Goal: Information Seeking & Learning: Learn about a topic

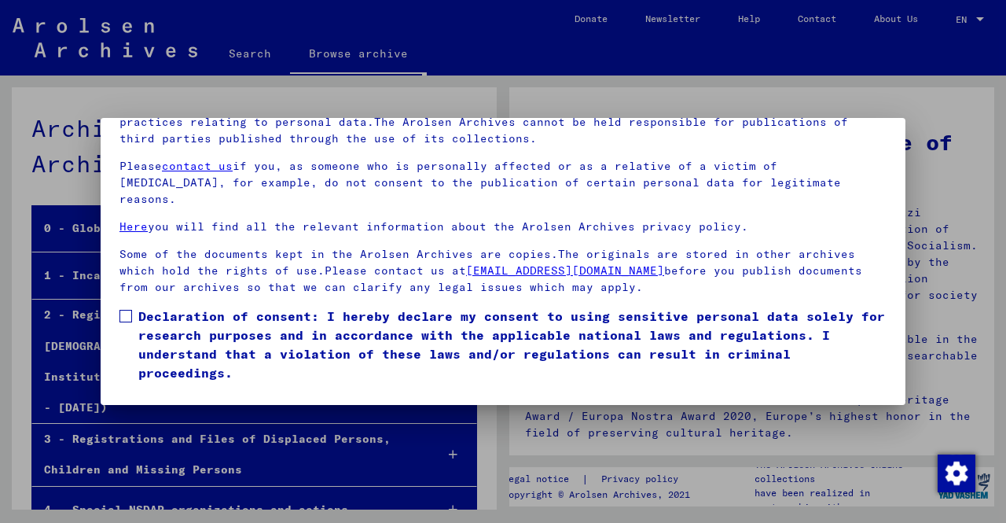
scroll to position [53, 0]
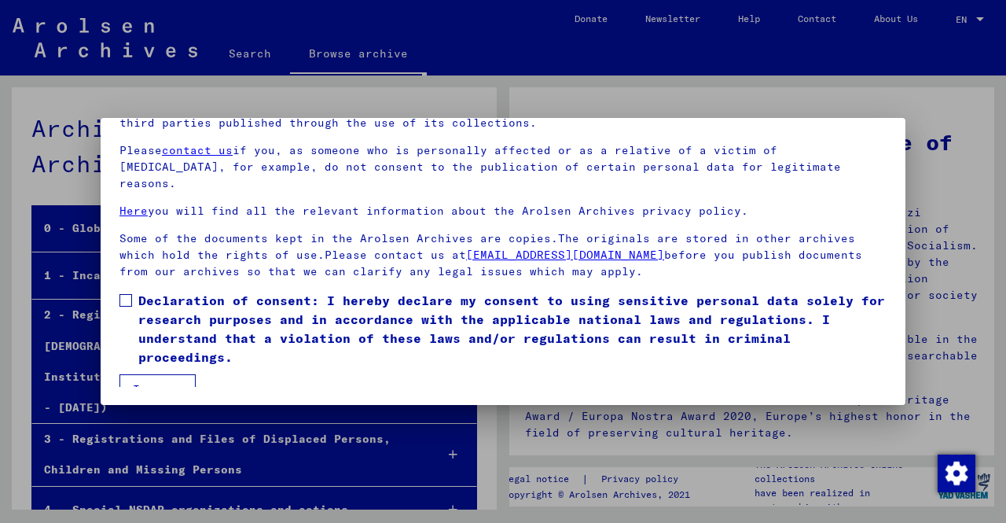
click at [217, 295] on span "Declaration of consent: I hereby declare my consent to using sensitive personal…" at bounding box center [512, 328] width 748 height 75
click at [163, 376] on button "I agree" at bounding box center [157, 389] width 76 height 30
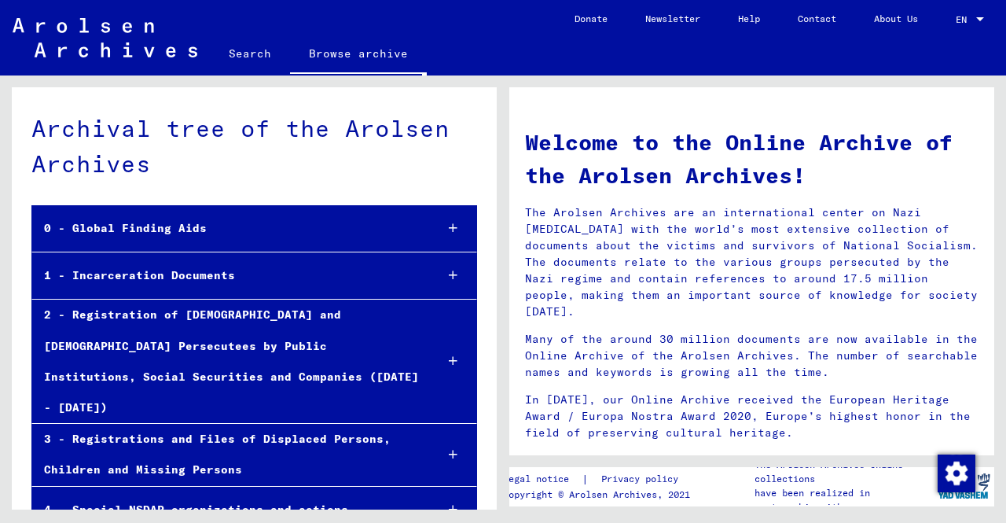
click at [124, 264] on div "1 - Incarceration Documents" at bounding box center [227, 275] width 390 height 31
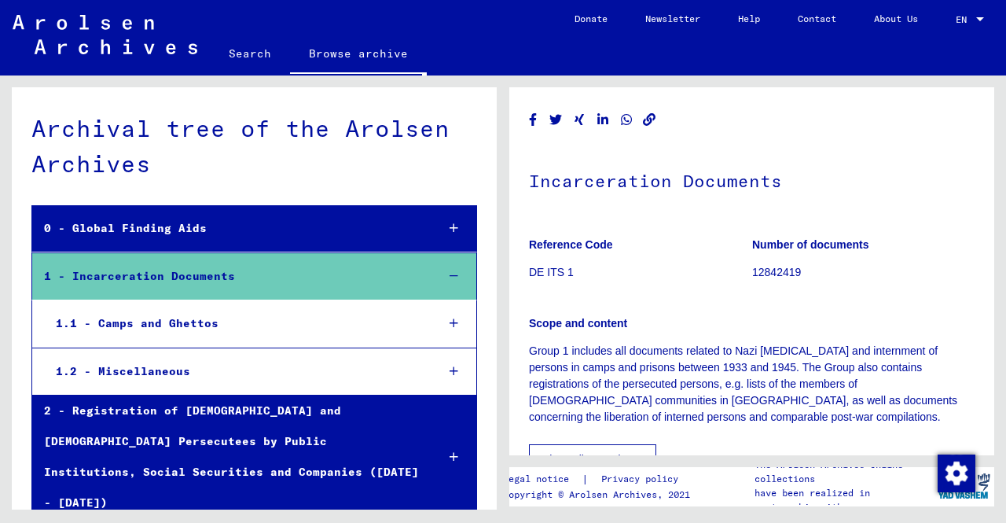
click at [432, 314] on div at bounding box center [453, 323] width 45 height 46
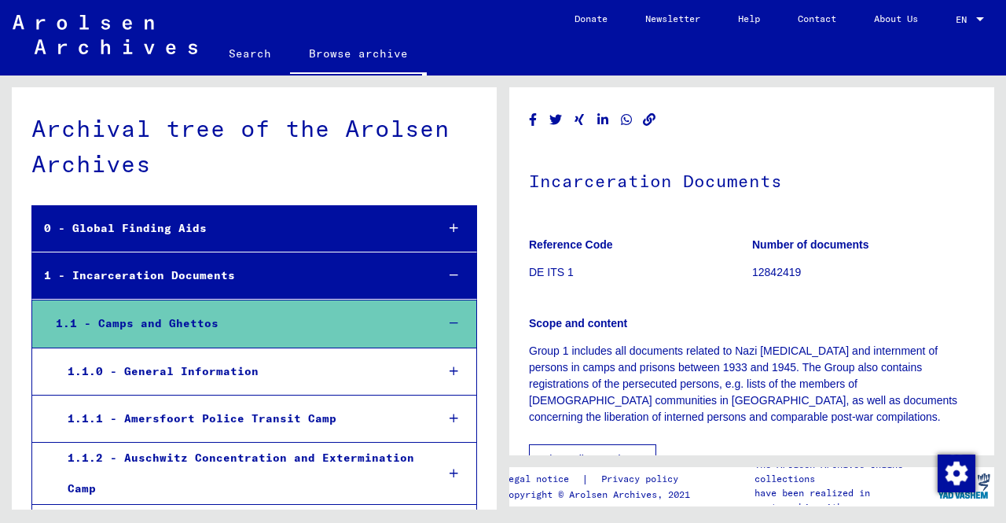
click at [454, 360] on div at bounding box center [453, 371] width 45 height 46
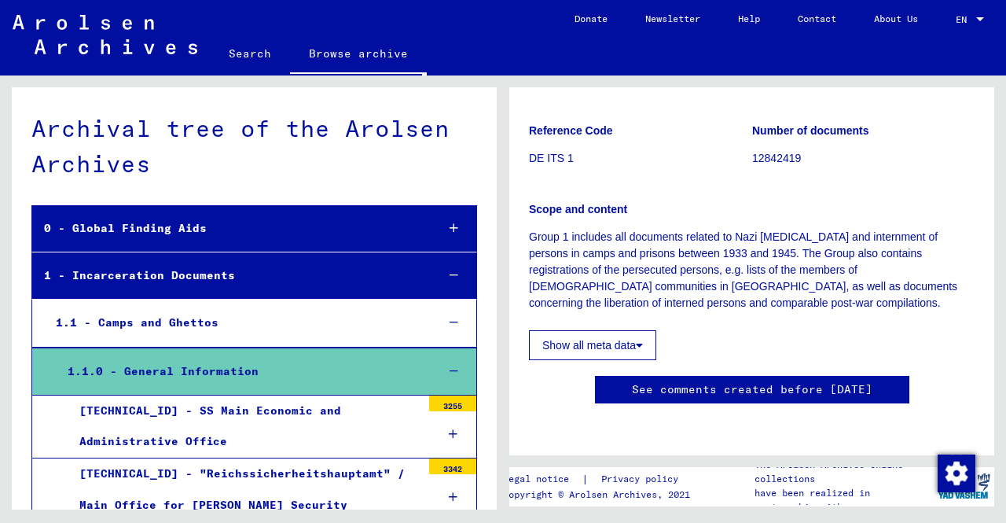
scroll to position [393, 0]
click at [394, 412] on div "[TECHNICAL_ID] - SS Main Economic and Administrative Office" at bounding box center [245, 425] width 354 height 61
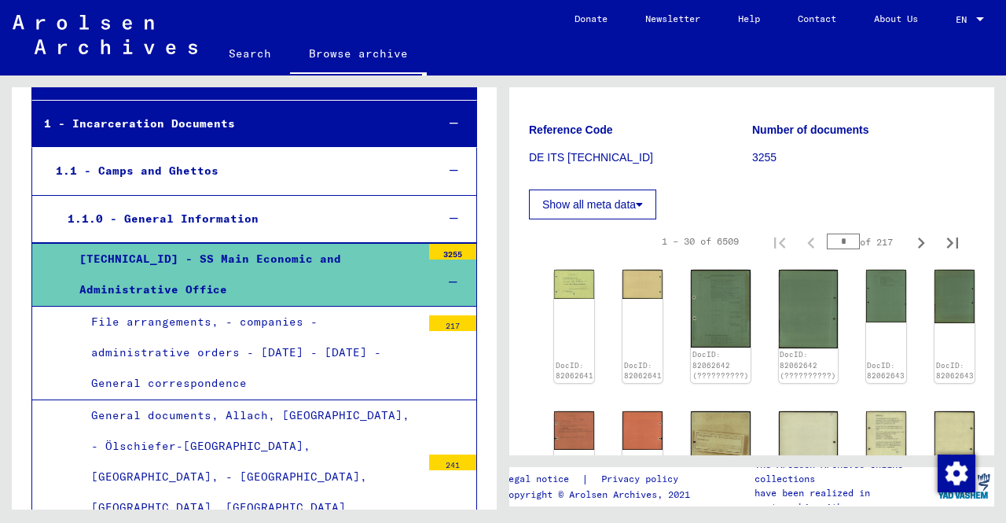
scroll to position [157, 0]
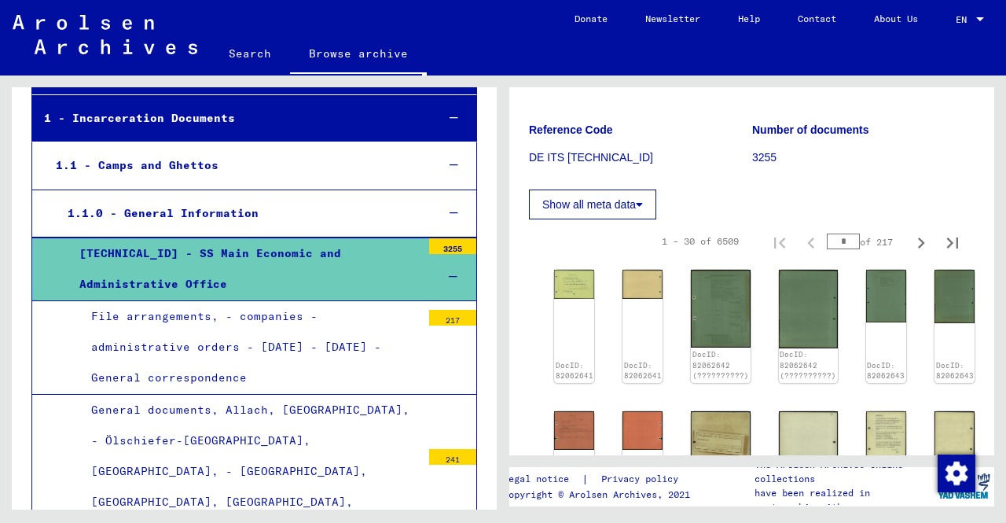
click at [329, 348] on div "File arrangements, - companies - administrative orders - [DATE] - [DATE] - Gene…" at bounding box center [250, 347] width 342 height 93
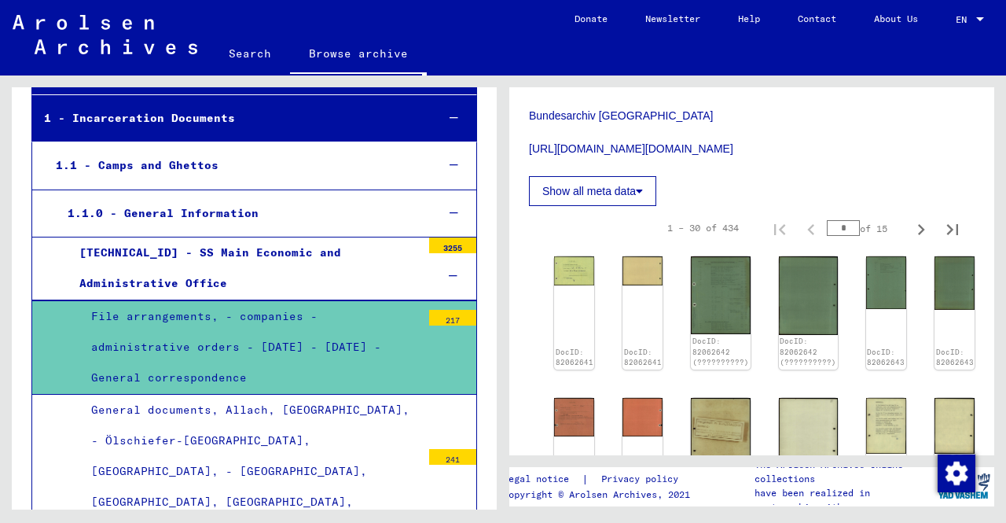
scroll to position [629, 0]
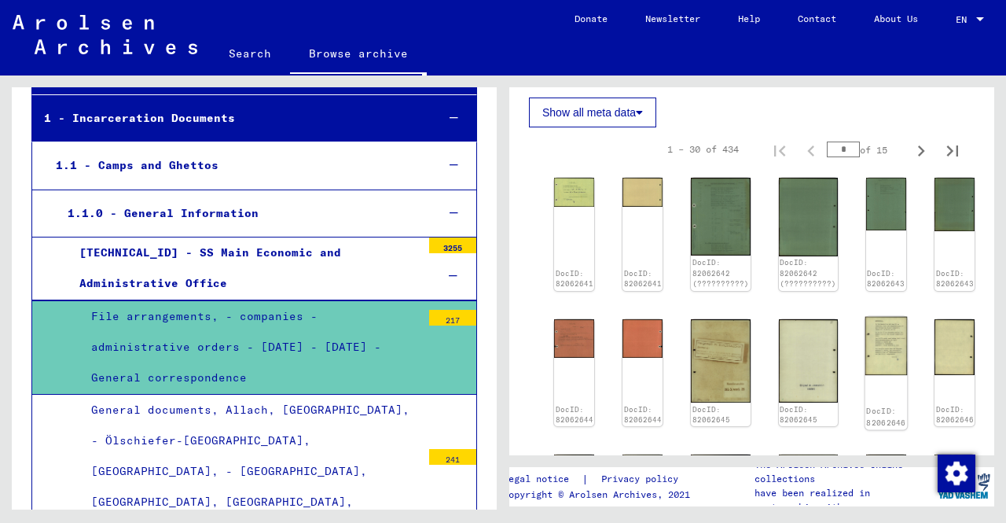
click at [879, 359] on img at bounding box center [885, 345] width 42 height 59
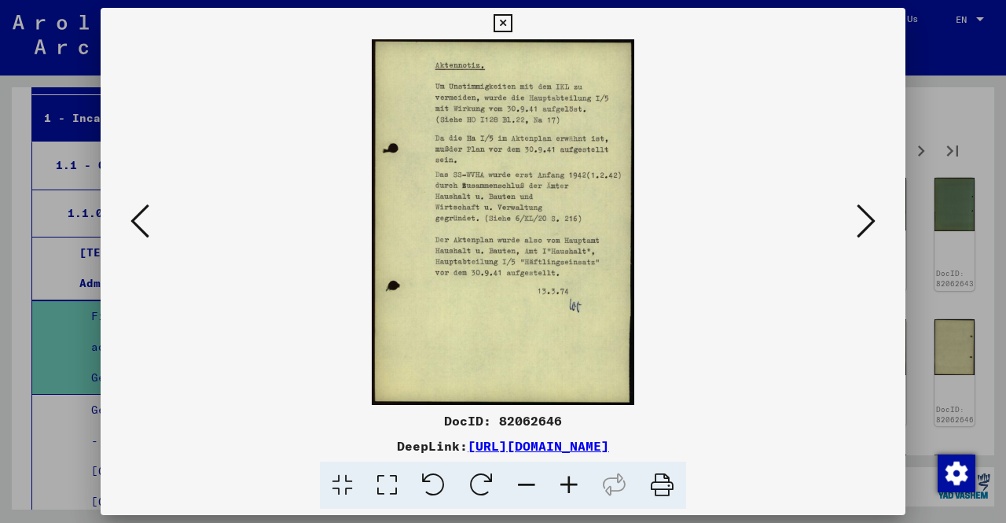
click at [25, 210] on div at bounding box center [503, 261] width 1006 height 523
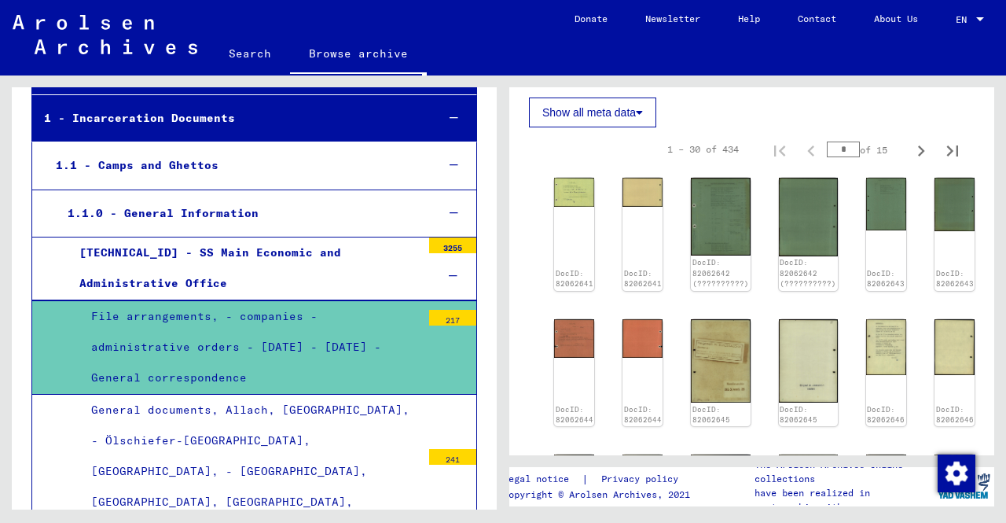
click at [447, 273] on div at bounding box center [452, 276] width 47 height 46
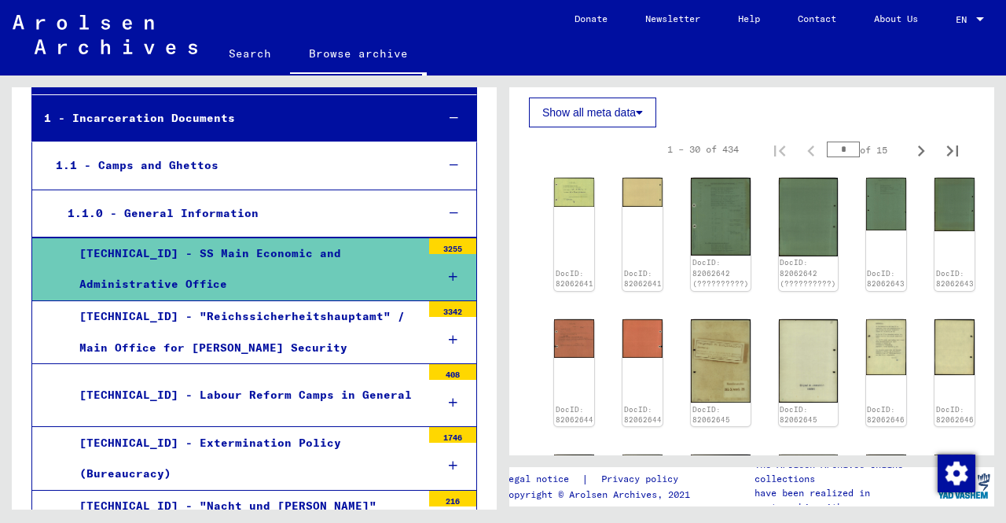
click at [452, 207] on div at bounding box center [453, 213] width 45 height 46
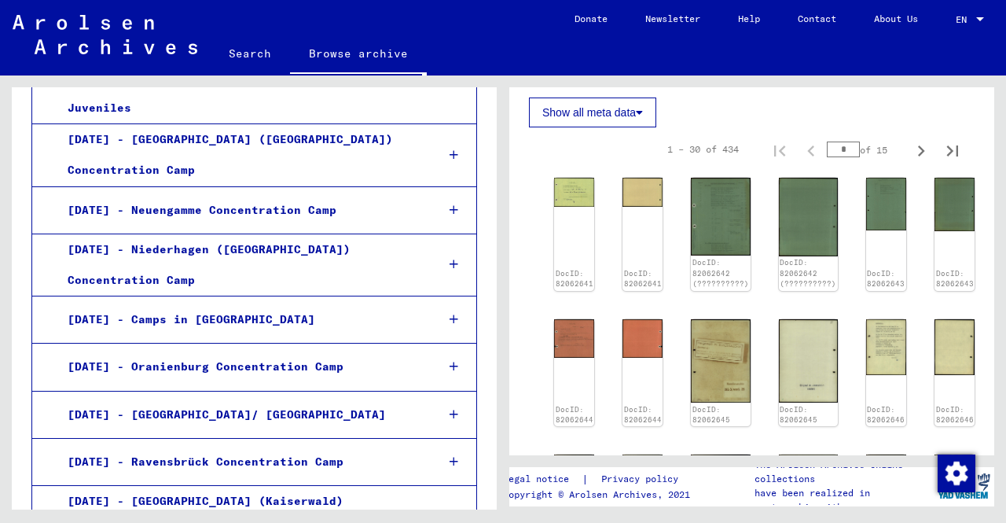
scroll to position [1886, 0]
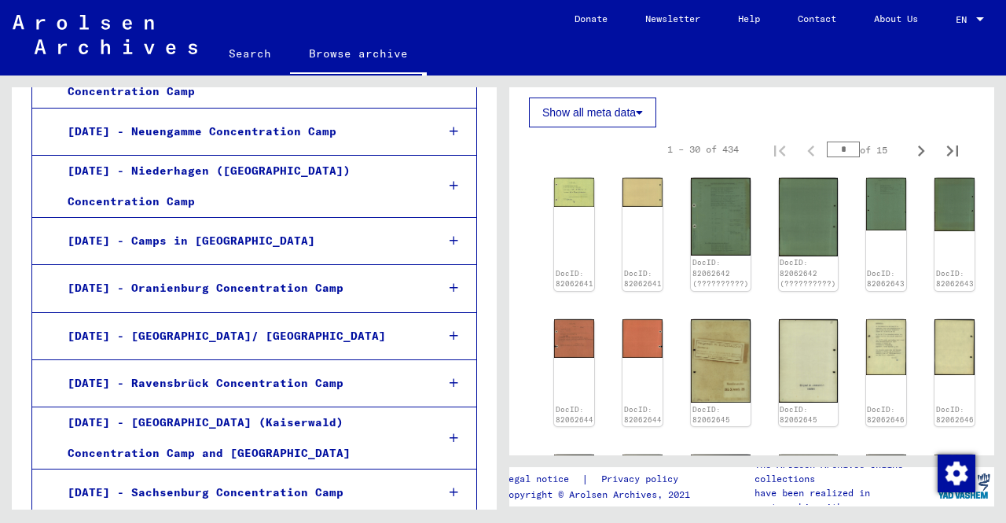
click at [446, 415] on div at bounding box center [453, 438] width 45 height 46
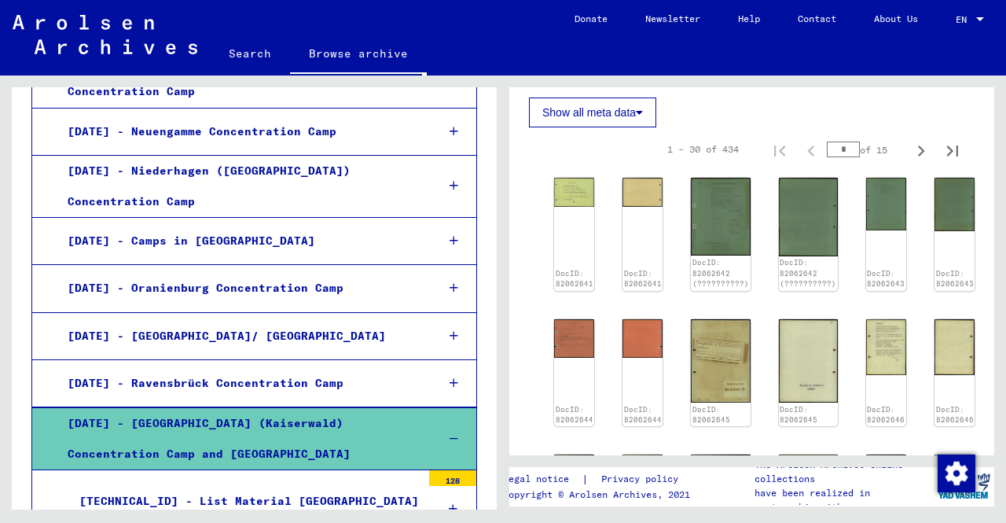
scroll to position [1964, 0]
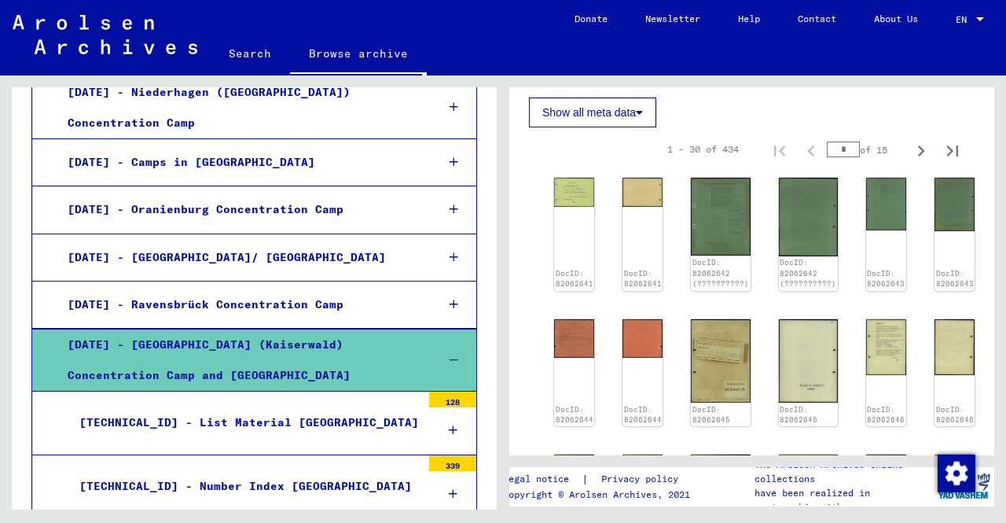
click at [449, 424] on icon at bounding box center [453, 429] width 9 height 11
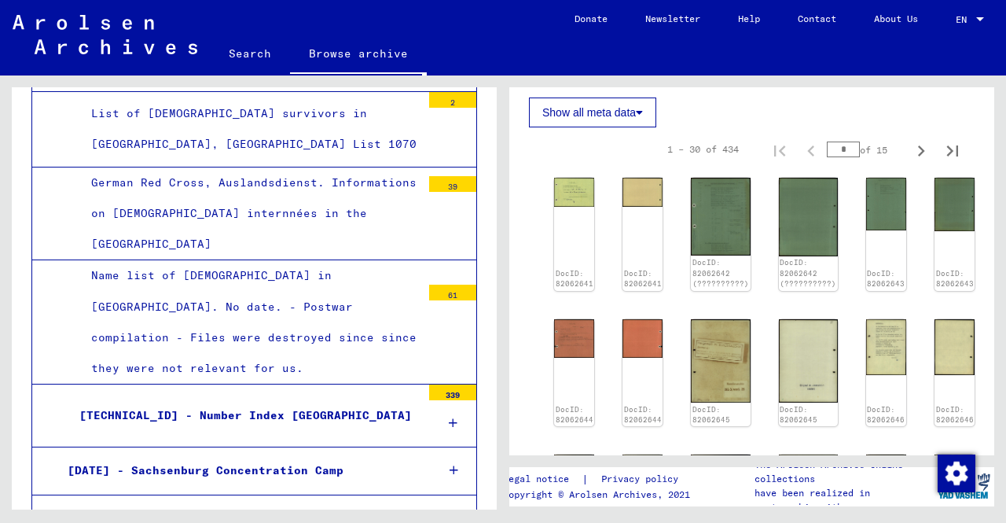
scroll to position [2671, 0]
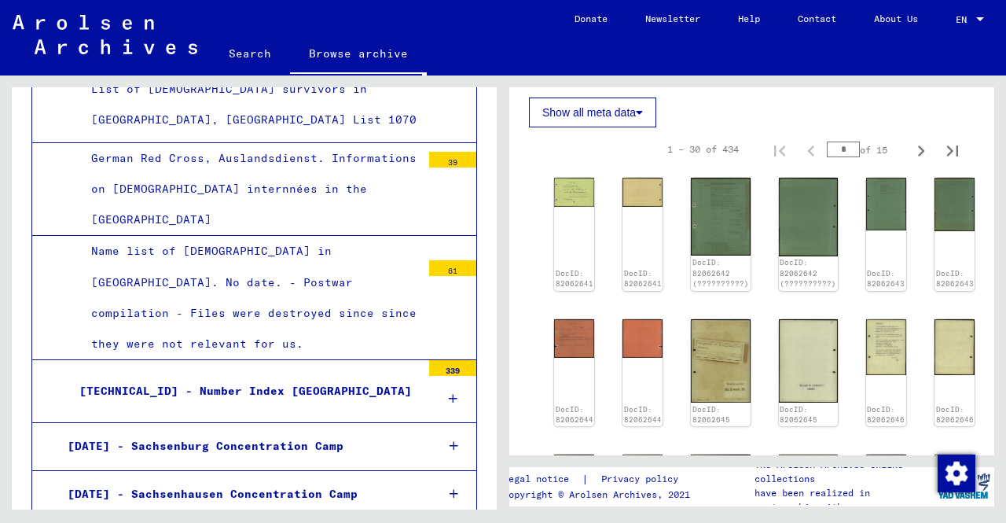
click at [449, 393] on icon at bounding box center [453, 398] width 9 height 11
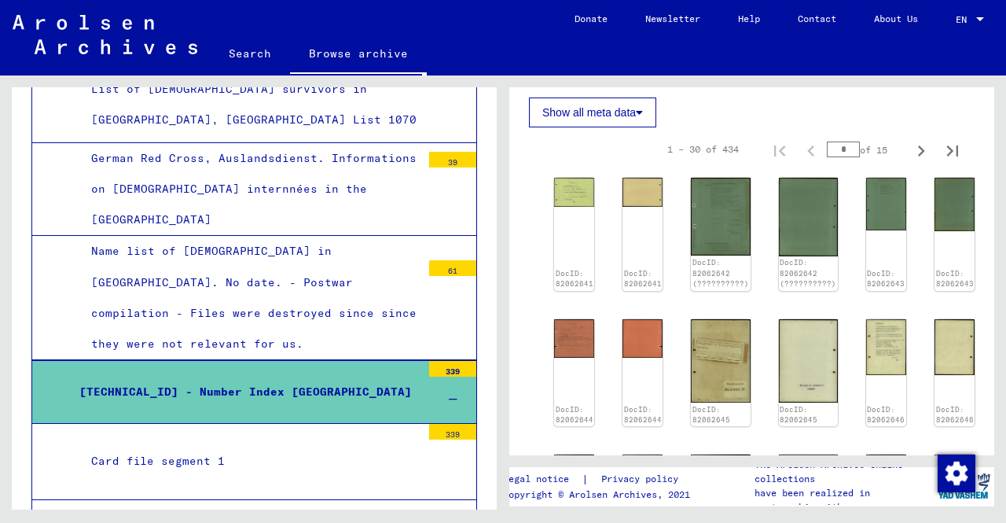
click at [187, 446] on div "Card file segment 1" at bounding box center [250, 461] width 342 height 31
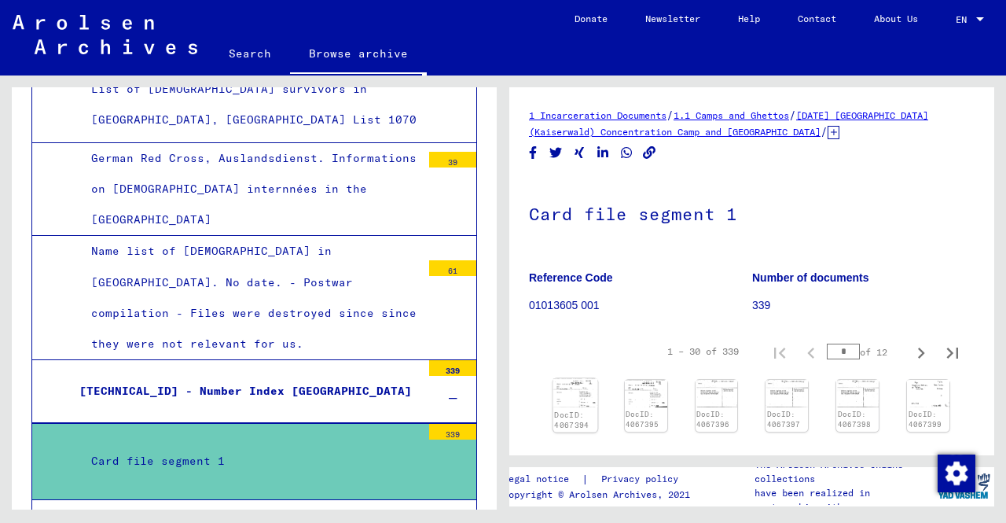
click at [572, 395] on img at bounding box center [575, 393] width 45 height 28
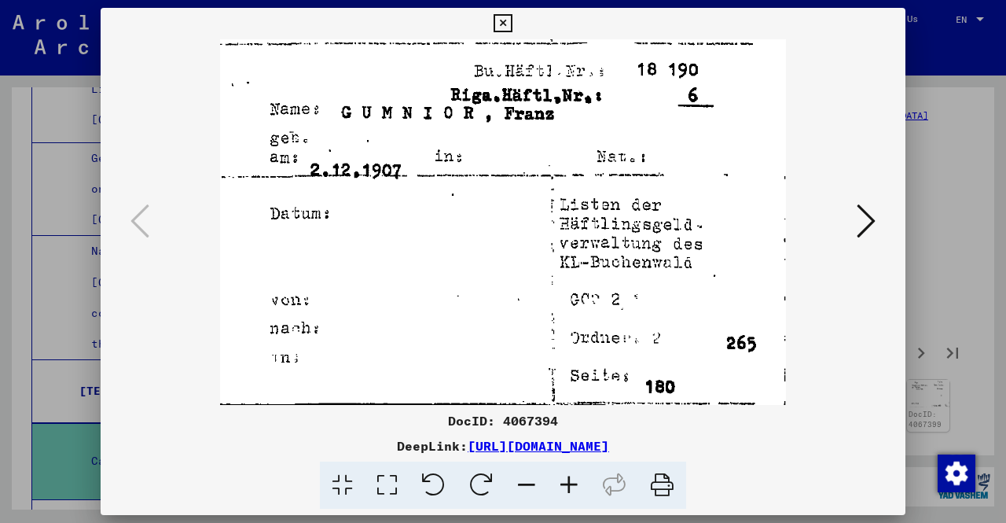
click at [866, 207] on icon at bounding box center [866, 221] width 19 height 38
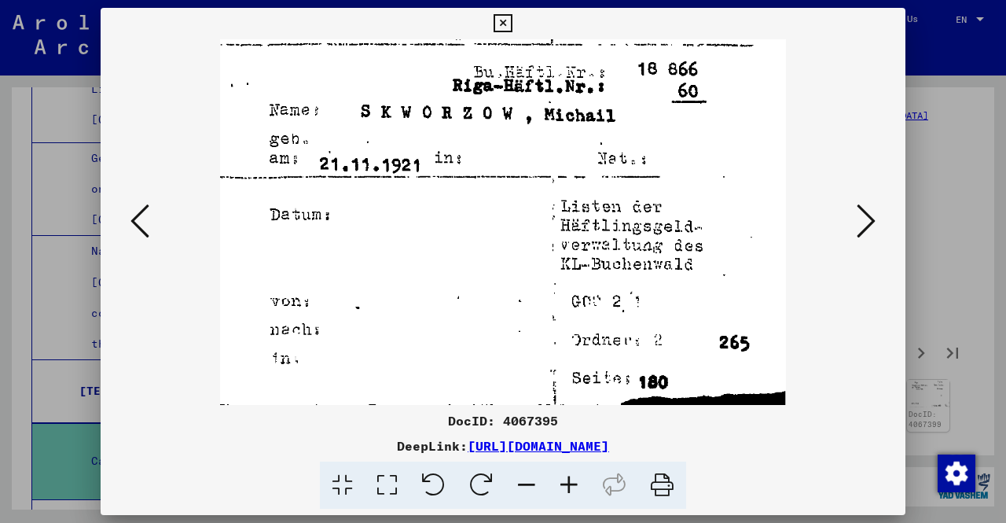
click at [126, 224] on button at bounding box center [140, 222] width 28 height 45
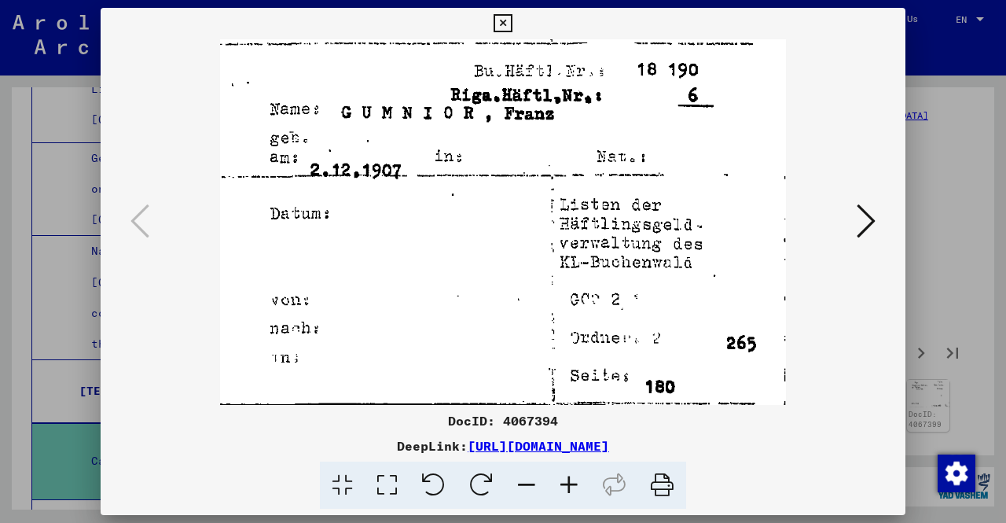
click at [870, 225] on icon at bounding box center [866, 221] width 19 height 38
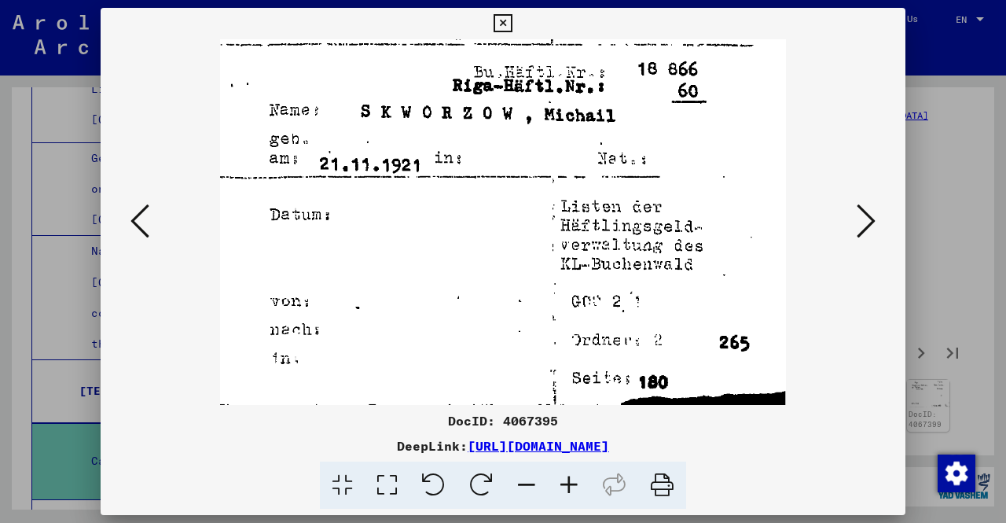
click at [870, 225] on icon at bounding box center [866, 221] width 19 height 38
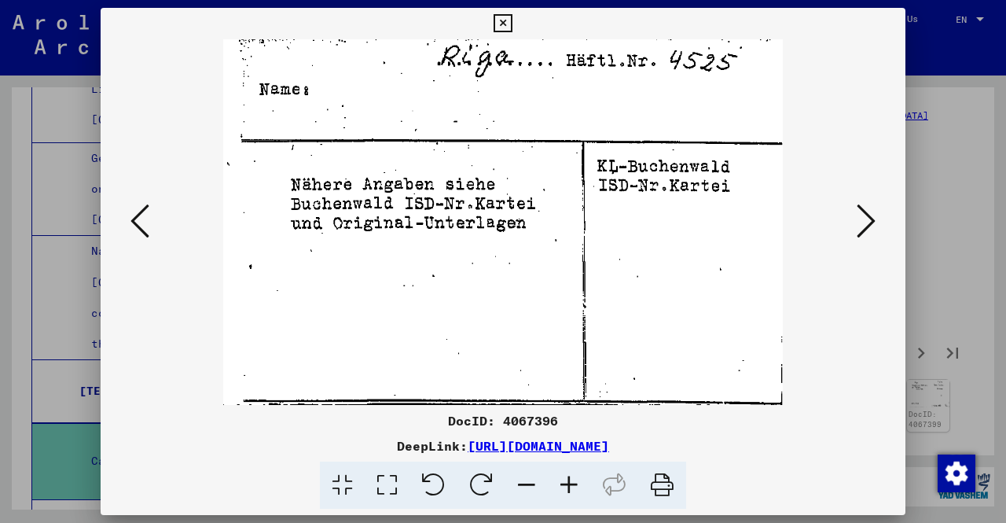
click at [870, 225] on icon at bounding box center [866, 221] width 19 height 38
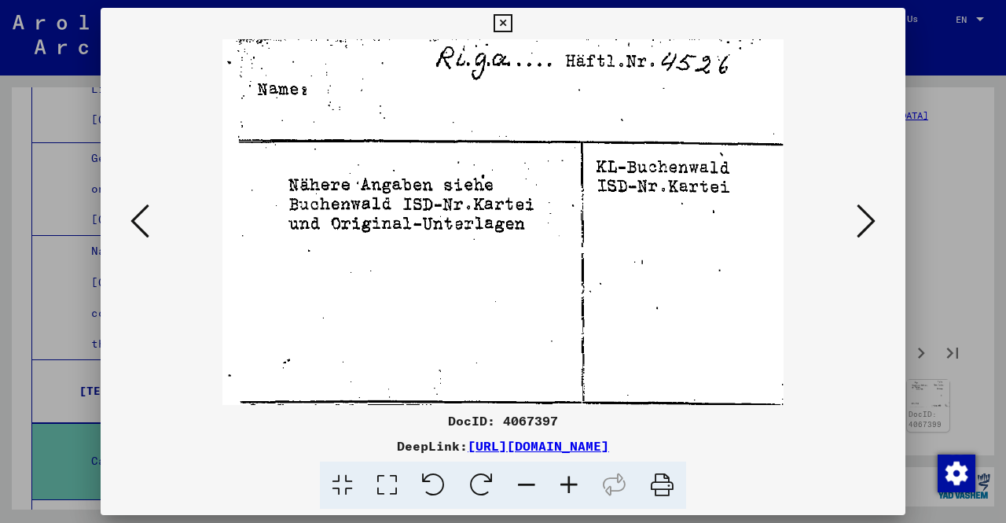
click at [870, 225] on icon at bounding box center [866, 221] width 19 height 38
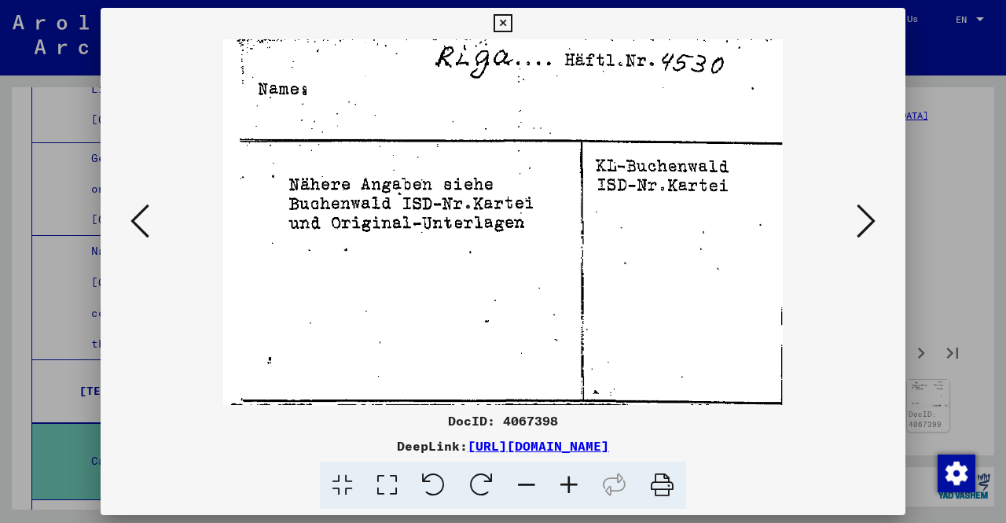
click at [870, 225] on icon at bounding box center [866, 221] width 19 height 38
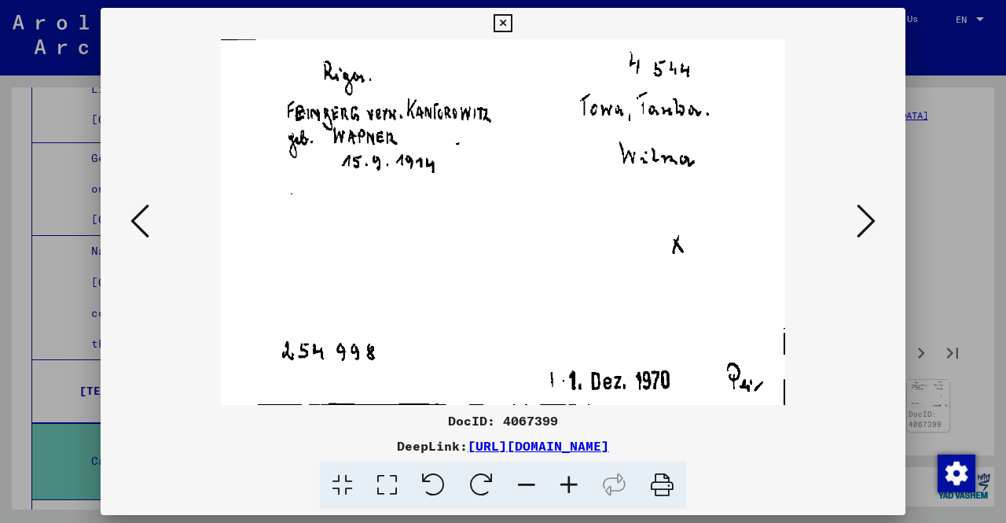
click at [870, 225] on icon at bounding box center [866, 221] width 19 height 38
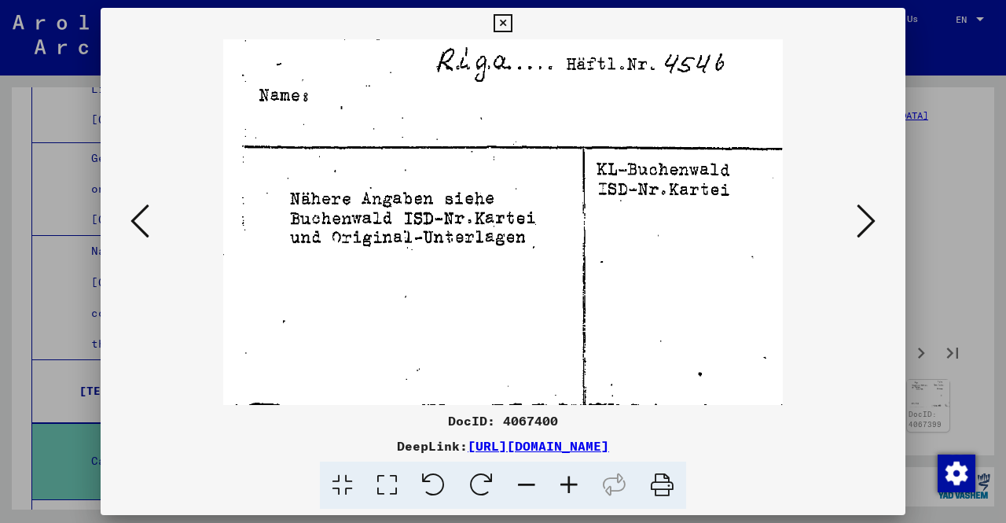
click at [870, 225] on icon at bounding box center [866, 221] width 19 height 38
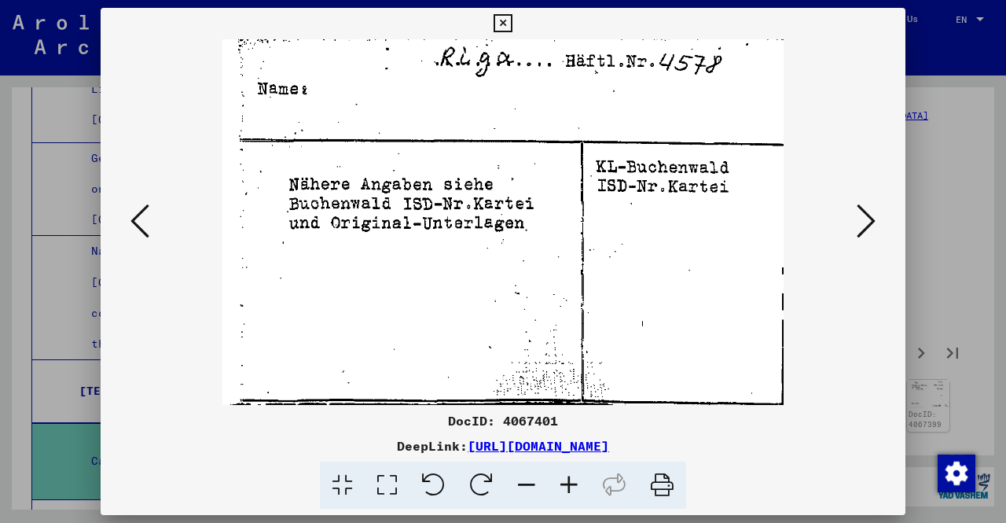
click at [870, 225] on icon at bounding box center [866, 221] width 19 height 38
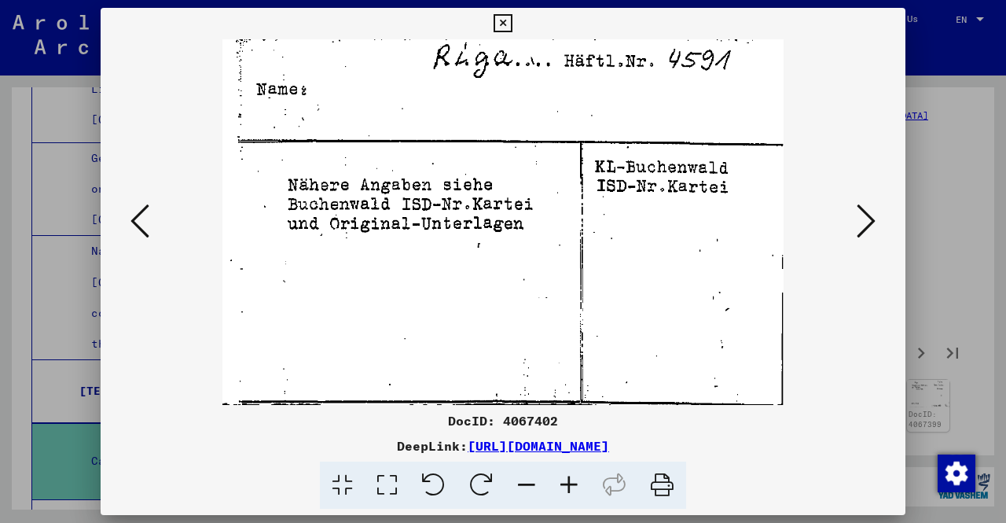
click at [870, 225] on icon at bounding box center [866, 221] width 19 height 38
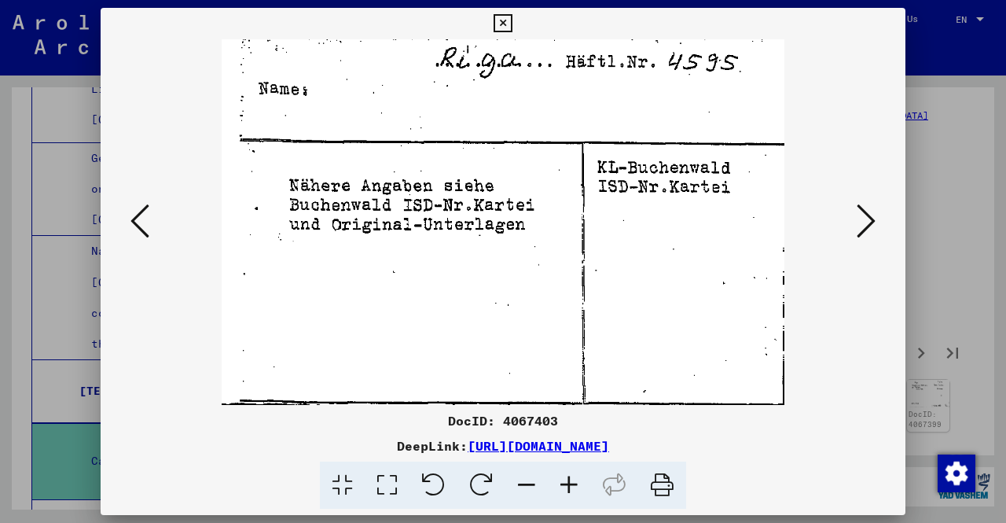
click at [870, 225] on icon at bounding box center [866, 221] width 19 height 38
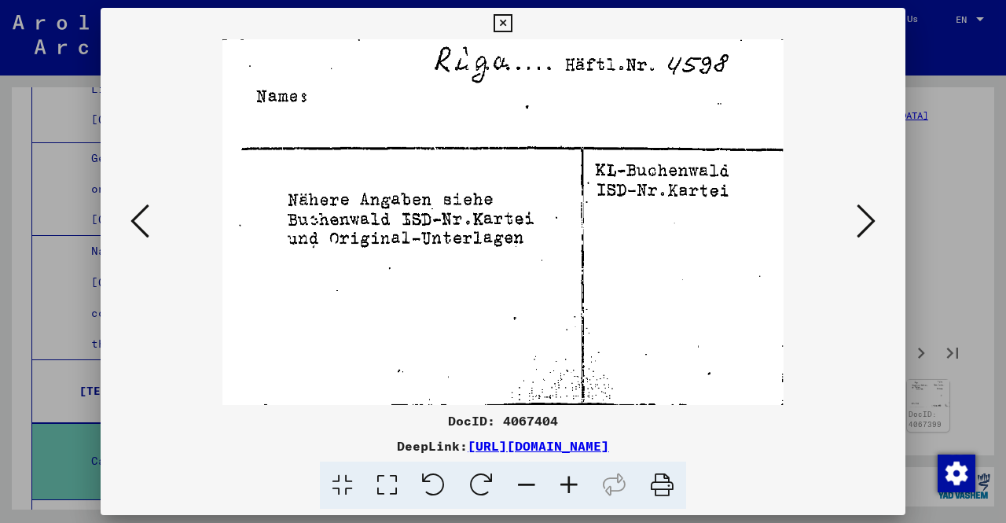
click at [870, 225] on icon at bounding box center [866, 221] width 19 height 38
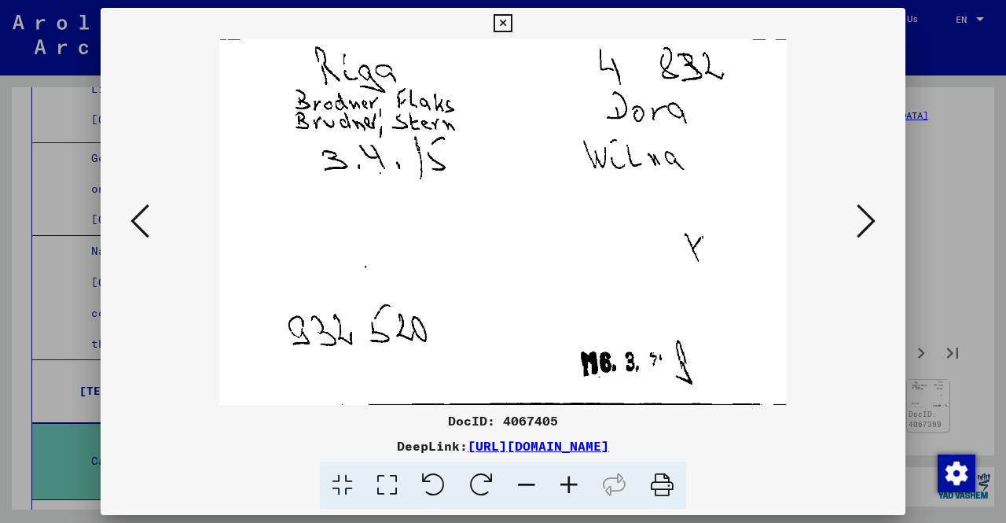
click at [870, 225] on icon at bounding box center [866, 221] width 19 height 38
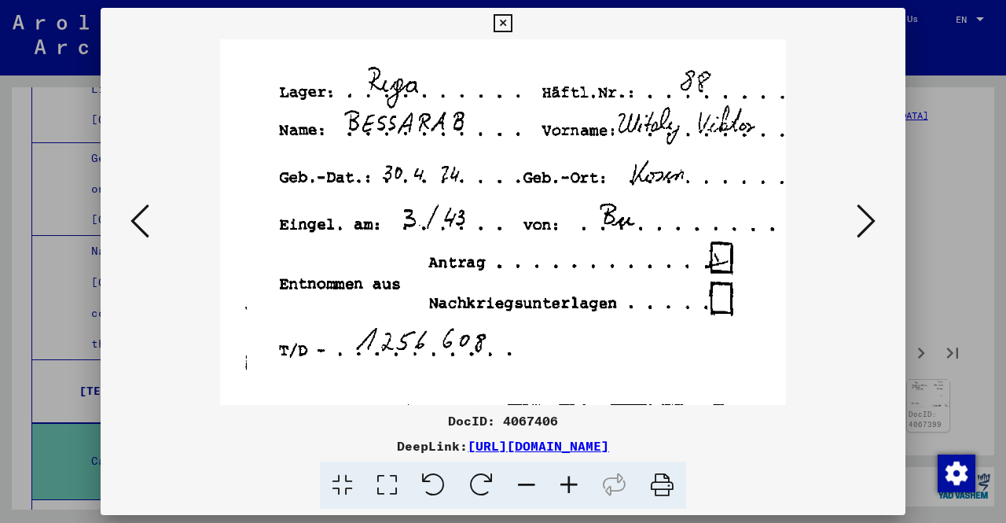
click at [876, 222] on button at bounding box center [866, 222] width 28 height 45
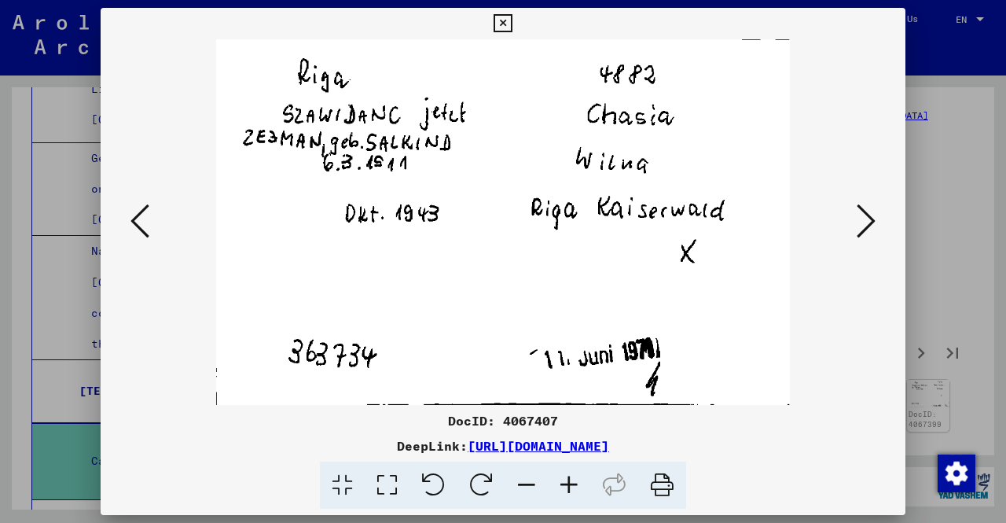
click at [876, 222] on button at bounding box center [866, 222] width 28 height 45
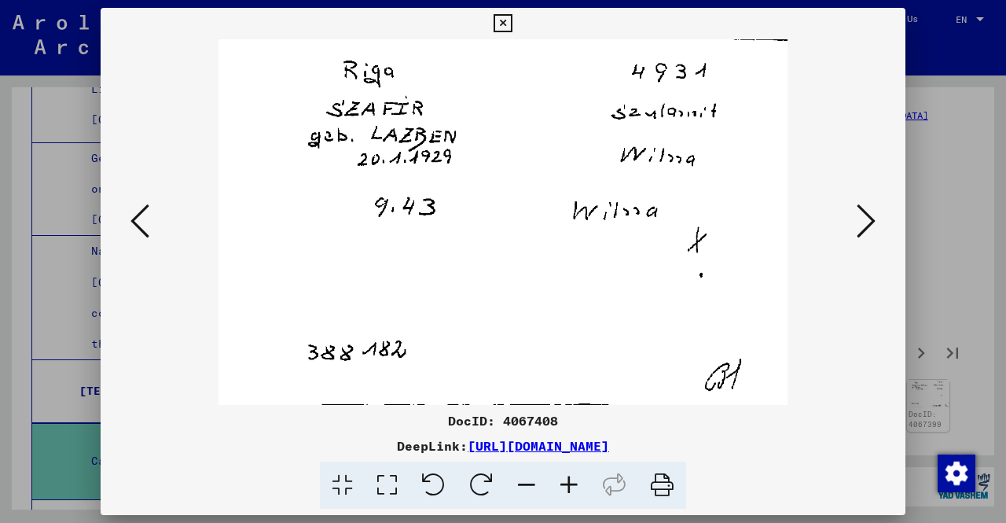
click at [876, 222] on button at bounding box center [866, 222] width 28 height 45
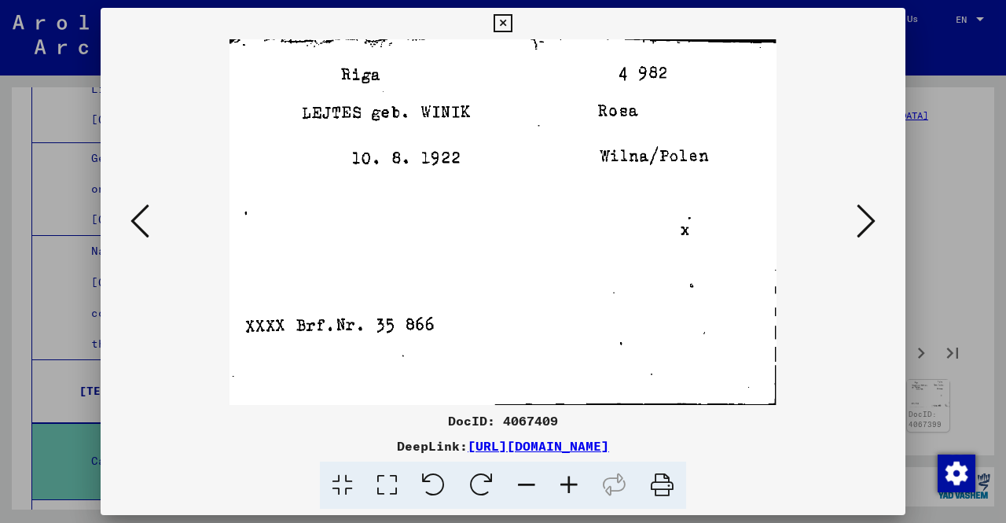
click at [876, 222] on button at bounding box center [866, 222] width 28 height 45
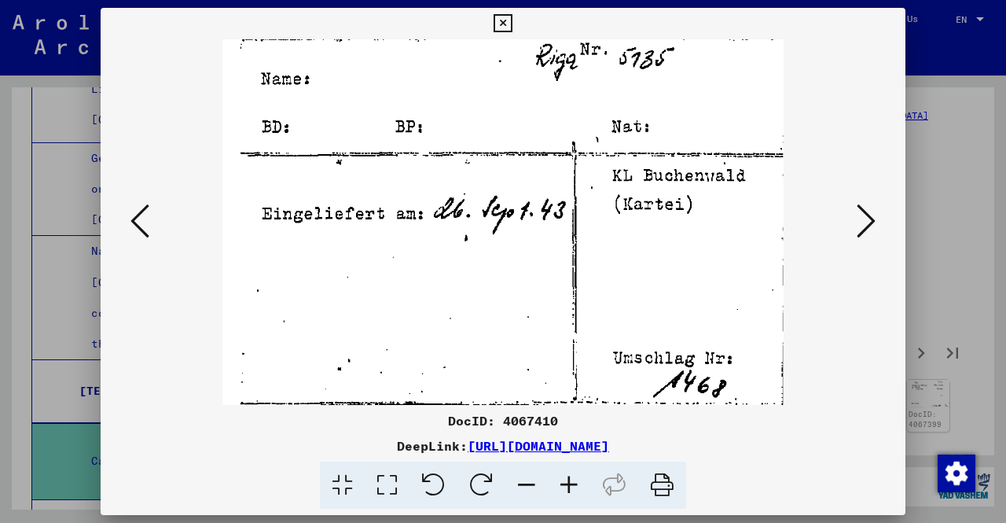
click at [154, 225] on img at bounding box center [503, 221] width 698 height 365
click at [127, 221] on button at bounding box center [140, 222] width 28 height 45
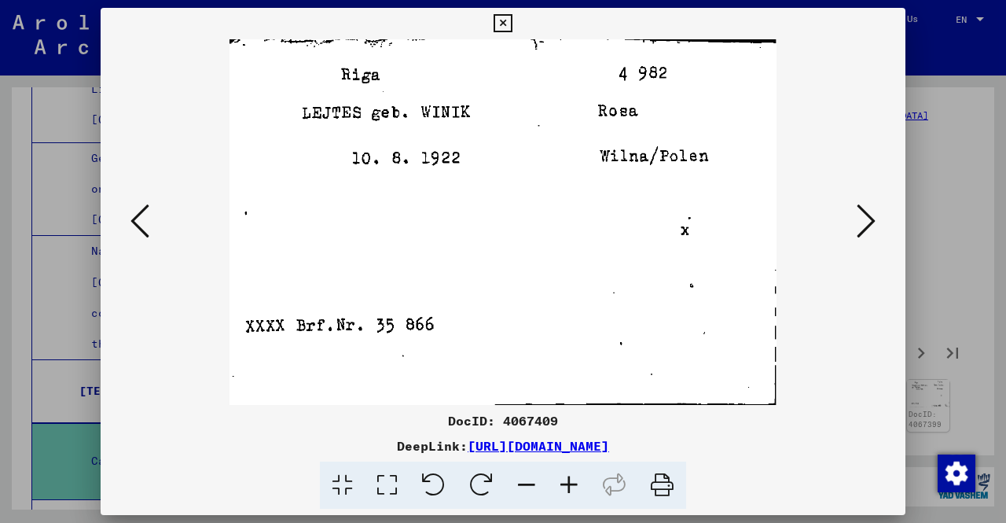
click at [867, 235] on icon at bounding box center [866, 221] width 19 height 38
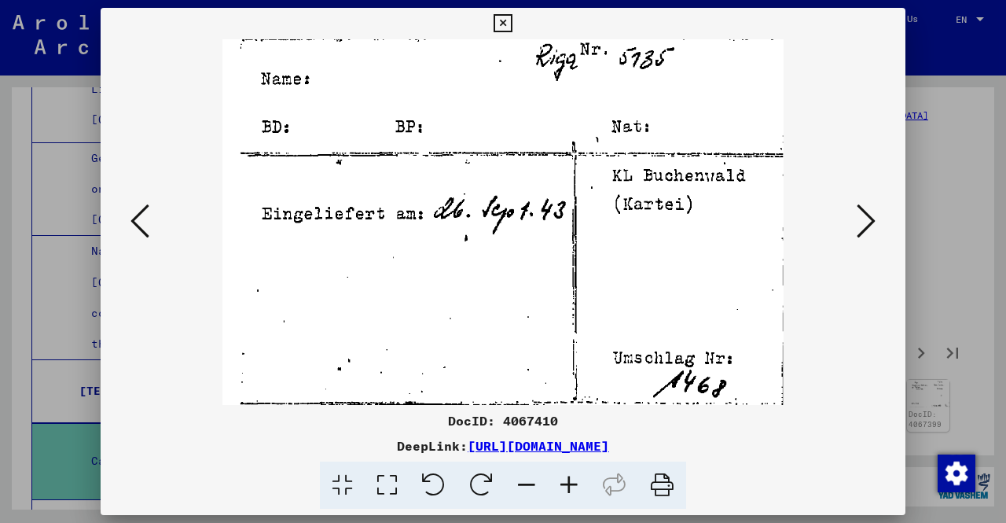
click at [867, 235] on icon at bounding box center [866, 221] width 19 height 38
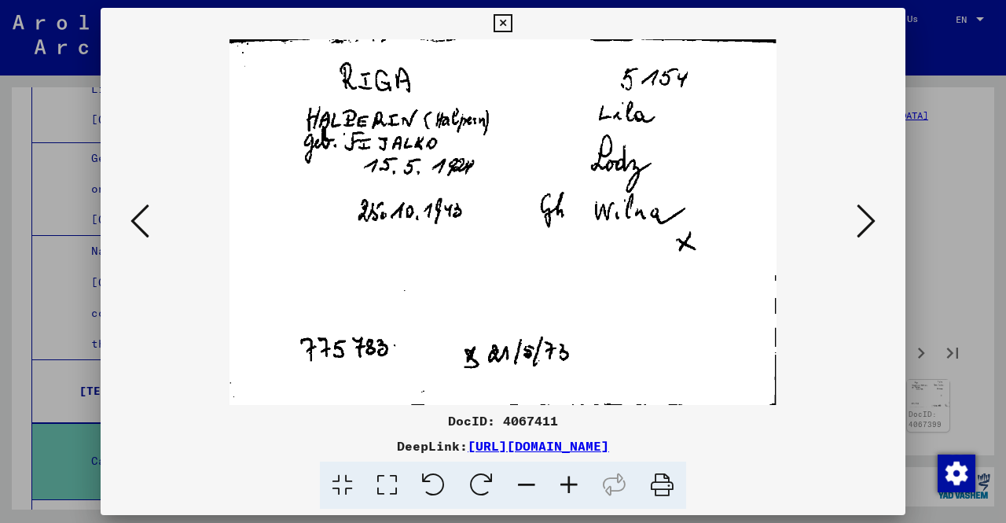
click at [867, 235] on icon at bounding box center [866, 221] width 19 height 38
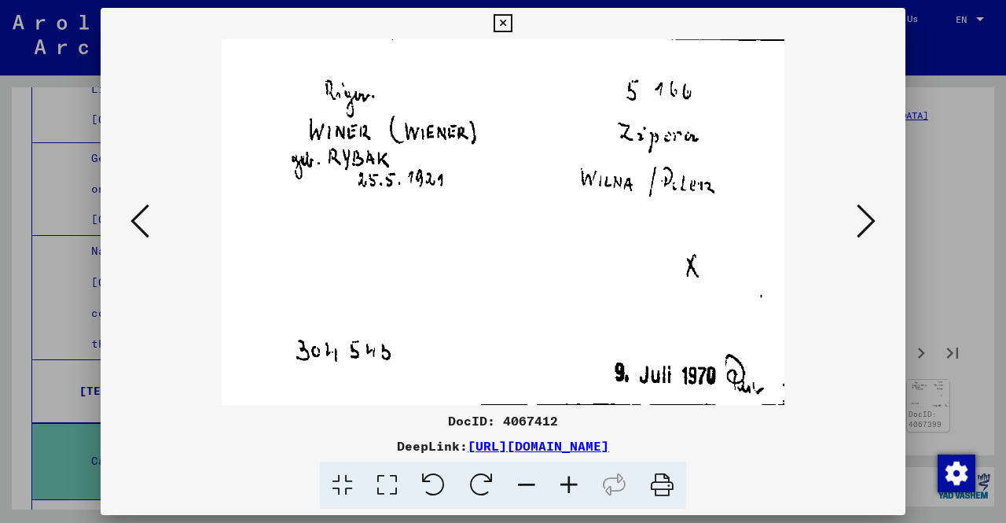
click at [867, 235] on icon at bounding box center [866, 221] width 19 height 38
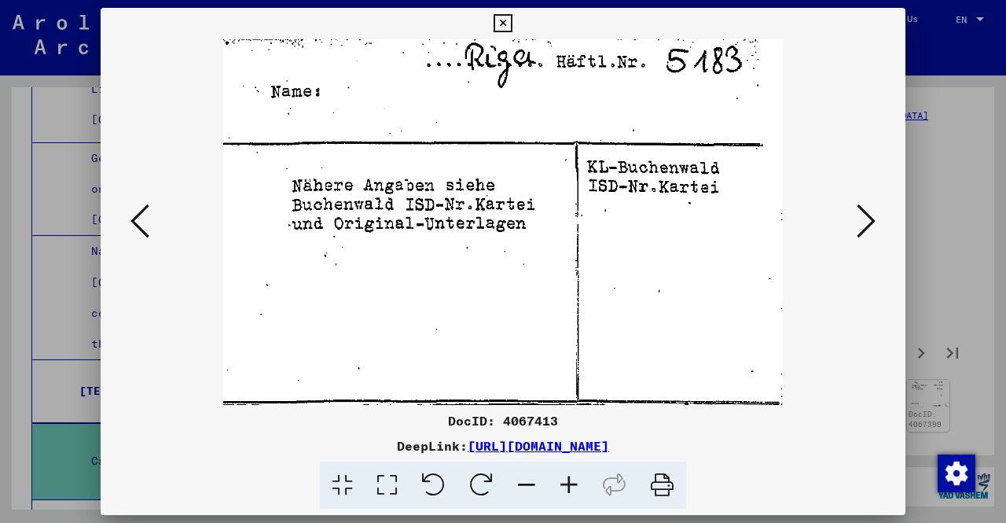
click at [867, 235] on icon at bounding box center [866, 221] width 19 height 38
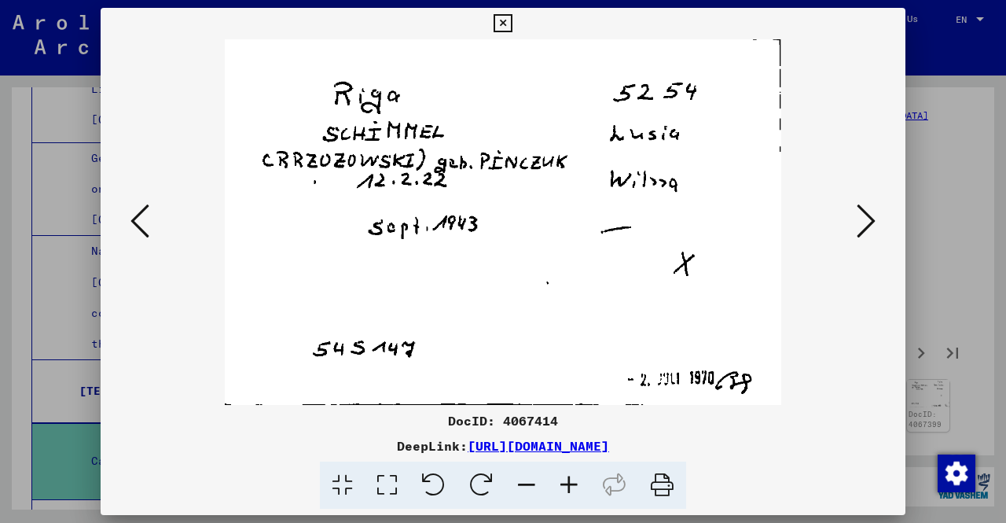
click at [867, 235] on icon at bounding box center [866, 221] width 19 height 38
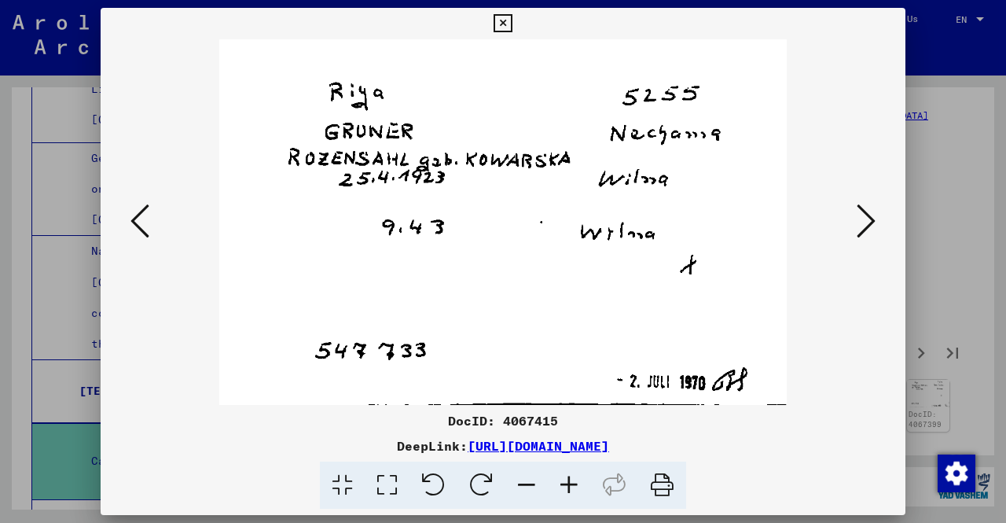
click at [867, 235] on icon at bounding box center [866, 221] width 19 height 38
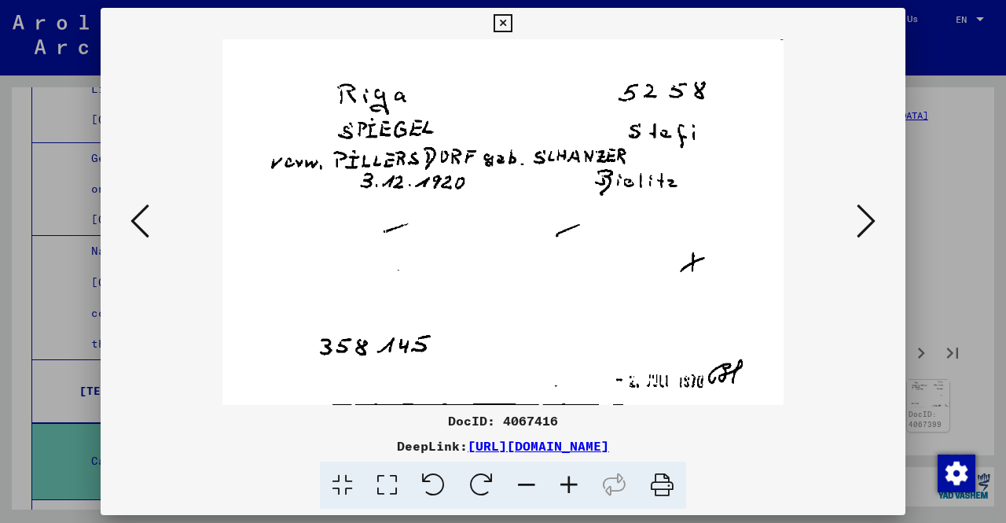
click at [867, 235] on icon at bounding box center [866, 221] width 19 height 38
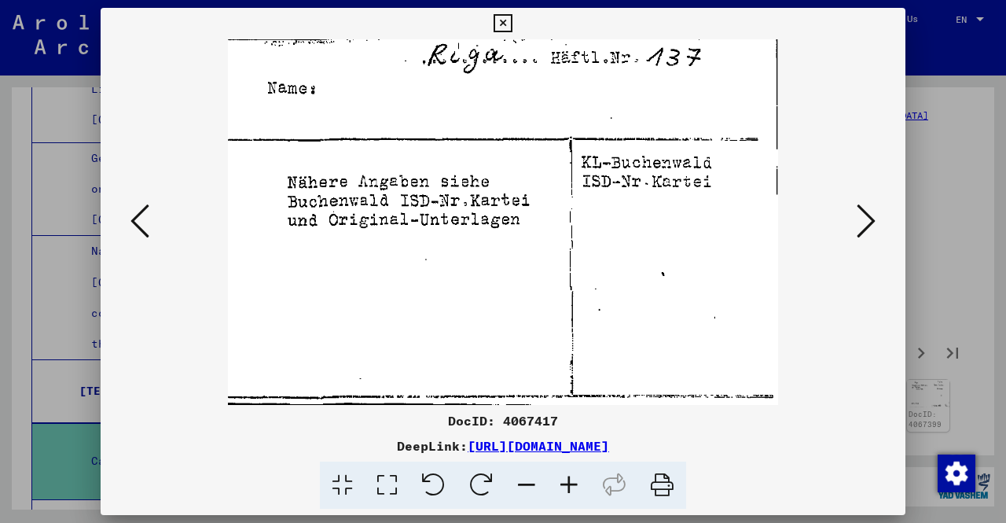
click at [867, 235] on icon at bounding box center [866, 221] width 19 height 38
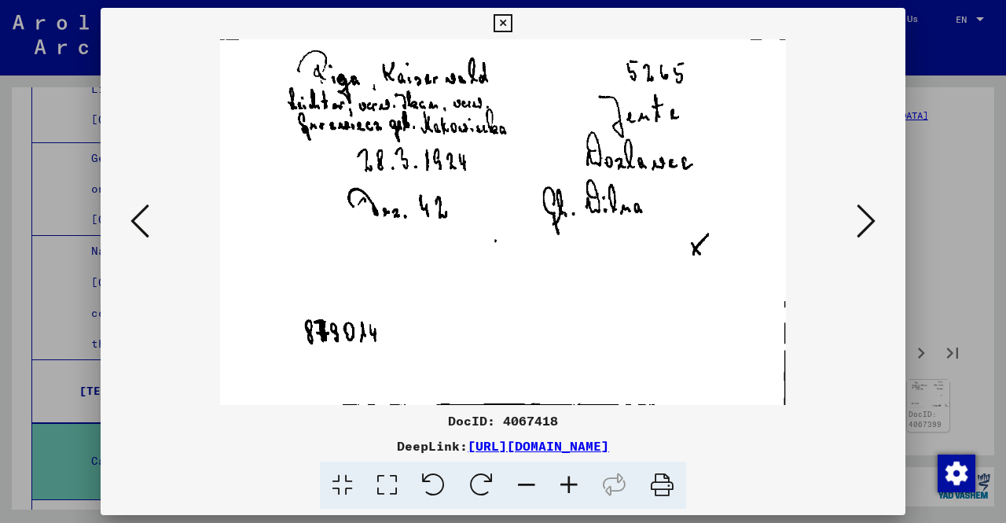
click at [867, 235] on icon at bounding box center [866, 221] width 19 height 38
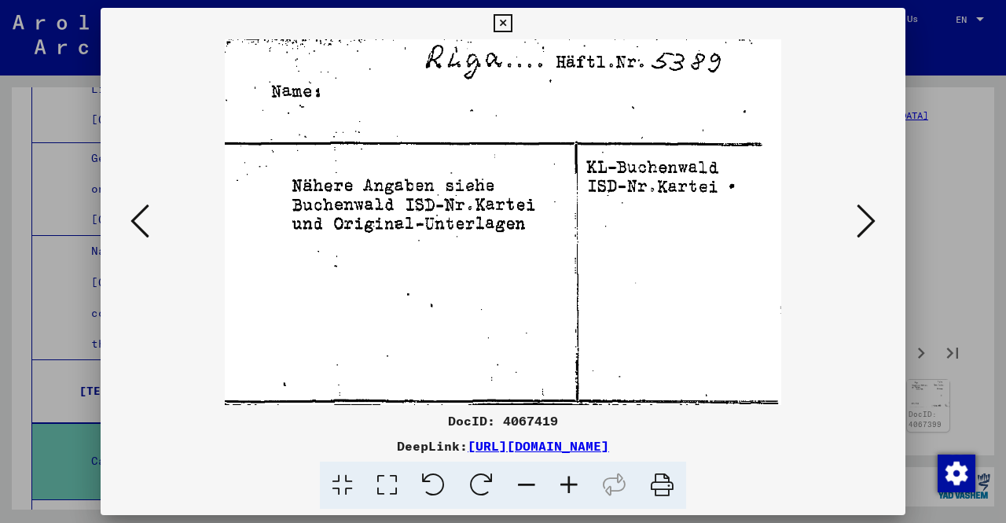
click at [867, 235] on icon at bounding box center [866, 221] width 19 height 38
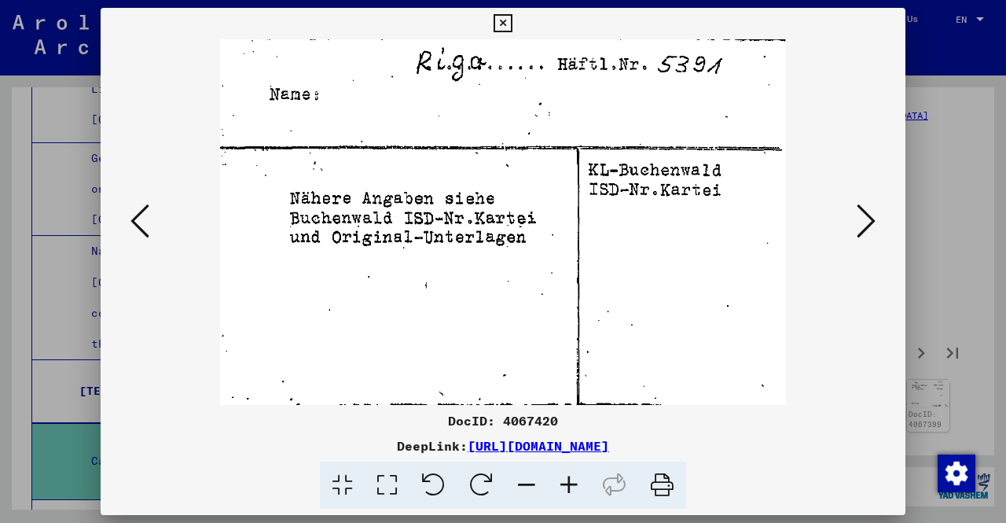
click at [867, 235] on icon at bounding box center [866, 221] width 19 height 38
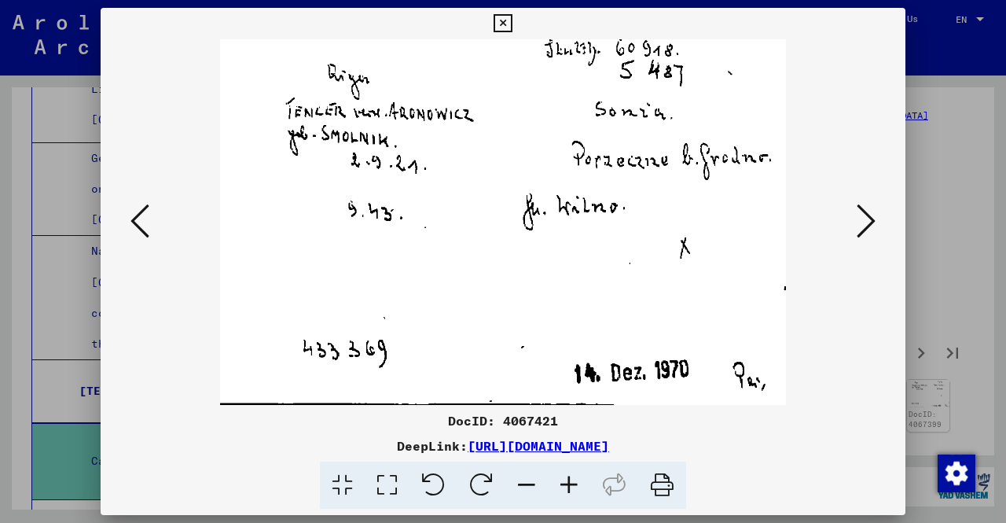
click at [867, 235] on icon at bounding box center [866, 221] width 19 height 38
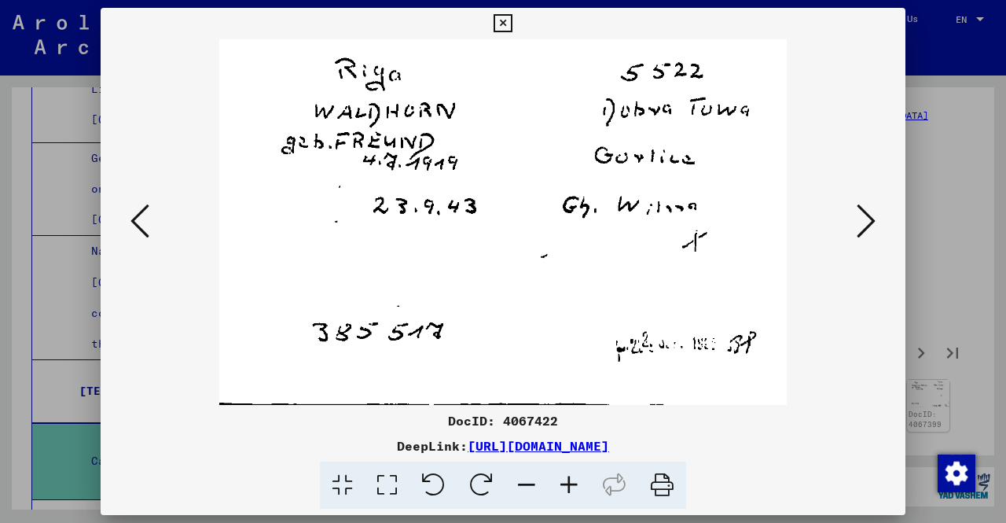
click at [867, 235] on icon at bounding box center [866, 221] width 19 height 38
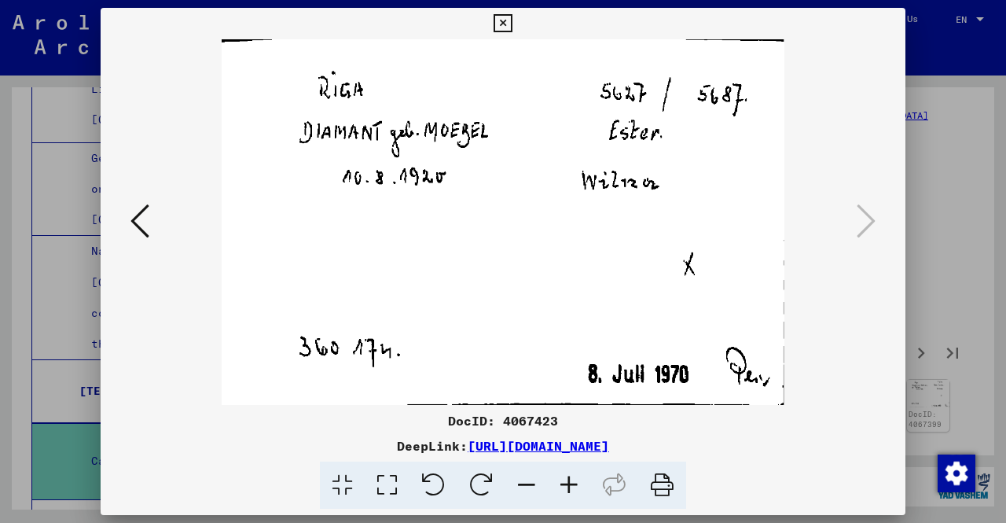
click at [940, 236] on div at bounding box center [503, 261] width 1006 height 523
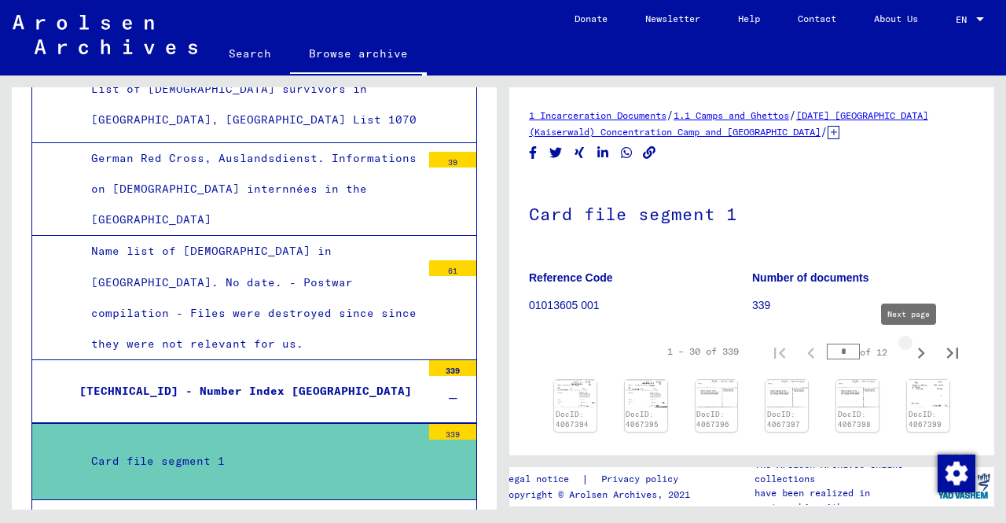
click at [910, 359] on icon "Next page" at bounding box center [921, 353] width 22 height 22
type input "*"
click at [557, 395] on img at bounding box center [575, 392] width 45 height 29
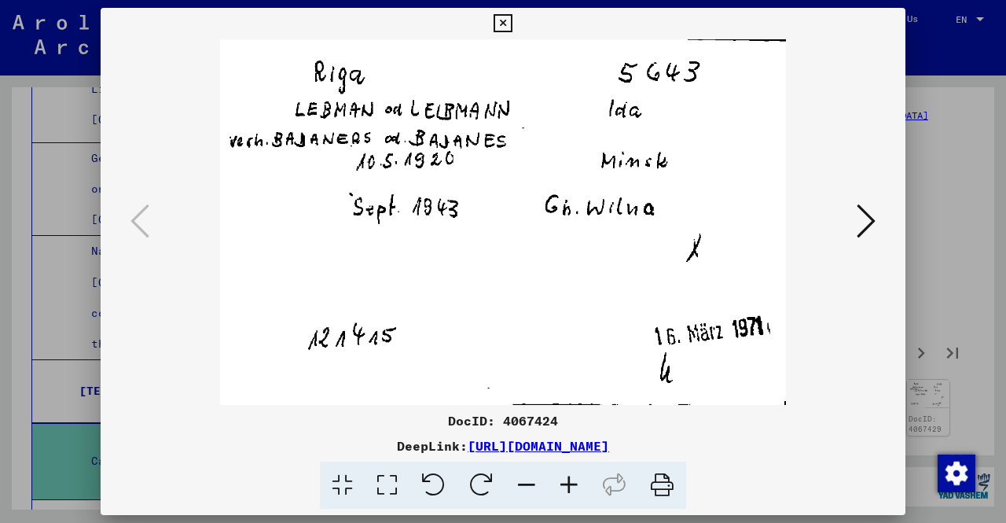
click at [863, 224] on icon at bounding box center [866, 221] width 19 height 38
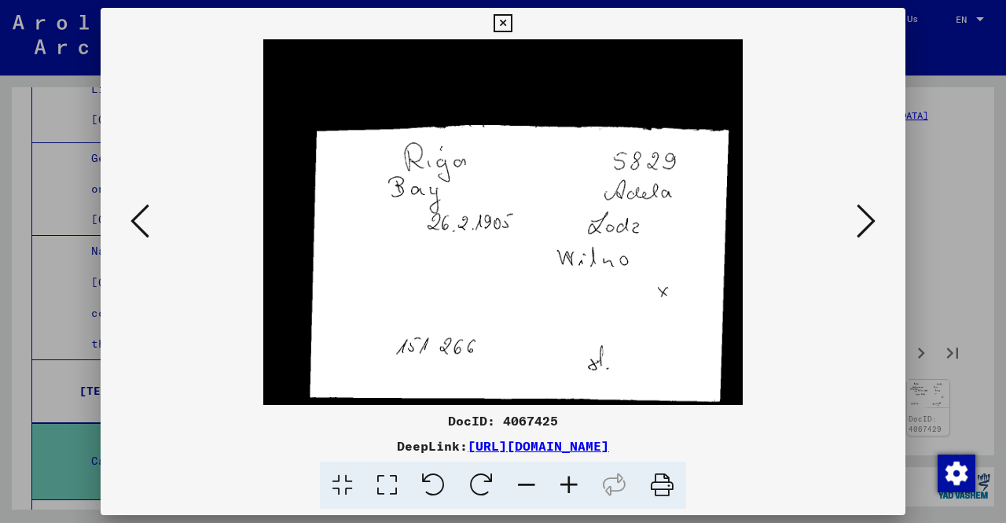
click at [853, 217] on button at bounding box center [866, 222] width 28 height 45
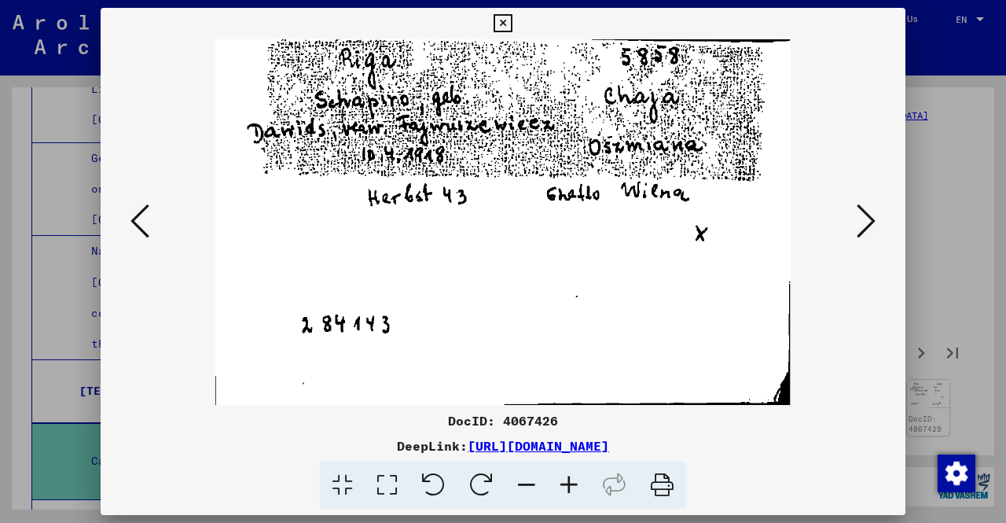
click at [853, 217] on button at bounding box center [866, 222] width 28 height 45
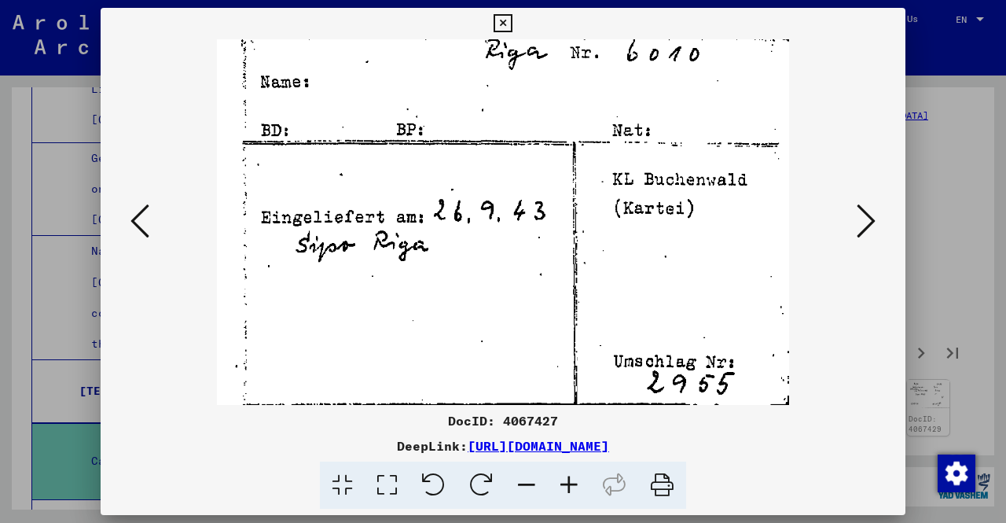
click at [853, 217] on button at bounding box center [866, 222] width 28 height 45
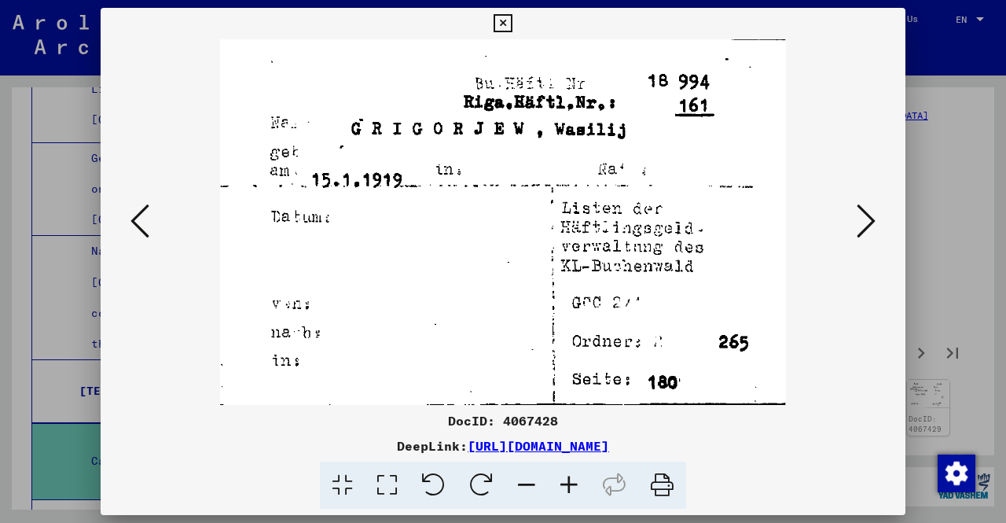
click at [858, 226] on icon at bounding box center [866, 221] width 19 height 38
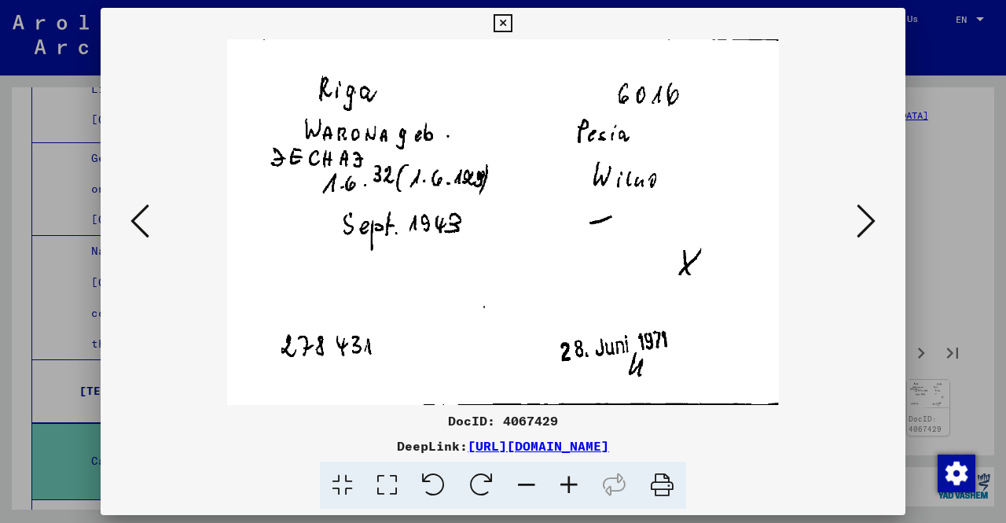
click at [866, 226] on icon at bounding box center [866, 221] width 19 height 38
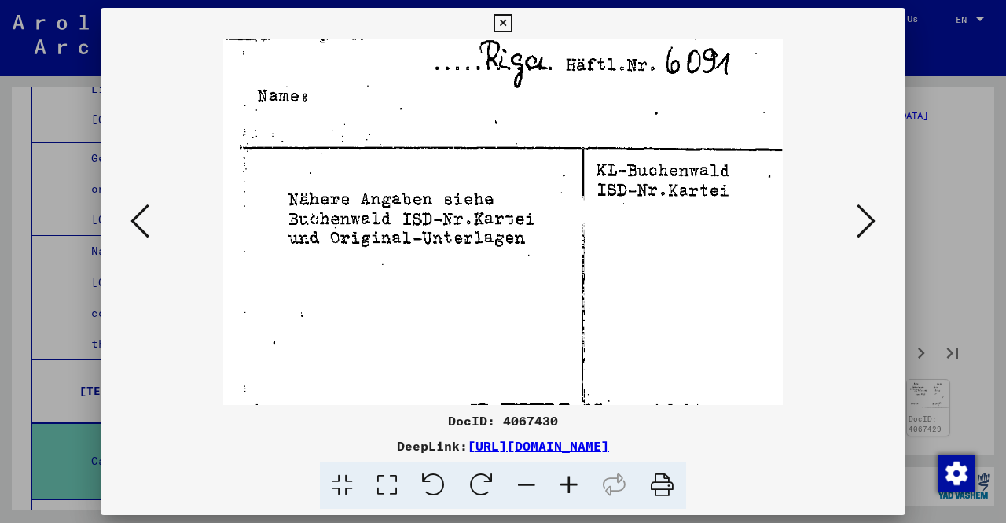
click at [866, 226] on icon at bounding box center [866, 221] width 19 height 38
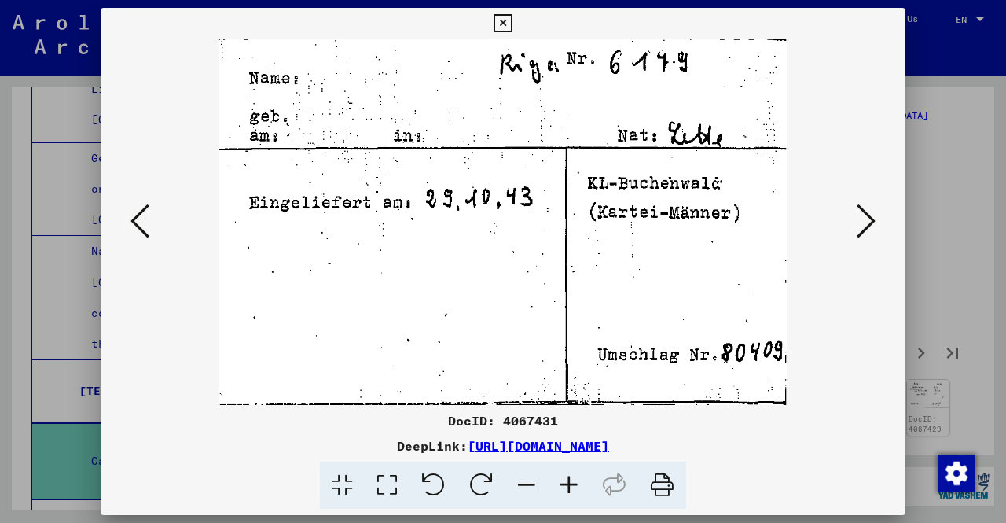
click at [866, 226] on icon at bounding box center [866, 221] width 19 height 38
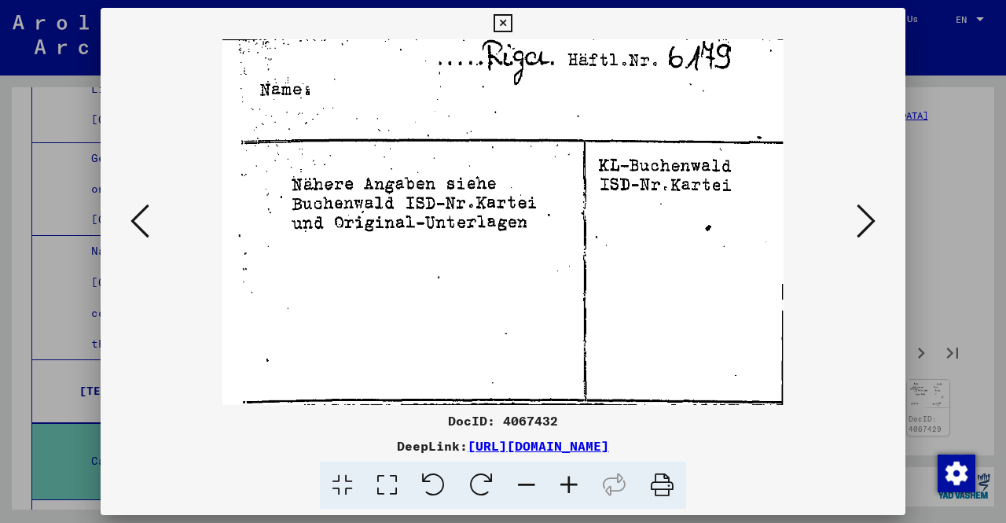
click at [866, 226] on icon at bounding box center [866, 221] width 19 height 38
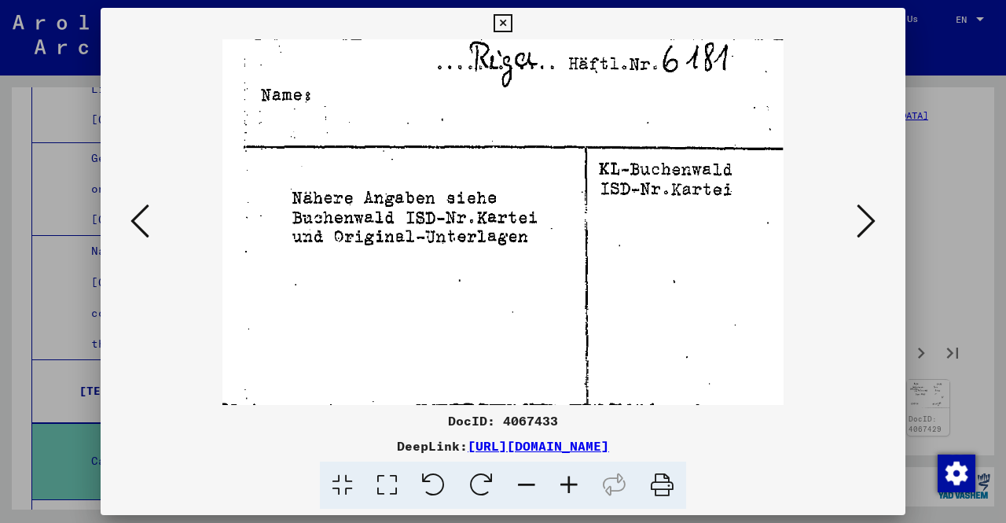
click at [866, 226] on icon at bounding box center [866, 221] width 19 height 38
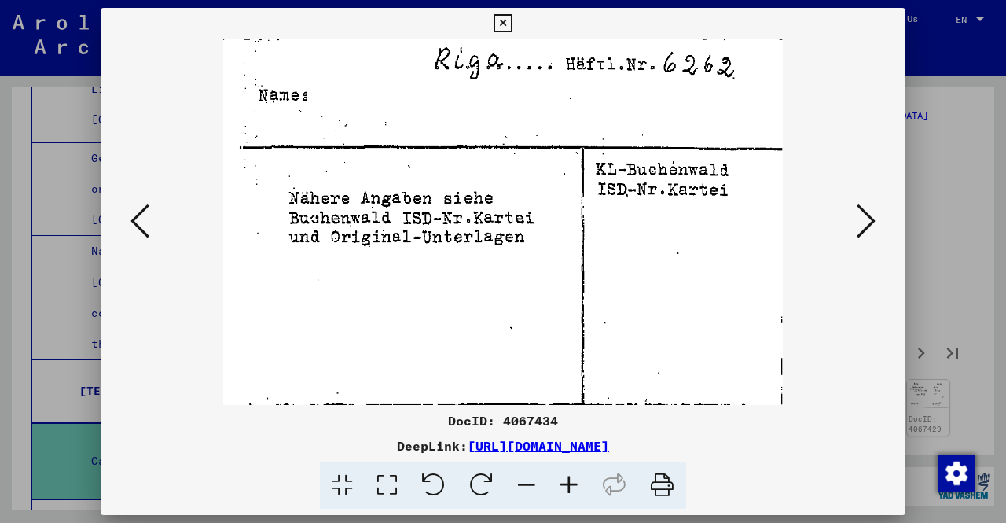
click at [866, 226] on icon at bounding box center [866, 221] width 19 height 38
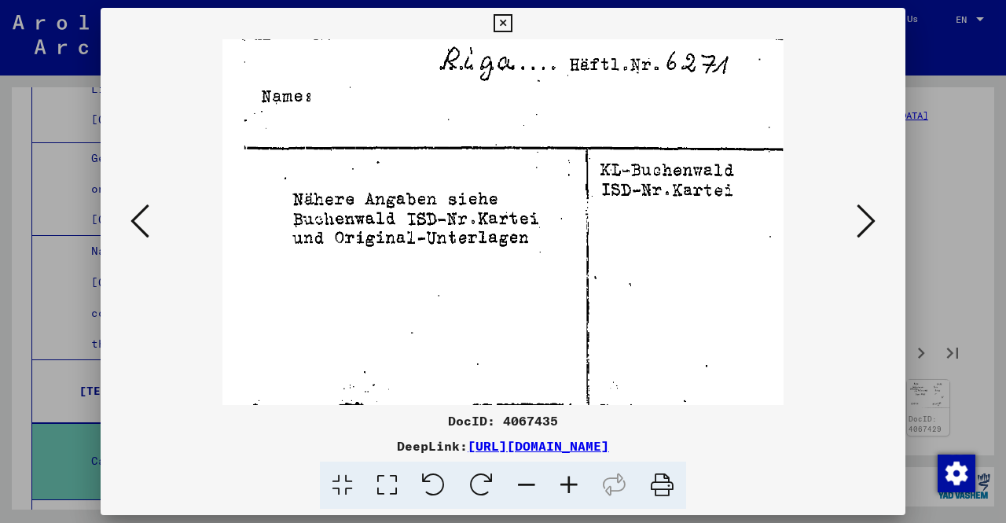
click at [866, 226] on icon at bounding box center [866, 221] width 19 height 38
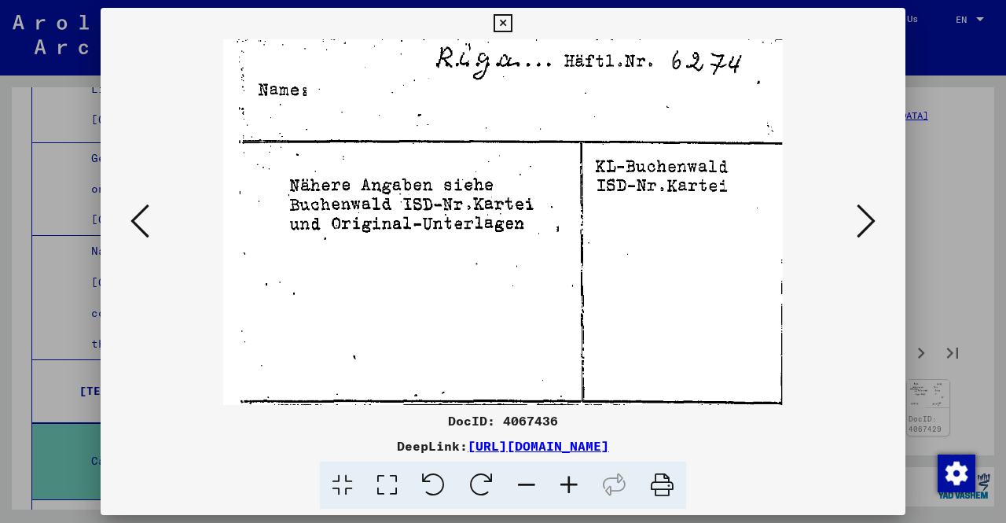
click at [866, 226] on icon at bounding box center [866, 221] width 19 height 38
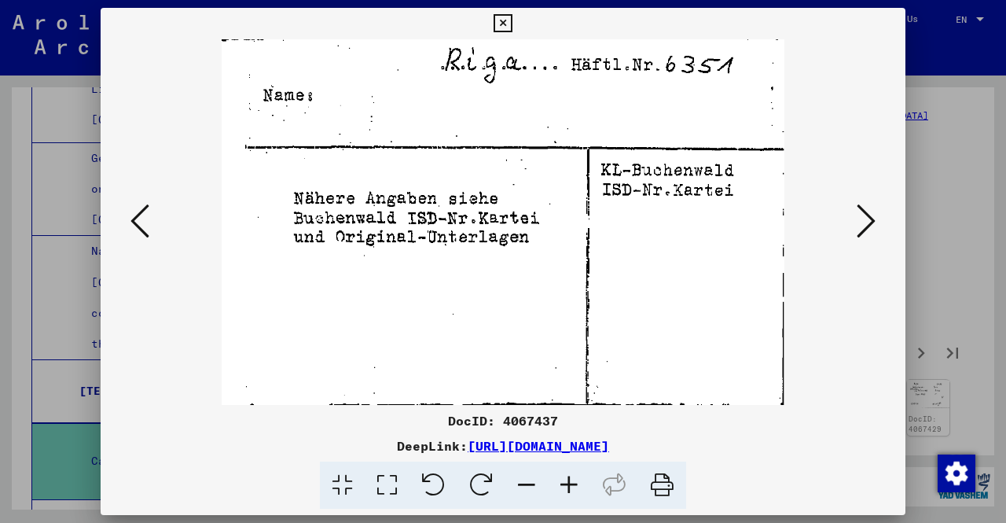
click at [866, 226] on icon at bounding box center [866, 221] width 19 height 38
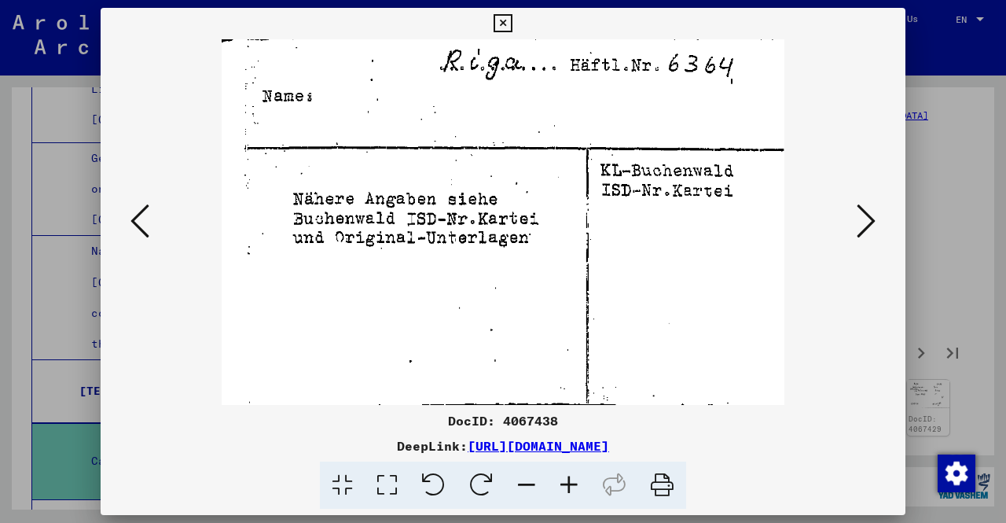
click at [866, 226] on icon at bounding box center [866, 221] width 19 height 38
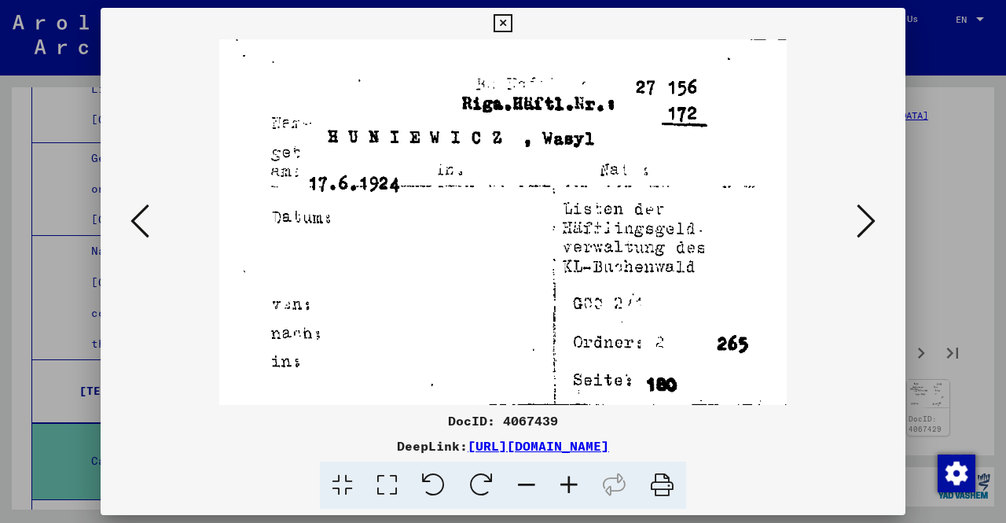
click at [866, 226] on icon at bounding box center [866, 221] width 19 height 38
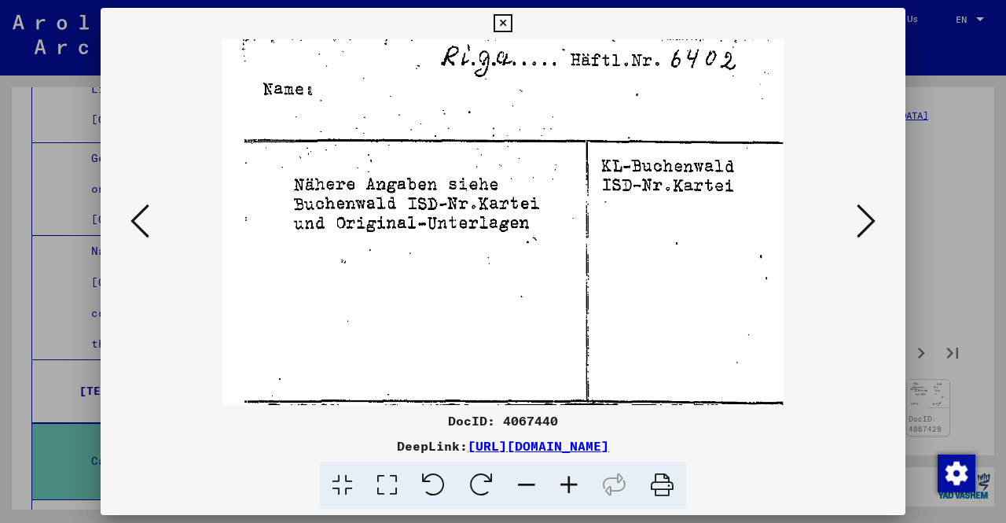
click at [866, 226] on icon at bounding box center [866, 221] width 19 height 38
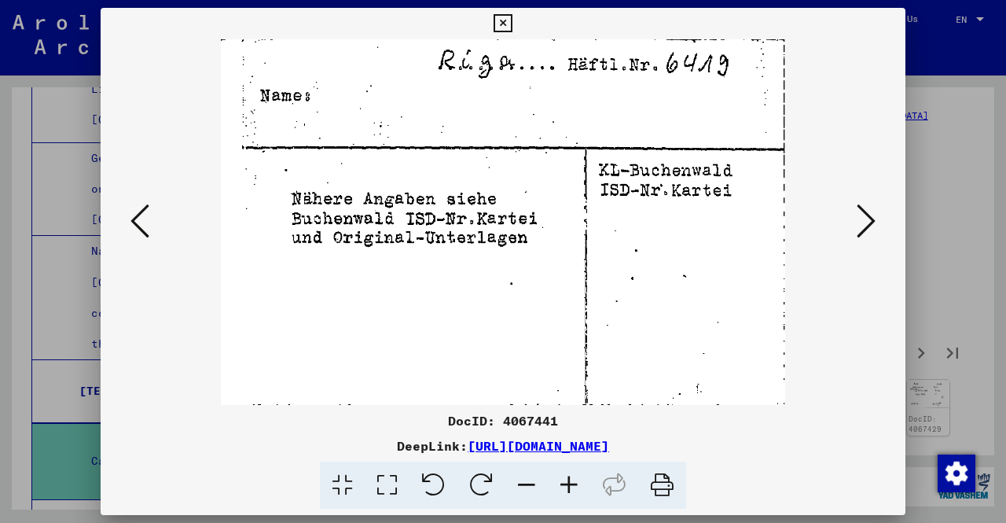
click at [866, 226] on icon at bounding box center [866, 221] width 19 height 38
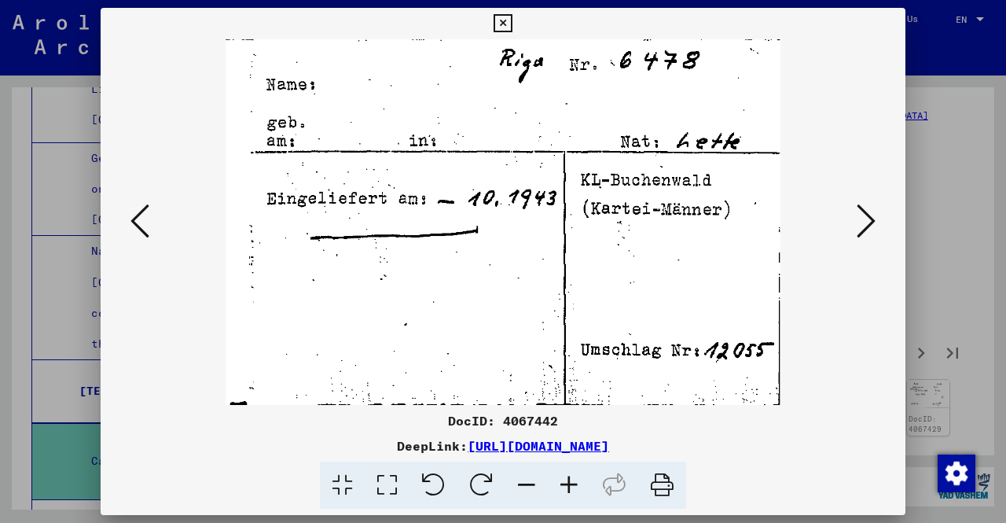
click at [866, 226] on icon at bounding box center [866, 221] width 19 height 38
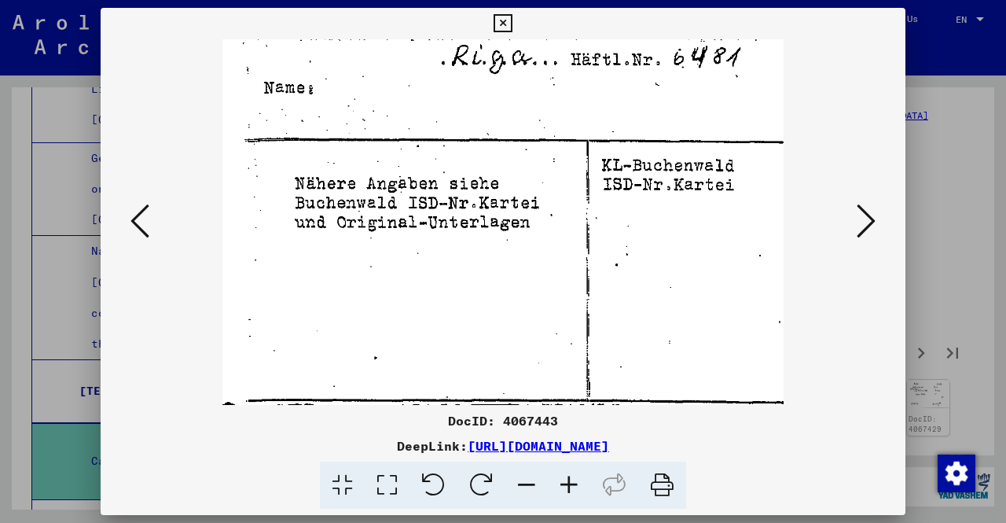
click at [866, 226] on icon at bounding box center [866, 221] width 19 height 38
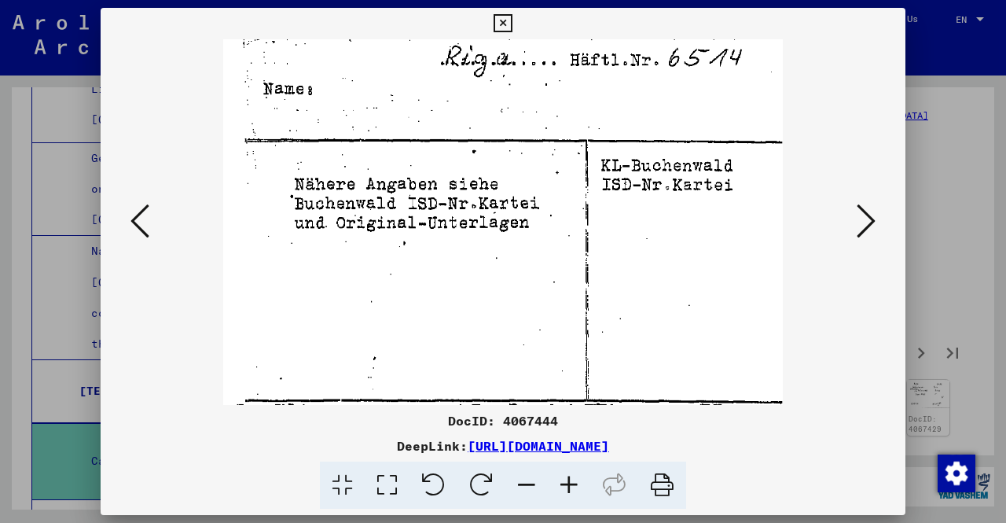
click at [866, 226] on icon at bounding box center [866, 221] width 19 height 38
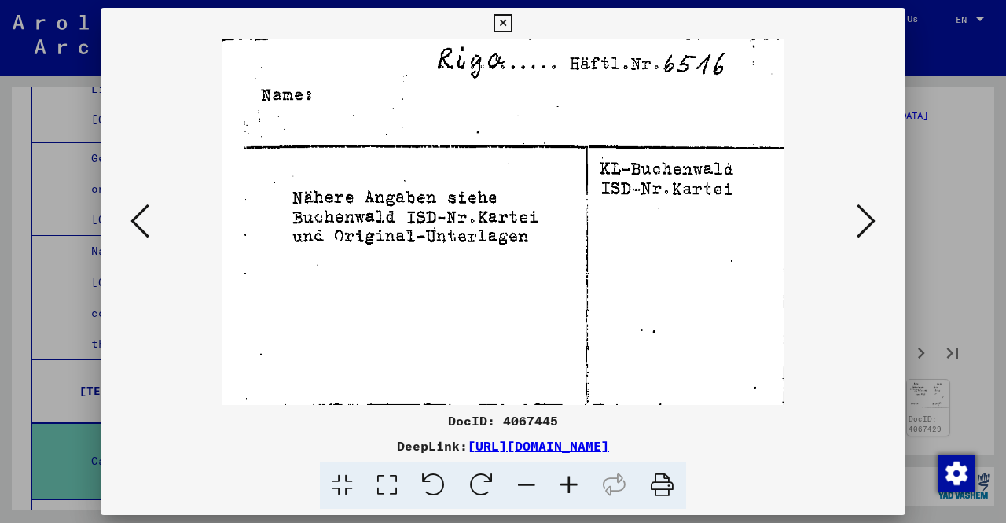
click at [866, 226] on icon at bounding box center [866, 221] width 19 height 38
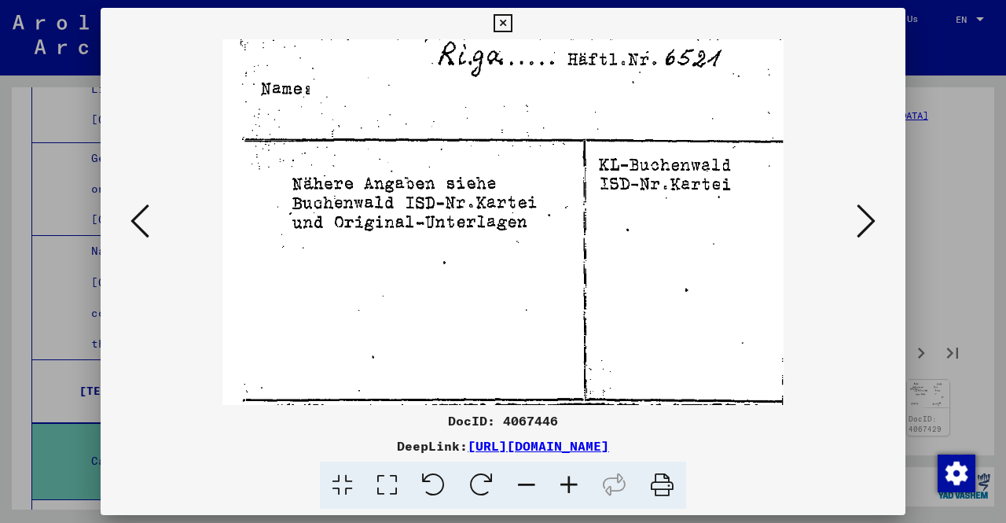
click at [866, 226] on icon at bounding box center [866, 221] width 19 height 38
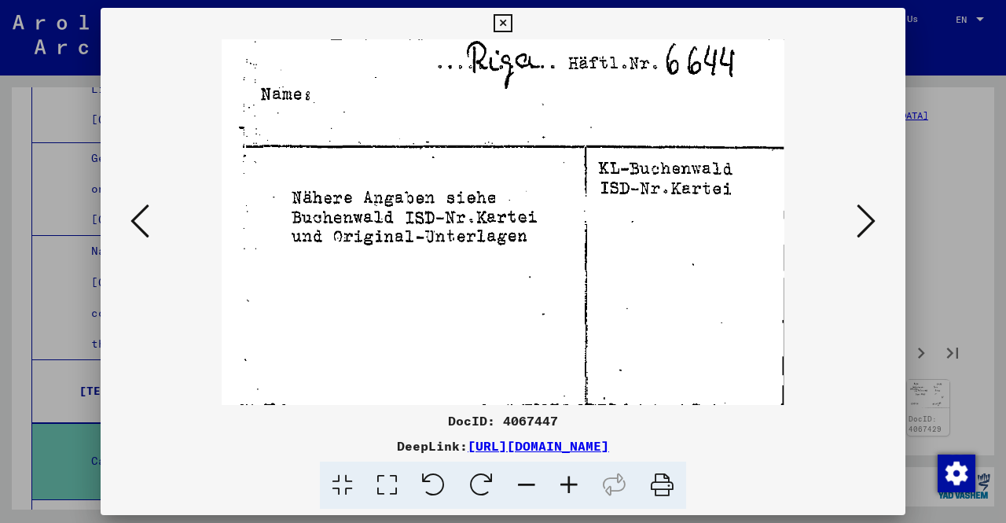
click at [866, 226] on icon at bounding box center [866, 221] width 19 height 38
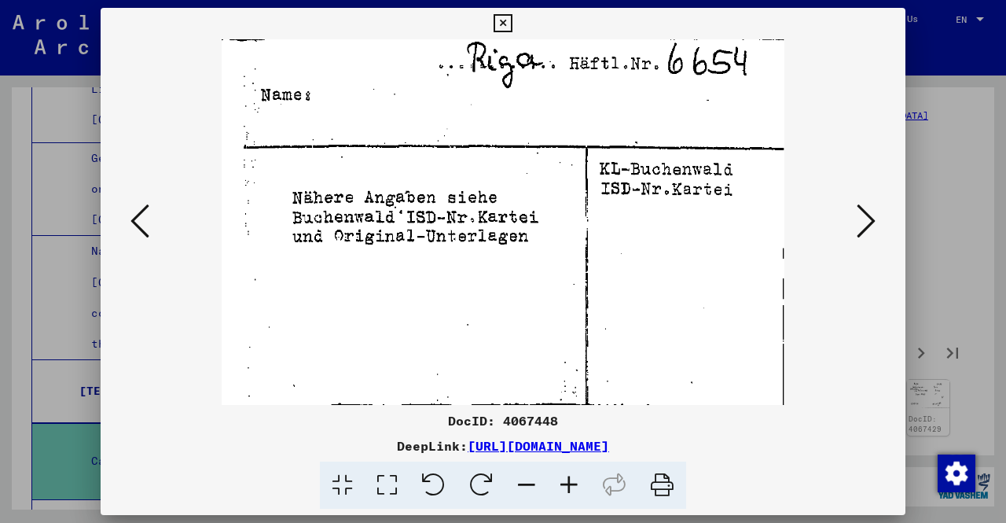
click at [866, 226] on icon at bounding box center [866, 221] width 19 height 38
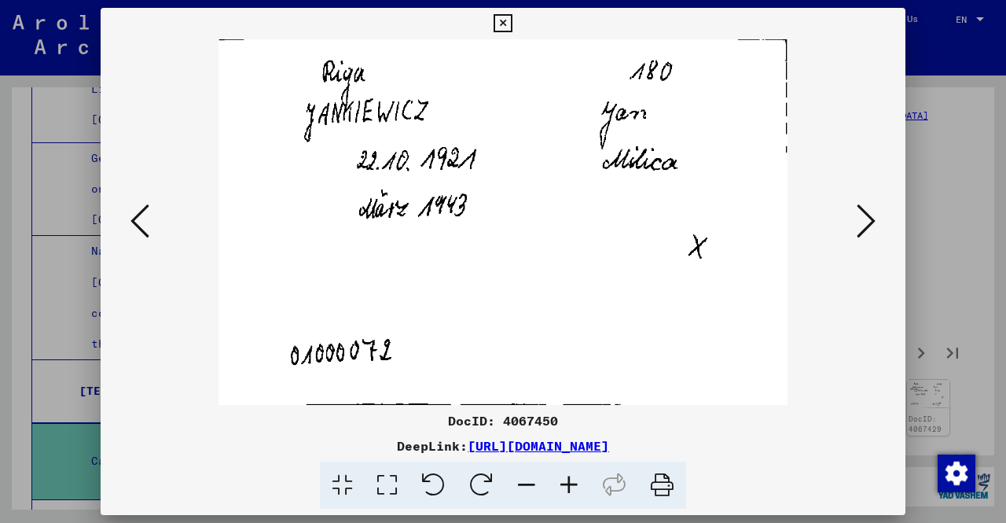
click at [866, 226] on icon at bounding box center [866, 221] width 19 height 38
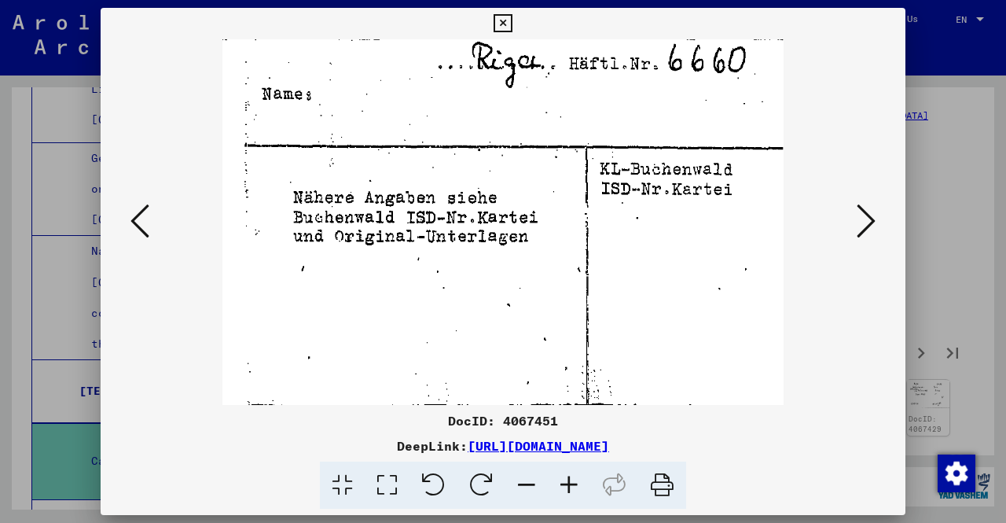
click at [866, 226] on icon at bounding box center [866, 221] width 19 height 38
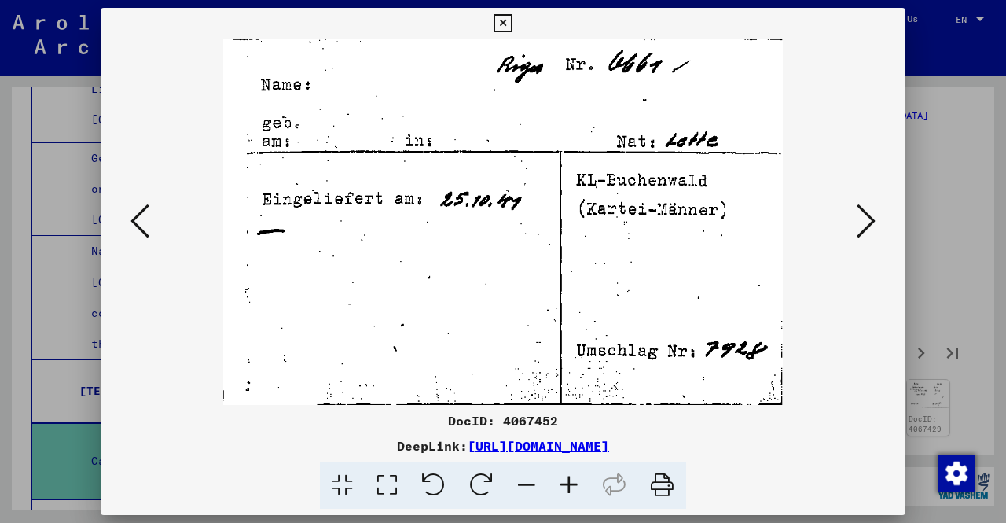
click at [866, 226] on icon at bounding box center [866, 221] width 19 height 38
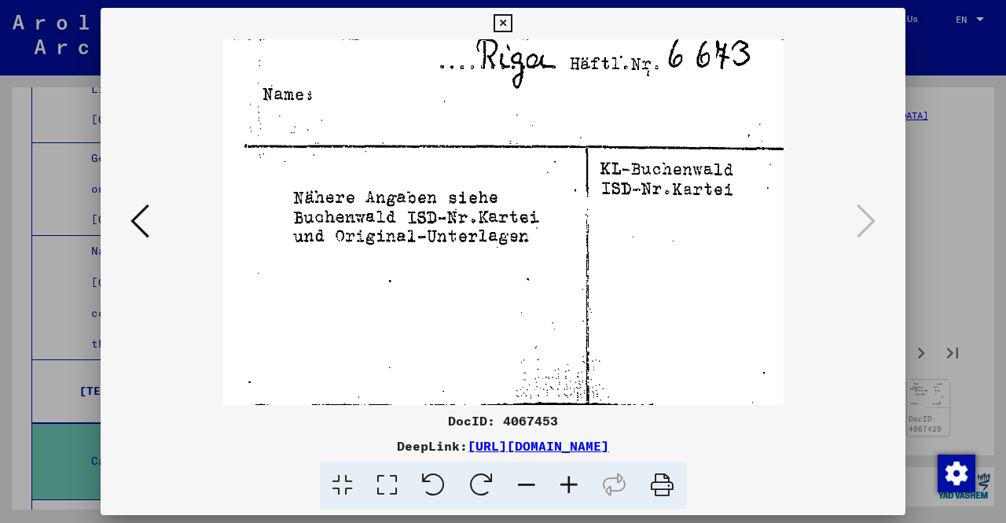
click at [934, 241] on div at bounding box center [503, 261] width 1006 height 523
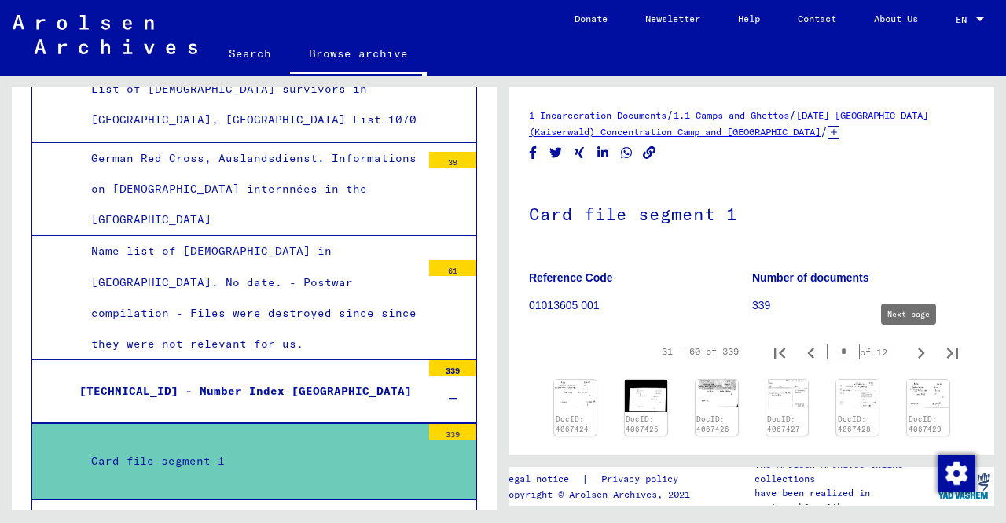
click at [915, 352] on icon "Next page" at bounding box center [921, 353] width 22 height 22
type input "*"
click at [568, 387] on img at bounding box center [575, 393] width 45 height 29
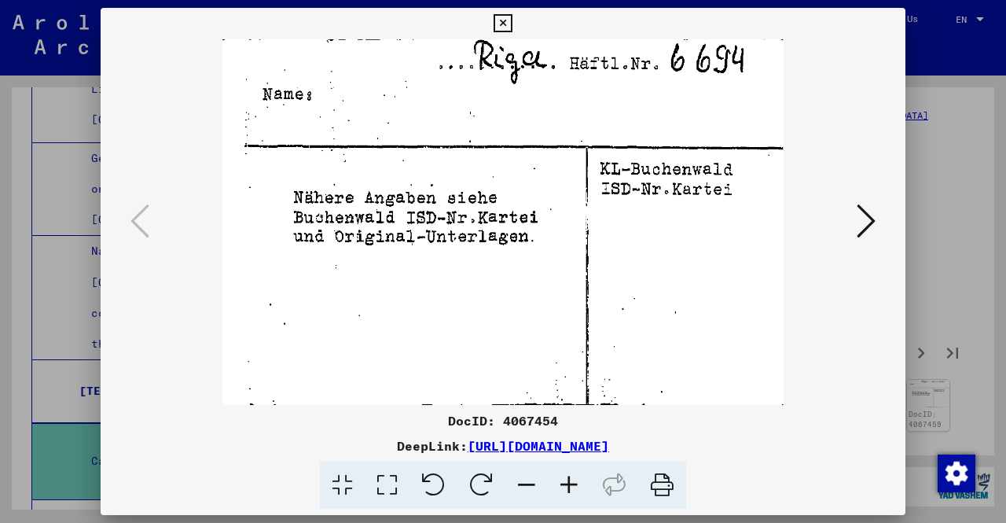
click at [864, 218] on icon at bounding box center [866, 221] width 19 height 38
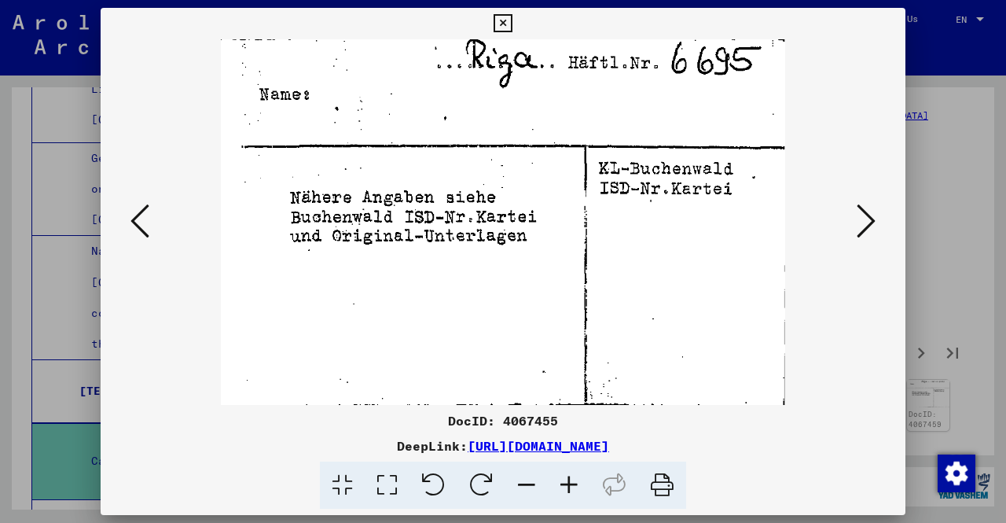
click at [864, 218] on icon at bounding box center [866, 221] width 19 height 38
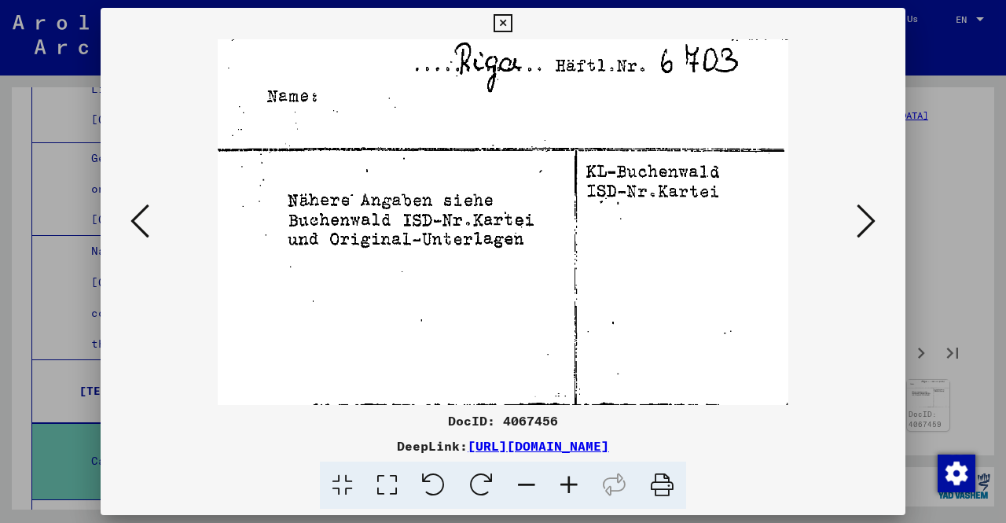
click at [864, 218] on icon at bounding box center [866, 221] width 19 height 38
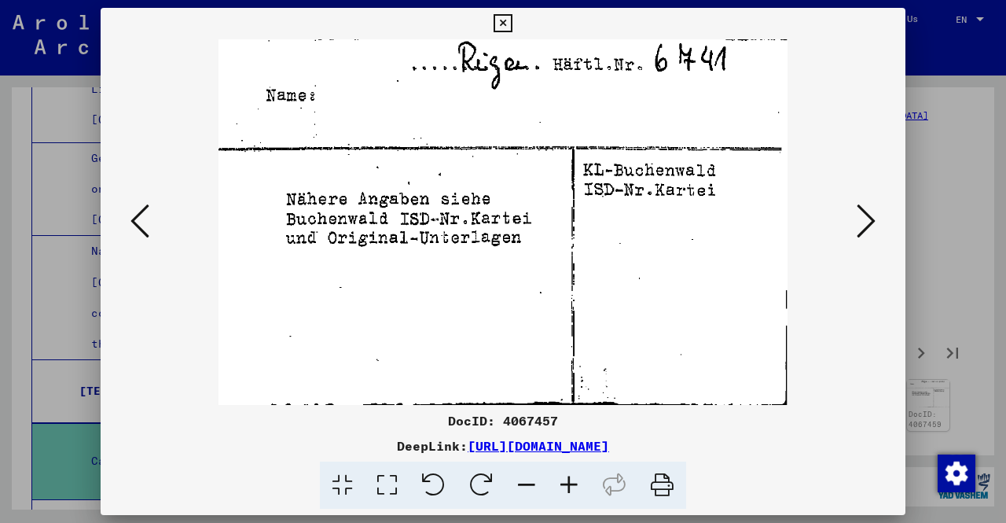
click at [864, 218] on icon at bounding box center [866, 221] width 19 height 38
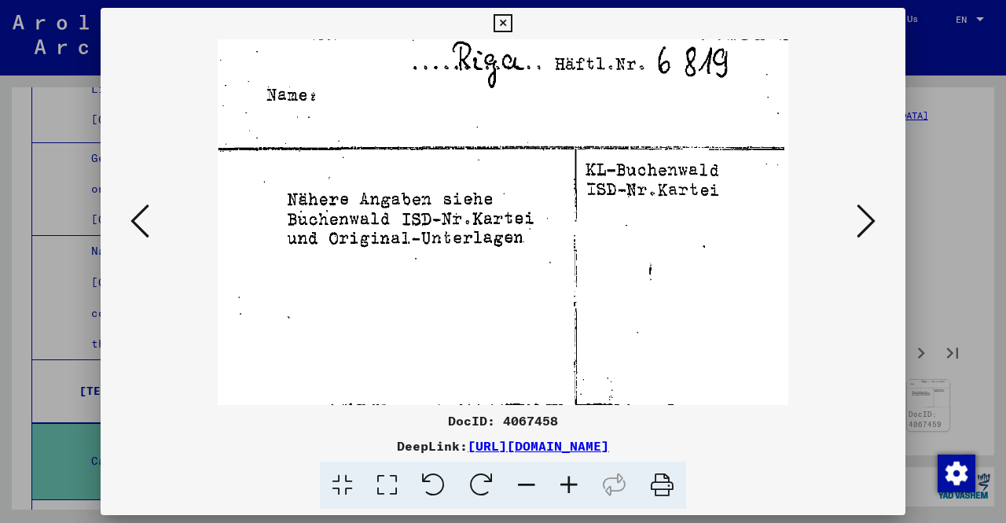
click at [864, 218] on icon at bounding box center [866, 221] width 19 height 38
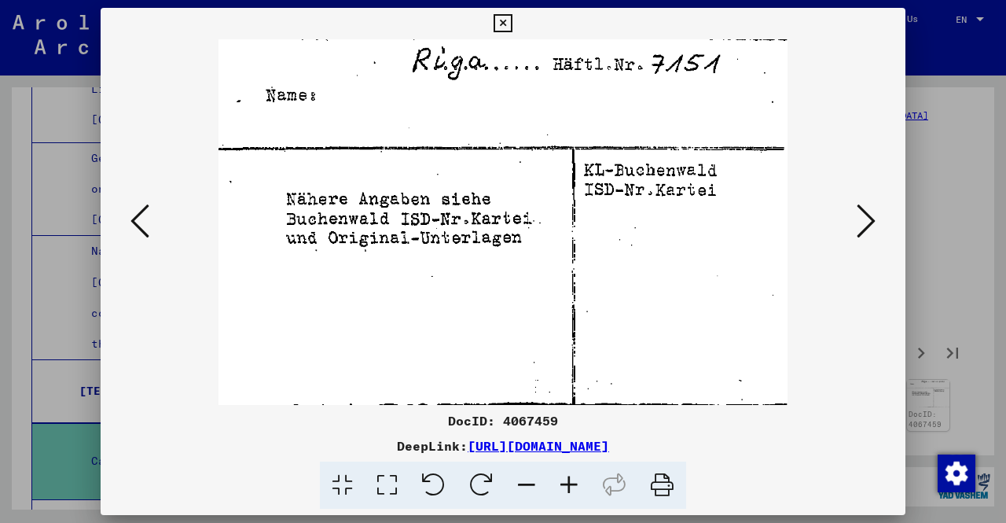
click at [864, 218] on icon at bounding box center [866, 221] width 19 height 38
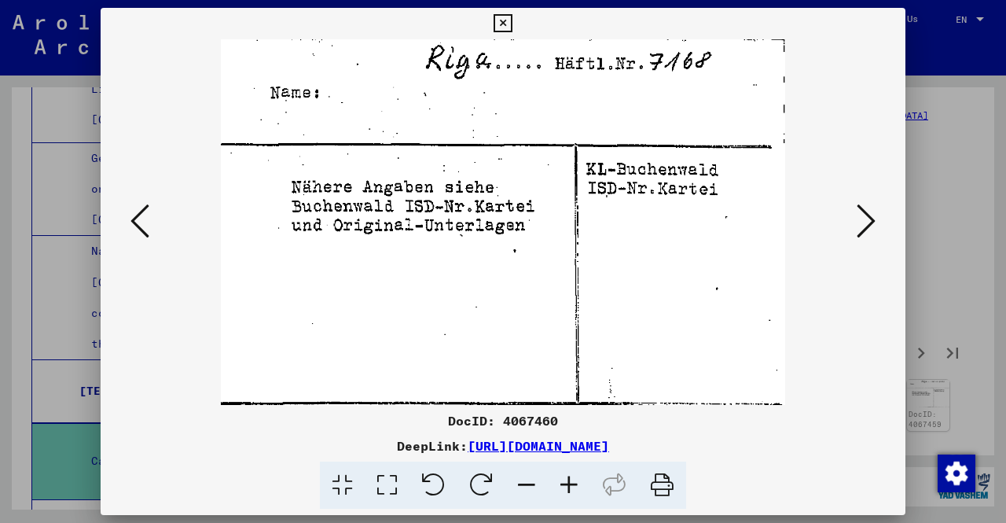
click at [864, 218] on icon at bounding box center [866, 221] width 19 height 38
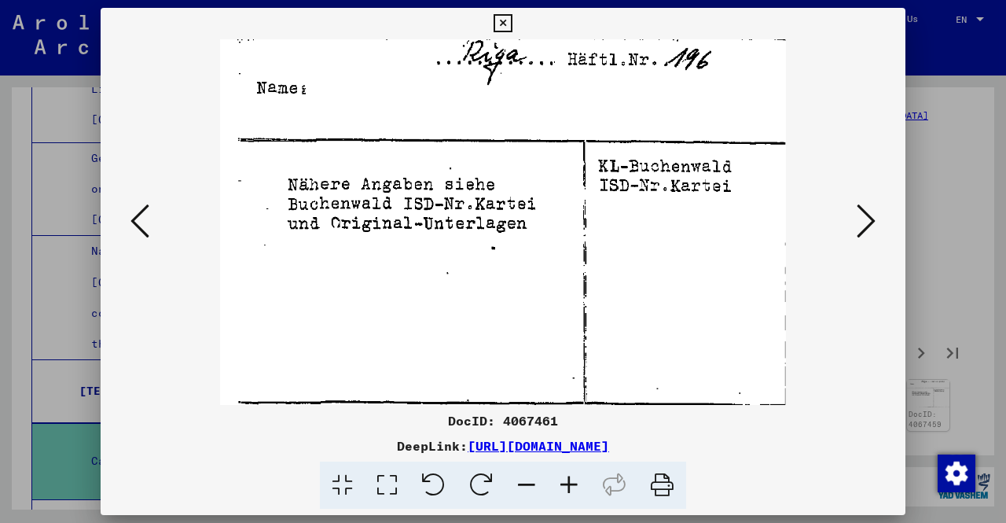
click at [864, 218] on icon at bounding box center [866, 221] width 19 height 38
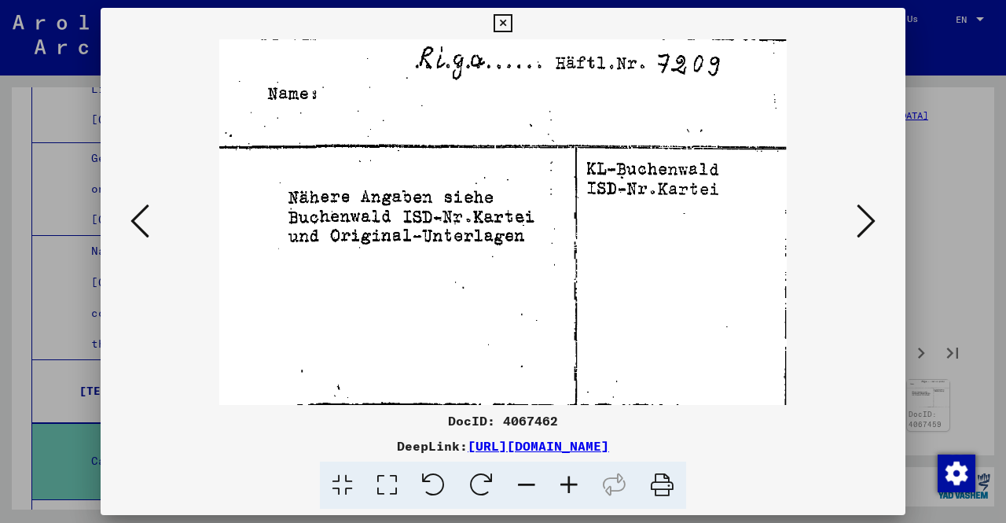
click at [864, 218] on icon at bounding box center [866, 221] width 19 height 38
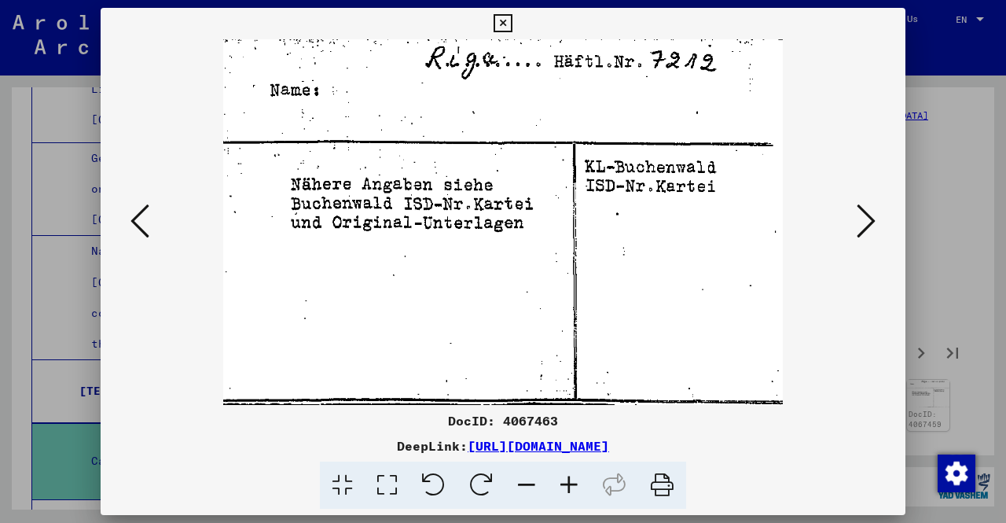
click at [864, 218] on icon at bounding box center [866, 221] width 19 height 38
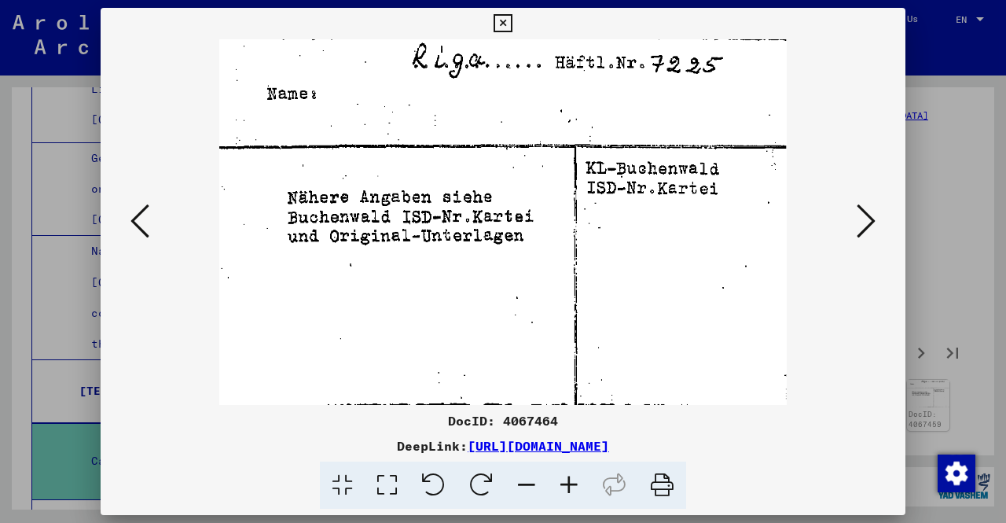
click at [864, 218] on icon at bounding box center [866, 221] width 19 height 38
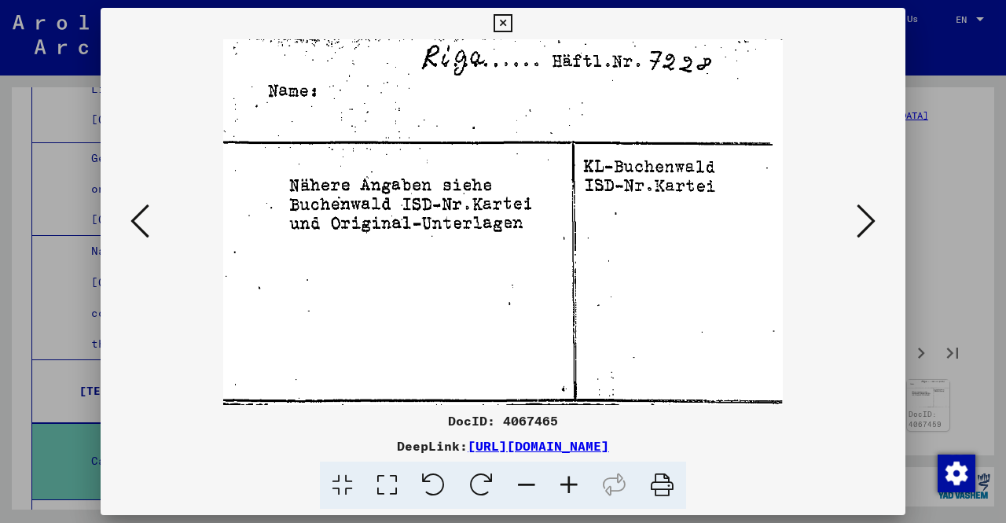
click at [864, 218] on icon at bounding box center [866, 221] width 19 height 38
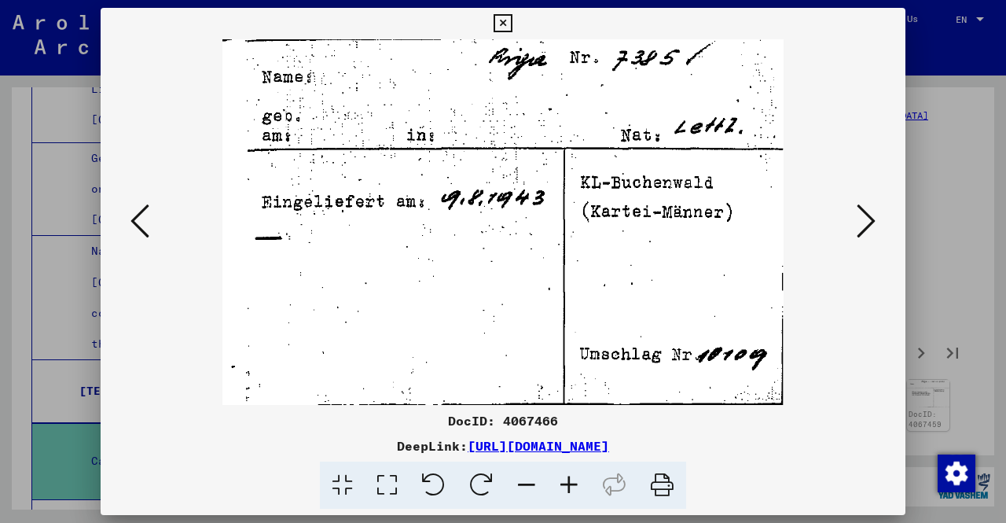
click at [864, 218] on icon at bounding box center [866, 221] width 19 height 38
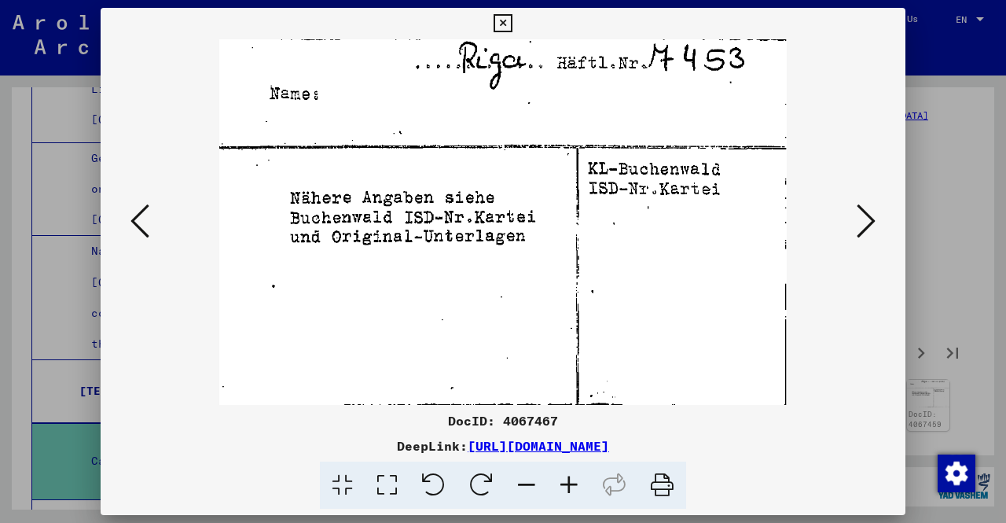
click at [864, 218] on icon at bounding box center [866, 221] width 19 height 38
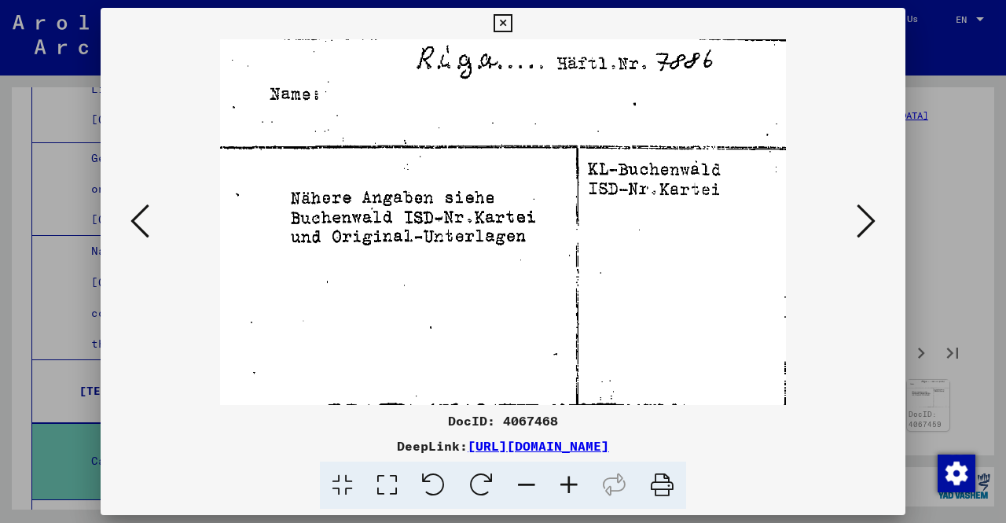
click at [864, 218] on icon at bounding box center [866, 221] width 19 height 38
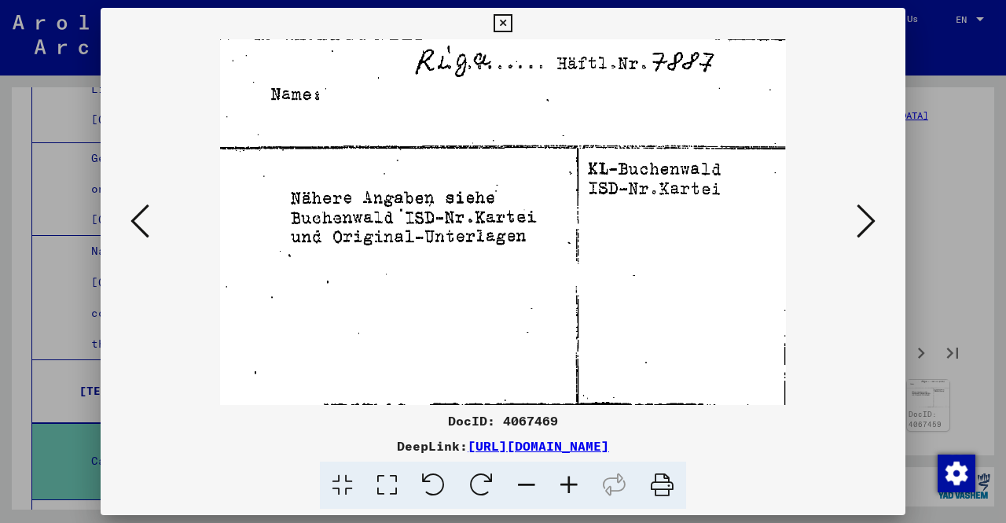
click at [864, 218] on icon at bounding box center [866, 221] width 19 height 38
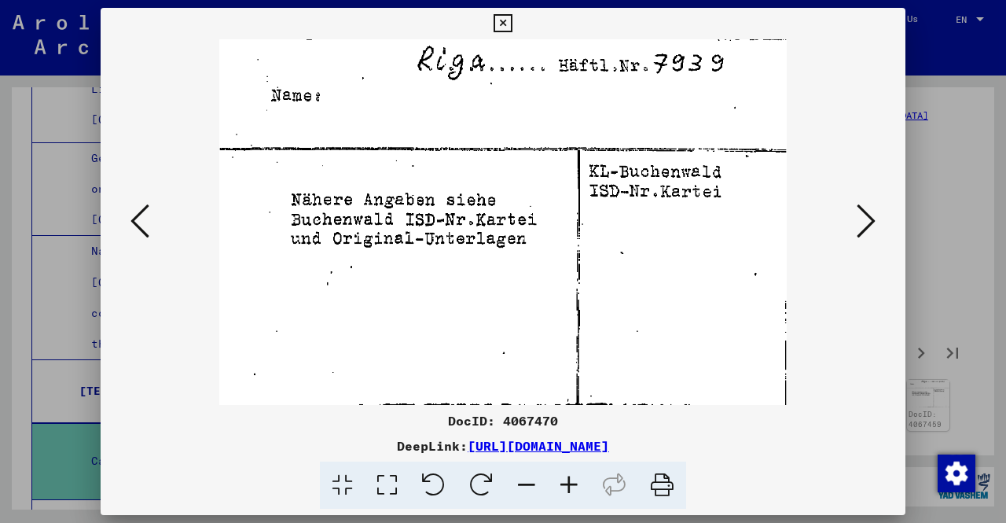
click at [864, 218] on icon at bounding box center [866, 221] width 19 height 38
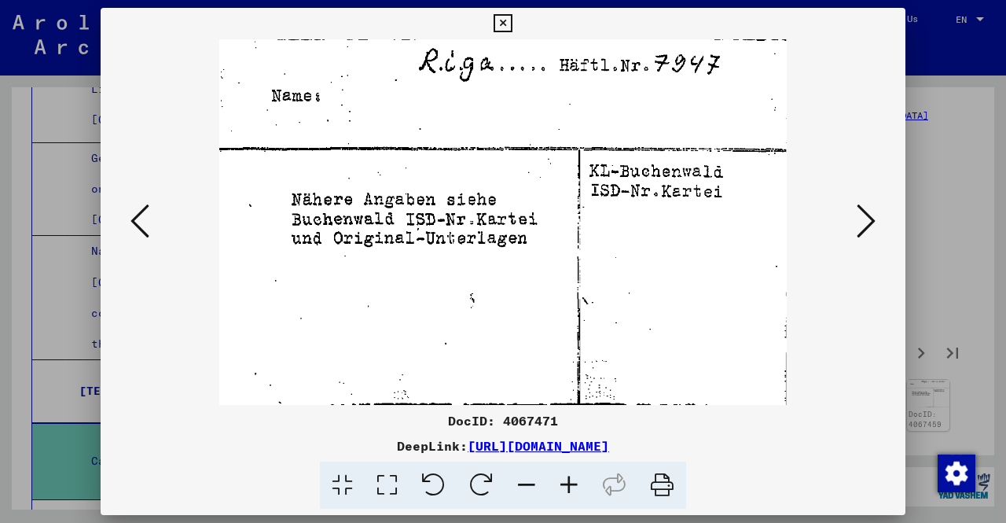
click at [864, 218] on icon at bounding box center [866, 221] width 19 height 38
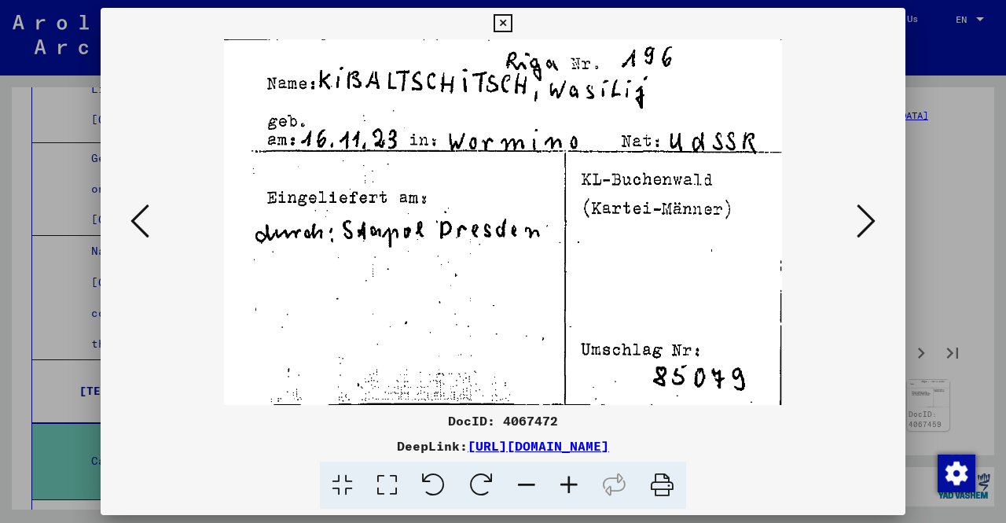
drag, startPoint x: 864, startPoint y: 218, endPoint x: 826, endPoint y: 336, distance: 123.3
click at [826, 336] on div at bounding box center [503, 221] width 805 height 365
click at [877, 226] on button at bounding box center [866, 222] width 28 height 45
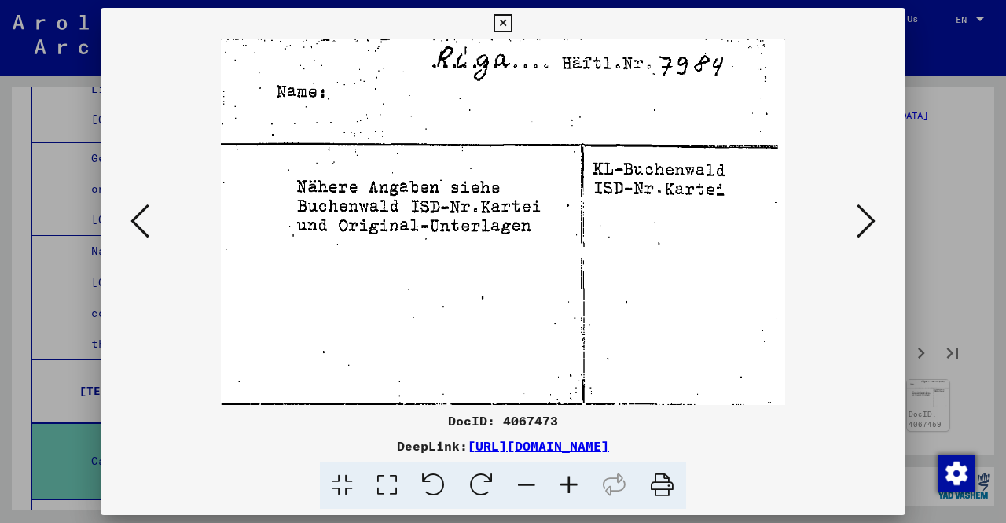
click at [877, 226] on button at bounding box center [866, 222] width 28 height 45
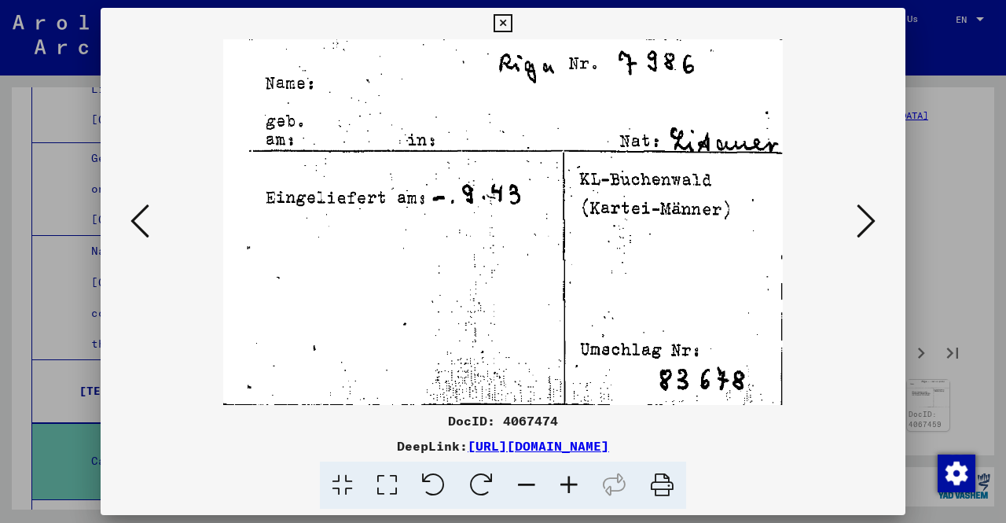
click at [877, 226] on button at bounding box center [866, 222] width 28 height 45
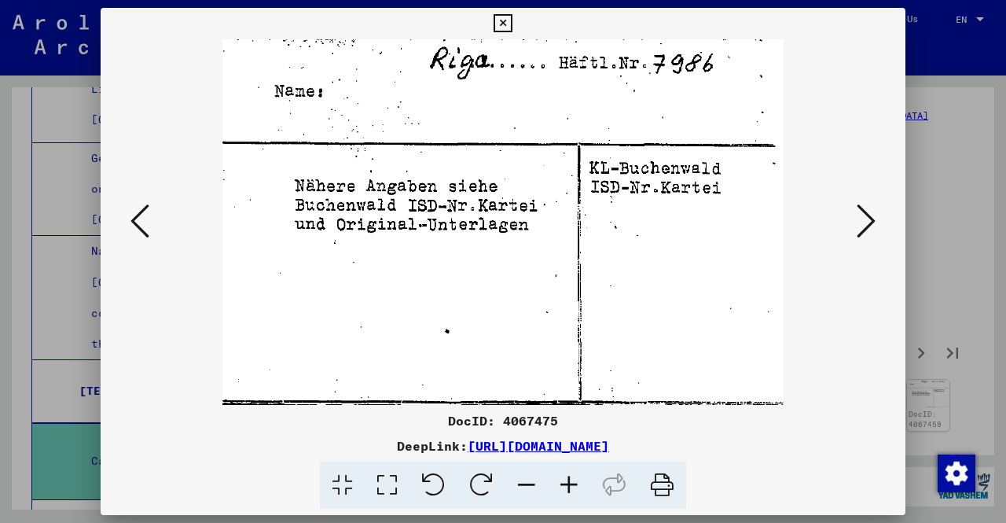
click at [877, 226] on button at bounding box center [866, 222] width 28 height 45
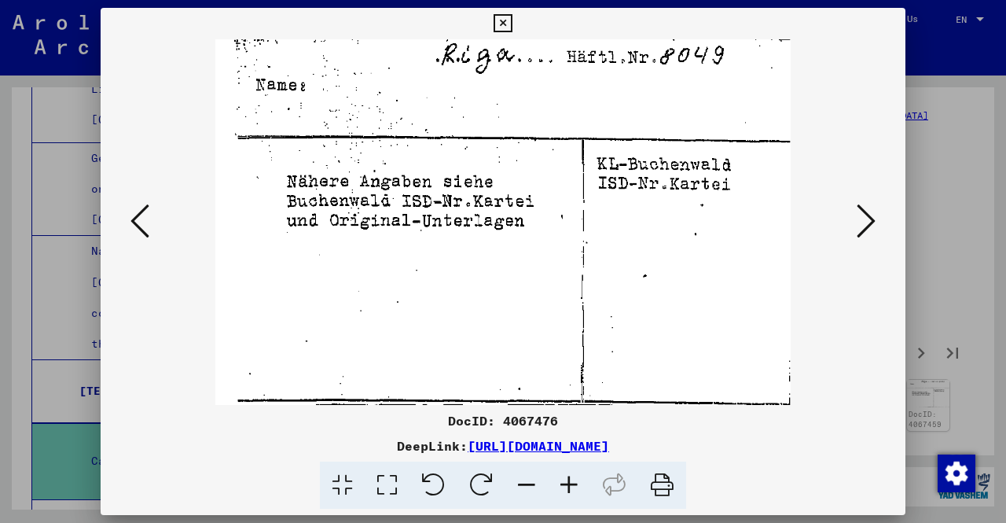
click at [877, 226] on button at bounding box center [866, 222] width 28 height 45
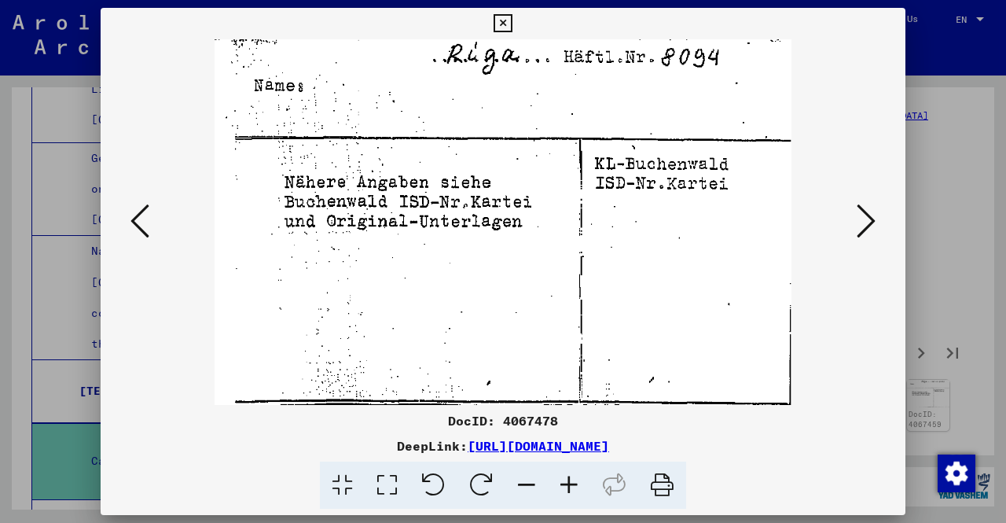
click at [877, 226] on button at bounding box center [866, 222] width 28 height 45
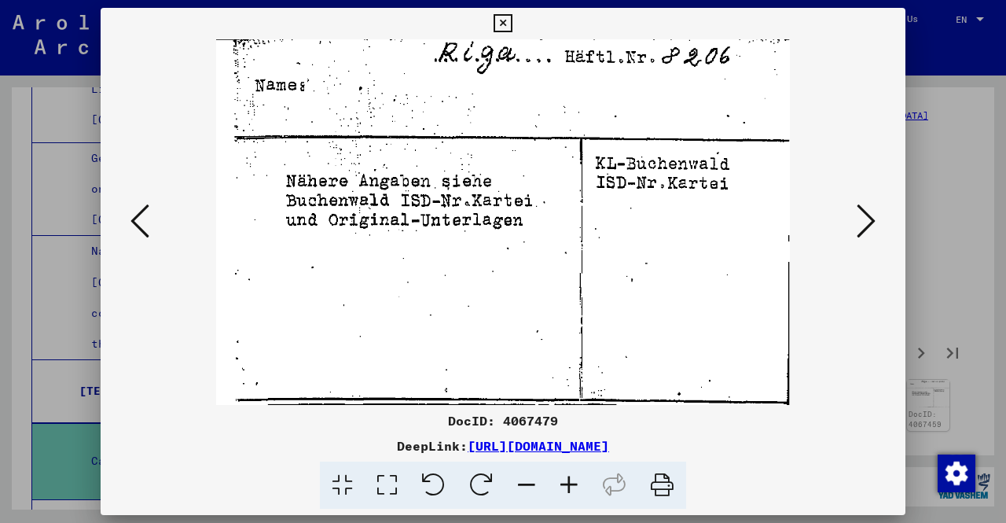
click at [877, 226] on button at bounding box center [866, 222] width 28 height 45
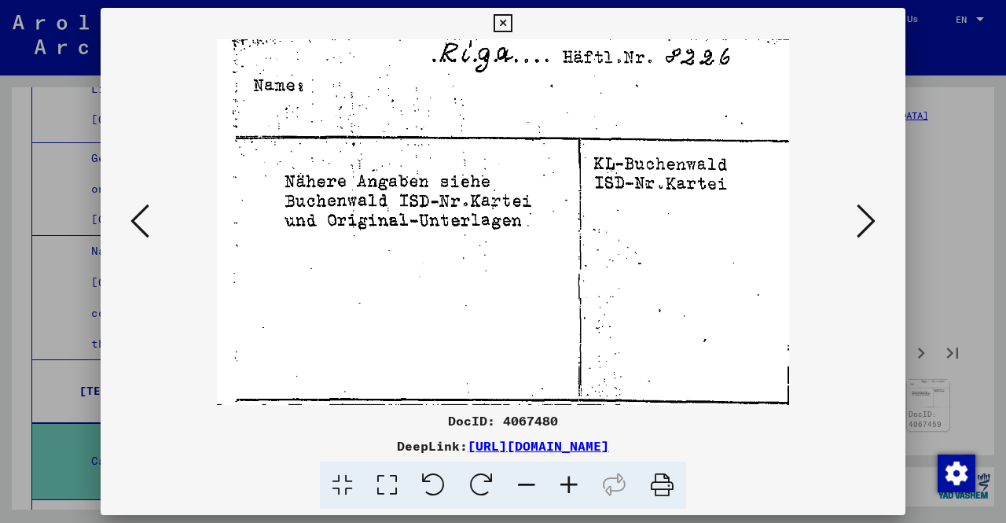
click at [877, 226] on button at bounding box center [866, 222] width 28 height 45
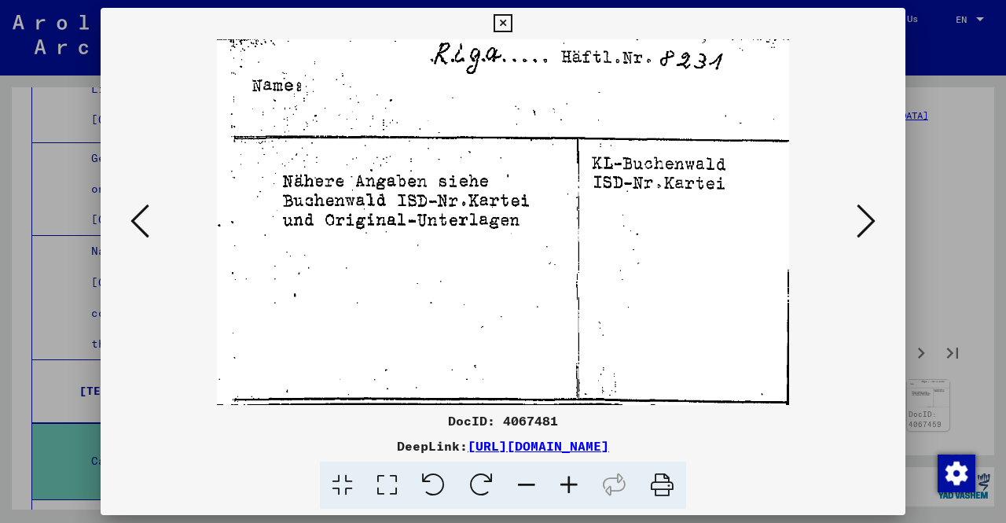
click at [877, 226] on button at bounding box center [866, 222] width 28 height 45
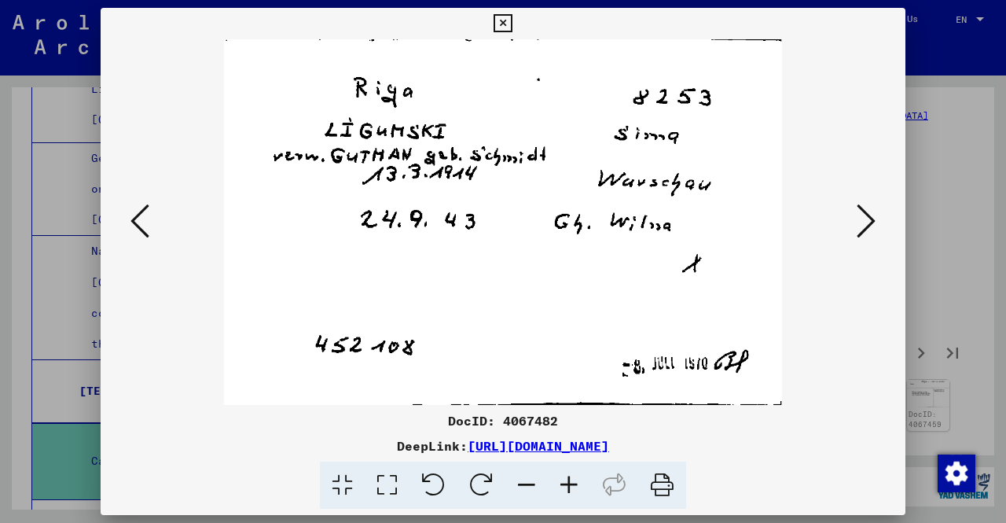
click at [877, 226] on button at bounding box center [866, 222] width 28 height 45
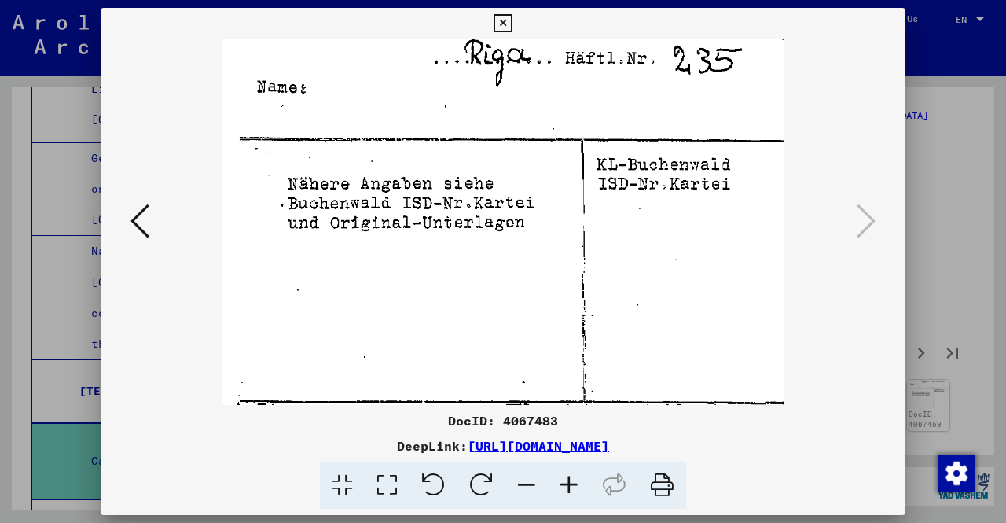
click at [949, 222] on div at bounding box center [503, 261] width 1006 height 523
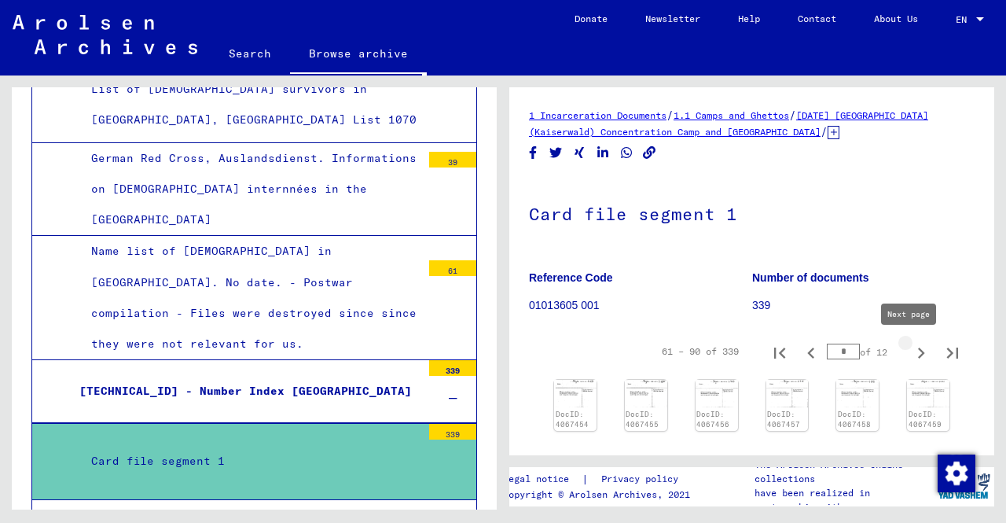
click at [910, 346] on icon "Next page" at bounding box center [921, 353] width 22 height 22
type input "*"
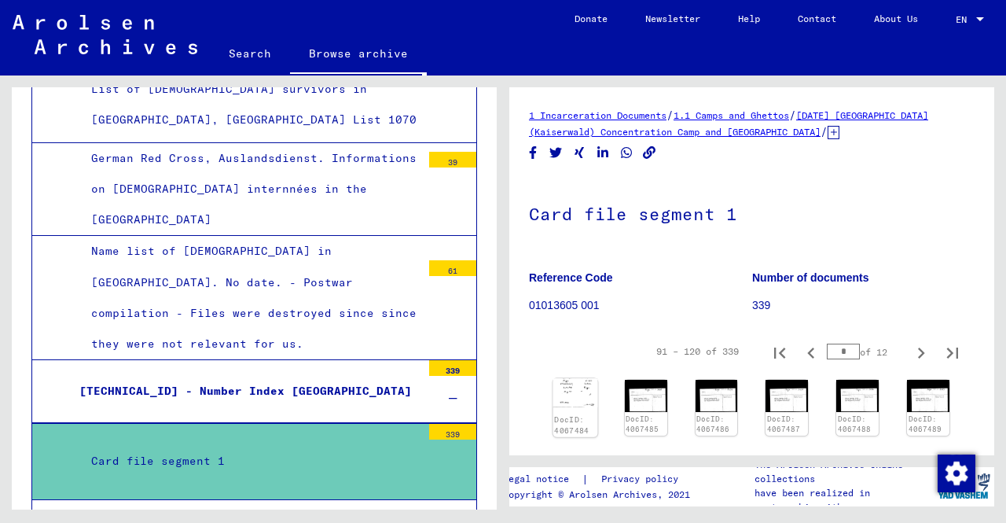
click at [578, 398] on img at bounding box center [575, 392] width 45 height 29
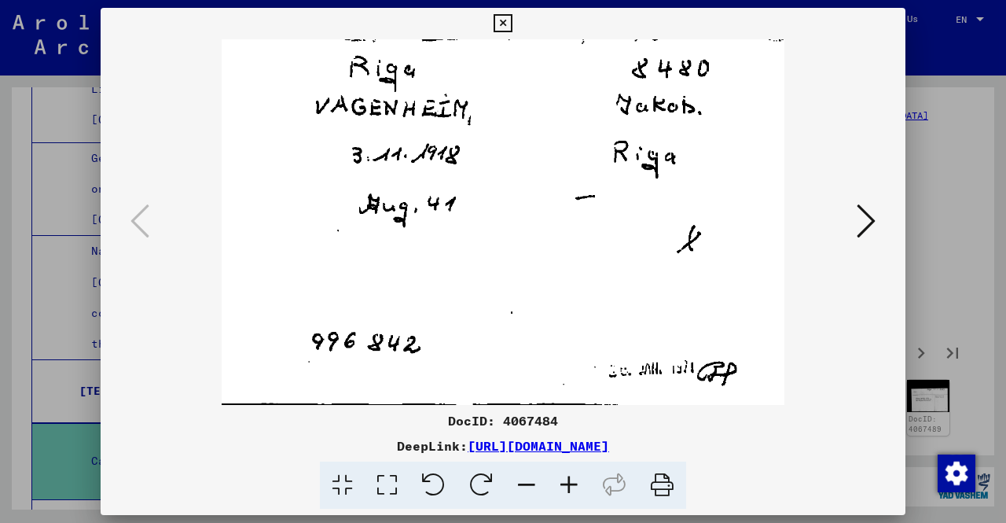
click at [869, 226] on icon at bounding box center [866, 221] width 19 height 38
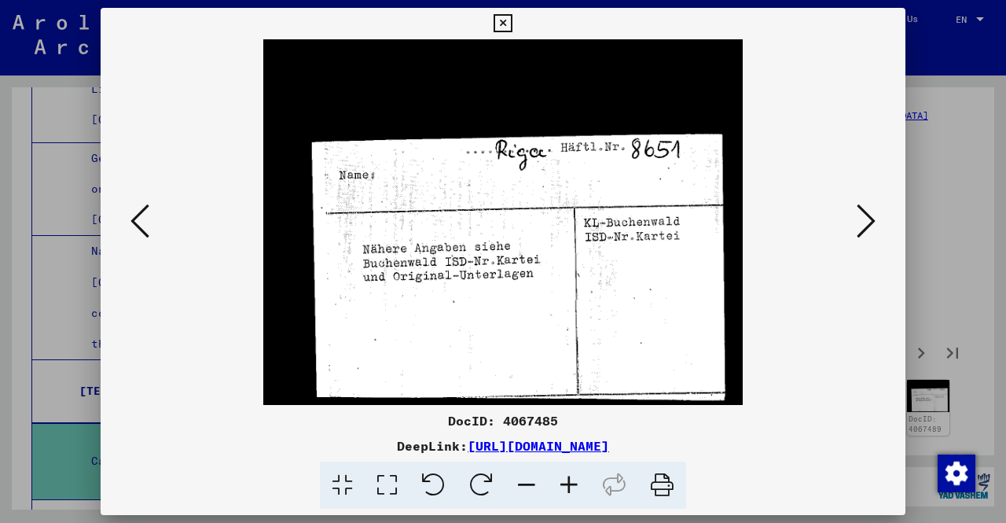
click at [869, 226] on icon at bounding box center [866, 221] width 19 height 38
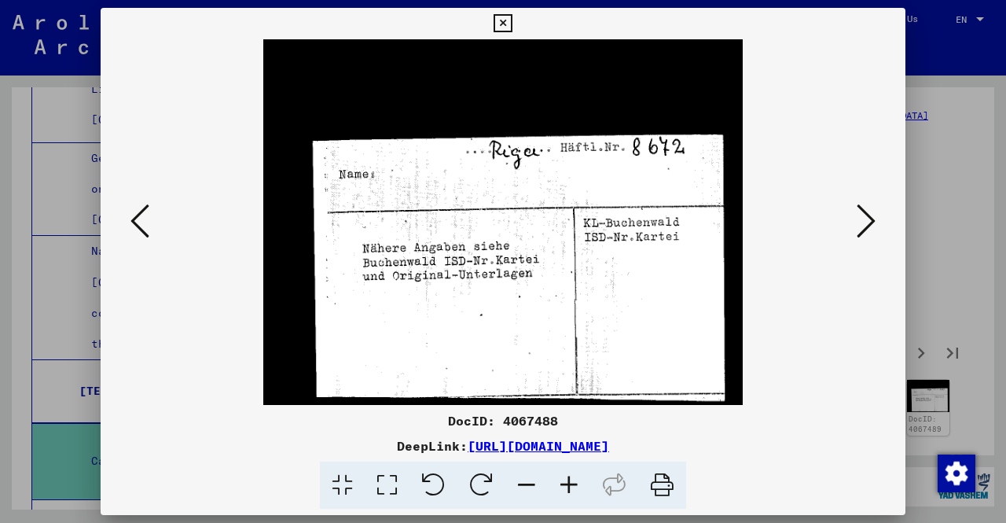
click at [869, 226] on icon at bounding box center [866, 221] width 19 height 38
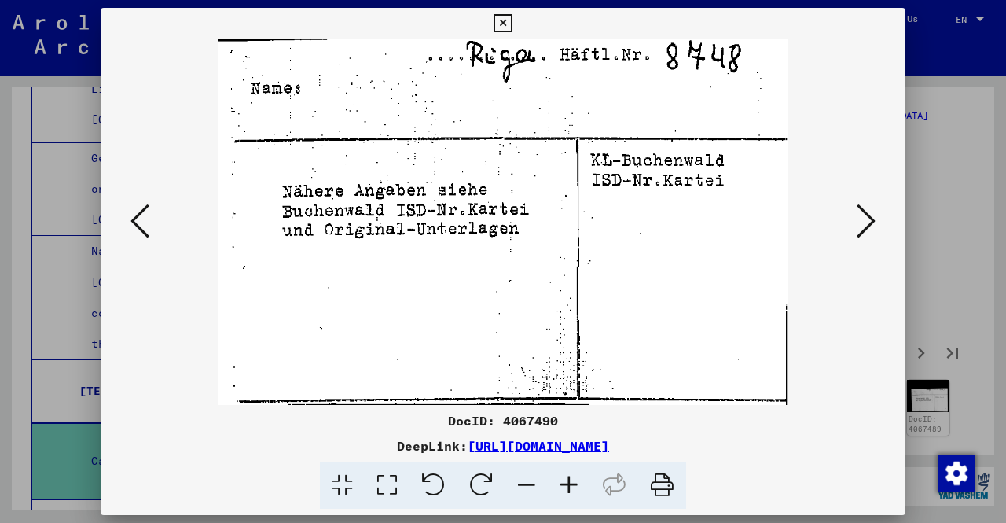
click at [869, 226] on icon at bounding box center [866, 221] width 19 height 38
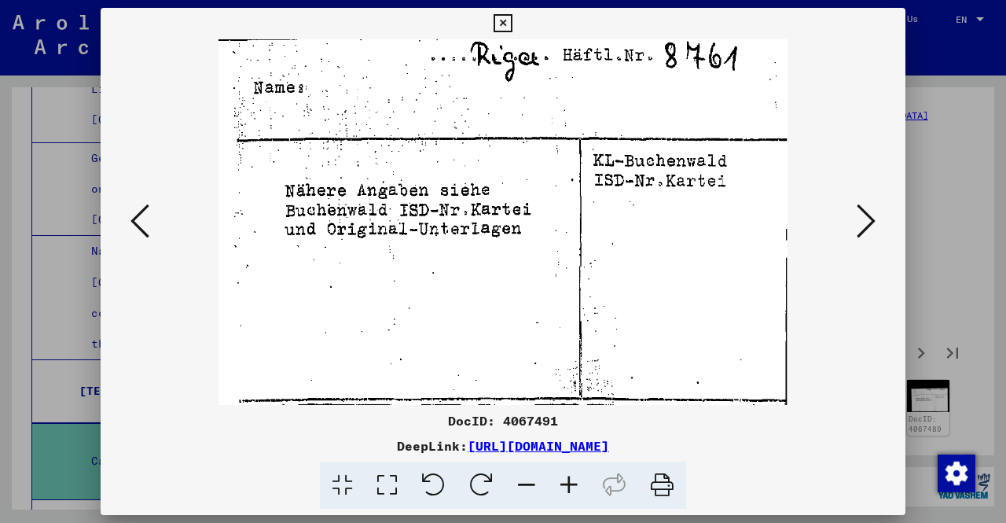
click at [869, 226] on icon at bounding box center [866, 221] width 19 height 38
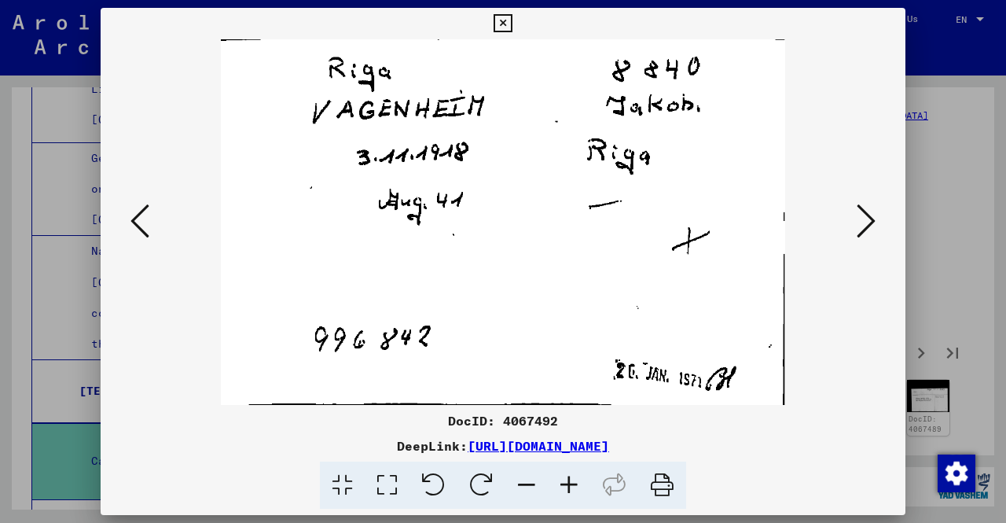
click at [869, 226] on icon at bounding box center [866, 221] width 19 height 38
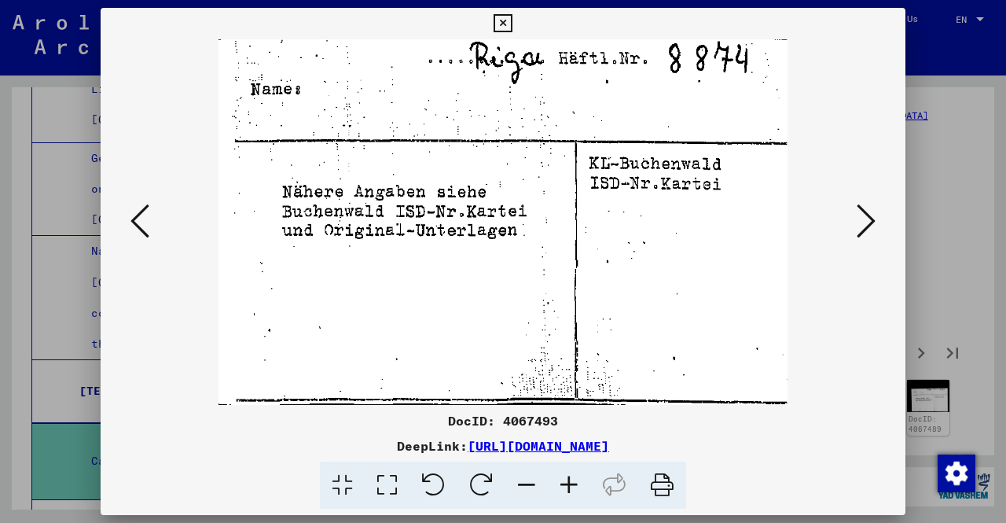
click at [146, 222] on icon at bounding box center [139, 221] width 19 height 38
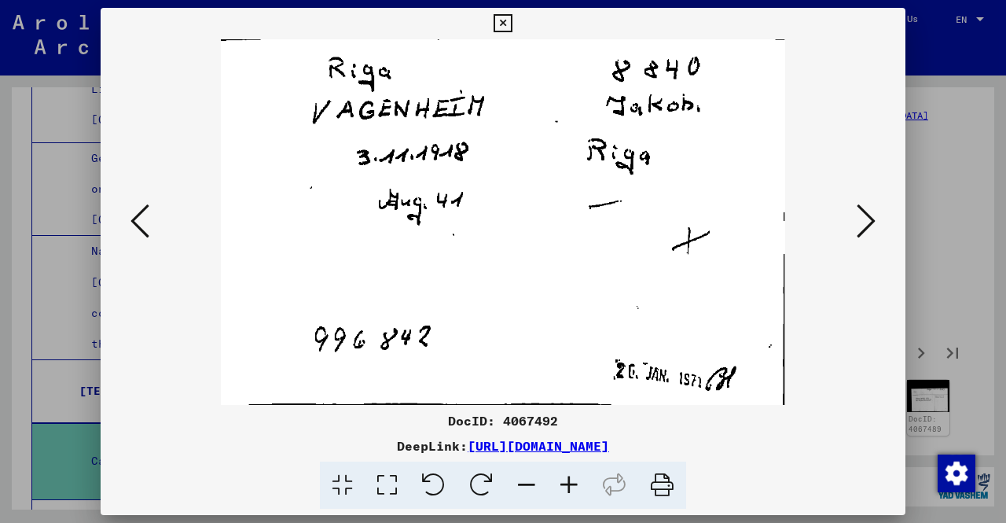
click at [868, 216] on icon at bounding box center [866, 221] width 19 height 38
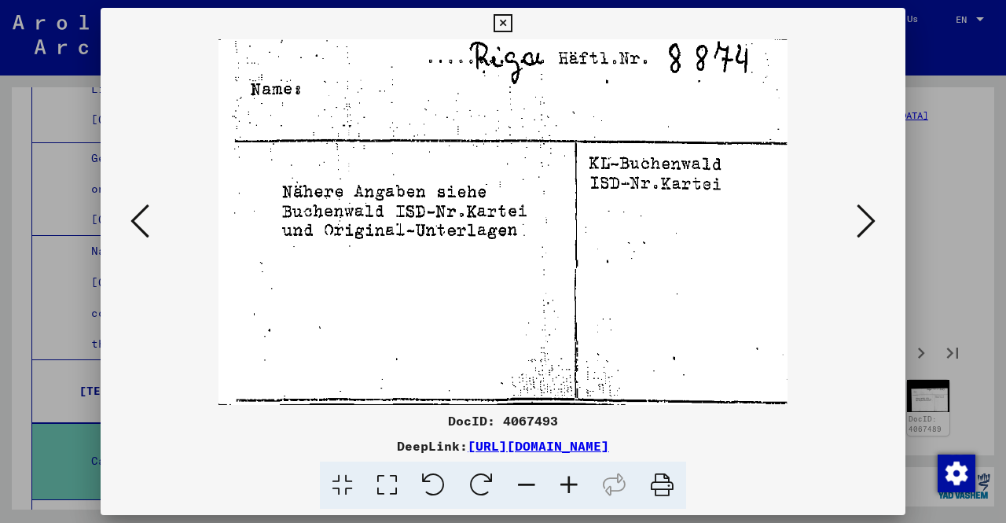
click at [868, 216] on icon at bounding box center [866, 221] width 19 height 38
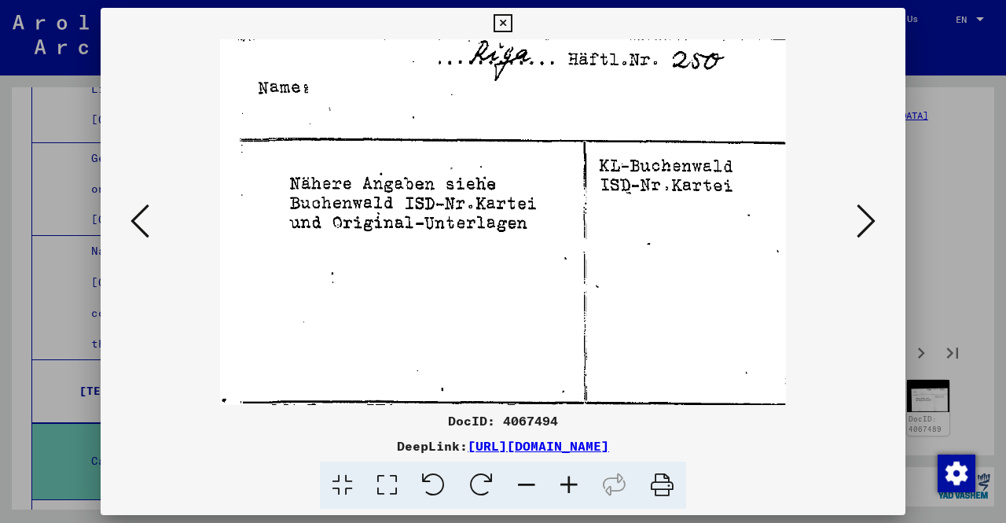
click at [868, 216] on icon at bounding box center [866, 221] width 19 height 38
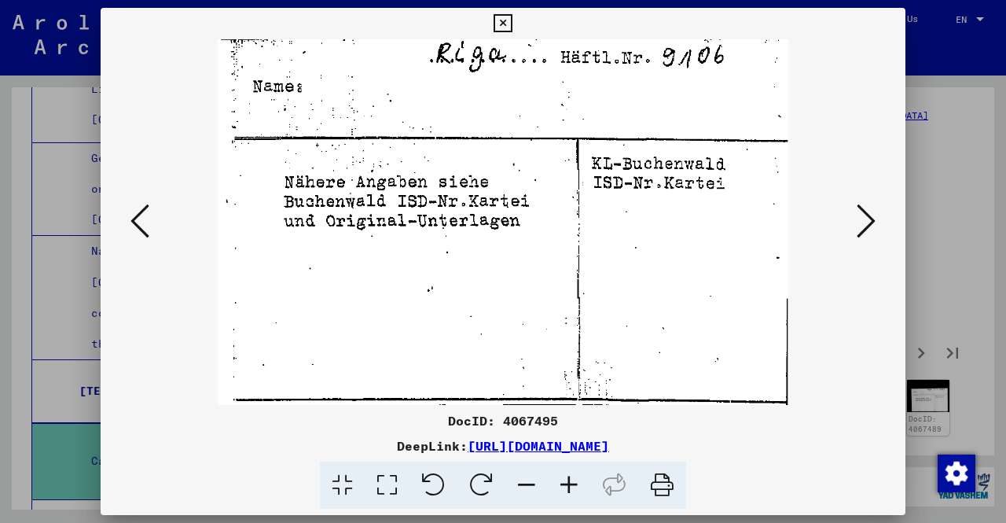
click at [868, 216] on icon at bounding box center [866, 221] width 19 height 38
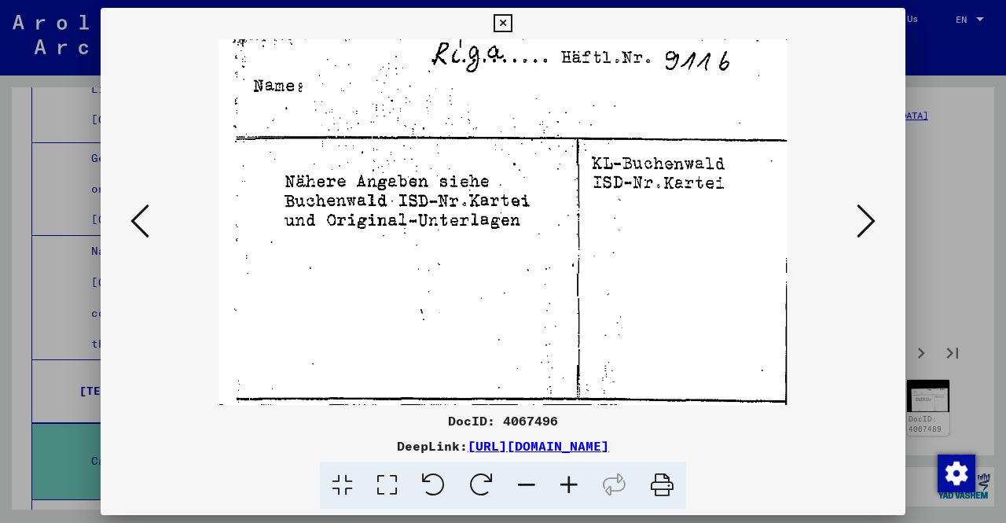
click at [868, 216] on icon at bounding box center [866, 221] width 19 height 38
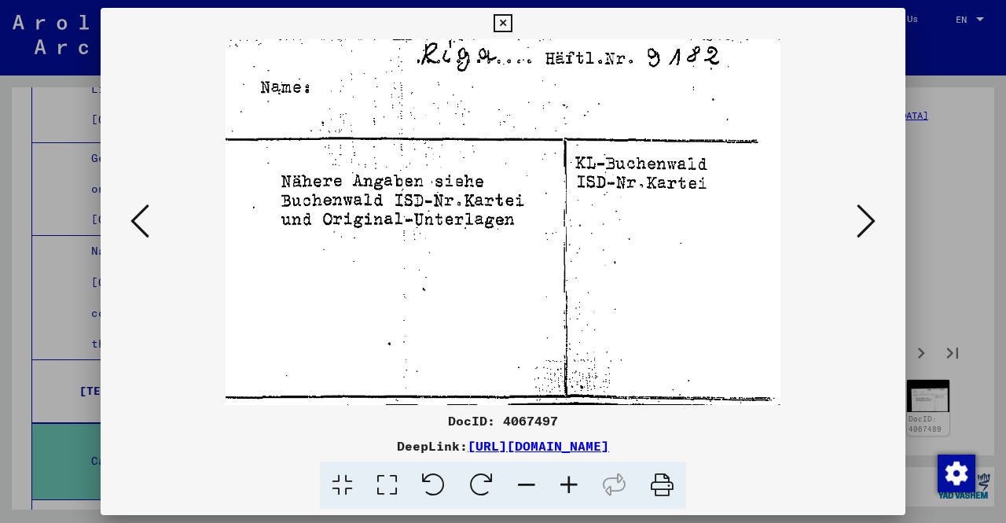
click at [868, 216] on icon at bounding box center [866, 221] width 19 height 38
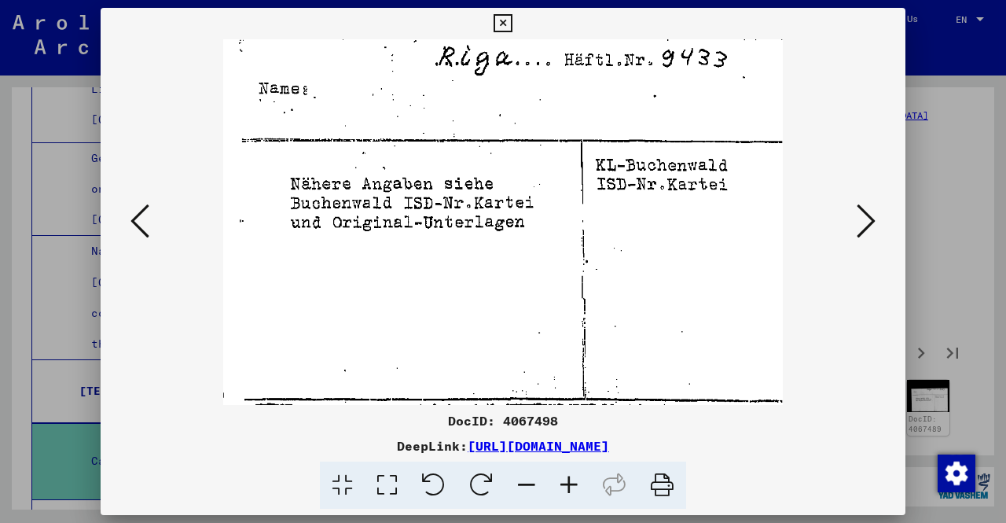
click at [868, 216] on icon at bounding box center [866, 221] width 19 height 38
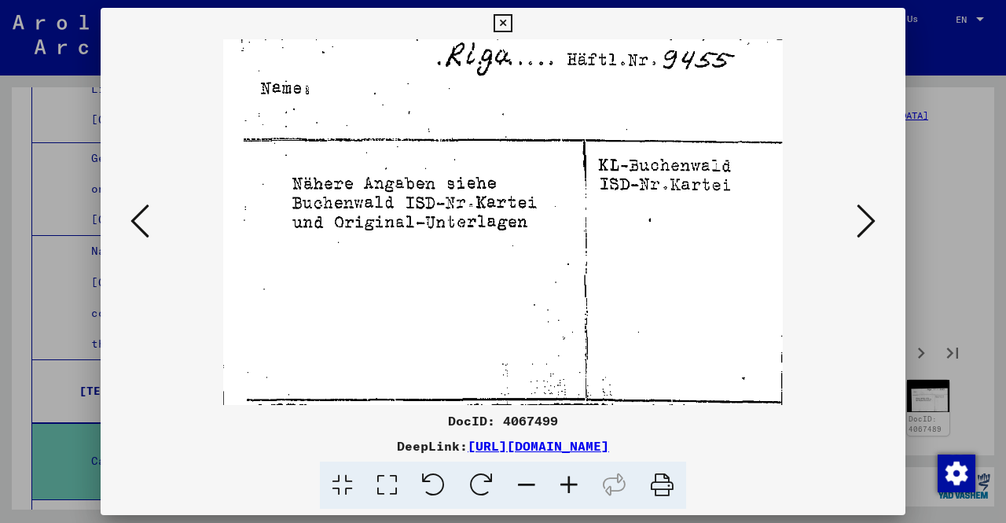
click at [868, 216] on icon at bounding box center [866, 221] width 19 height 38
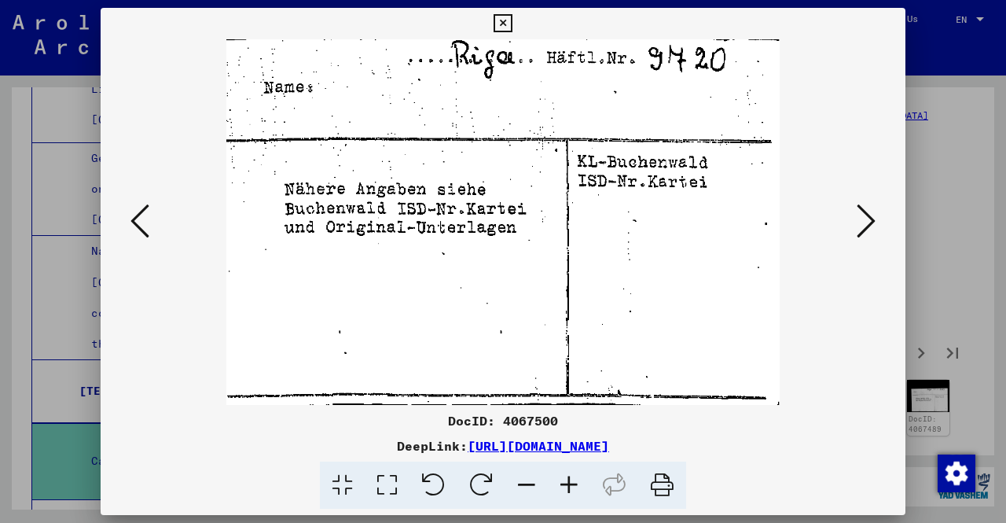
click at [868, 216] on icon at bounding box center [866, 221] width 19 height 38
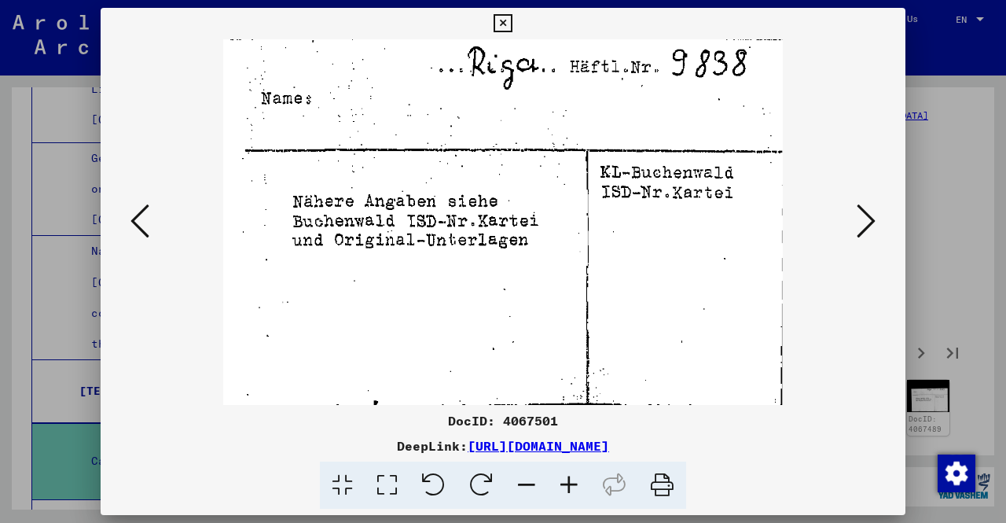
click at [868, 216] on icon at bounding box center [866, 221] width 19 height 38
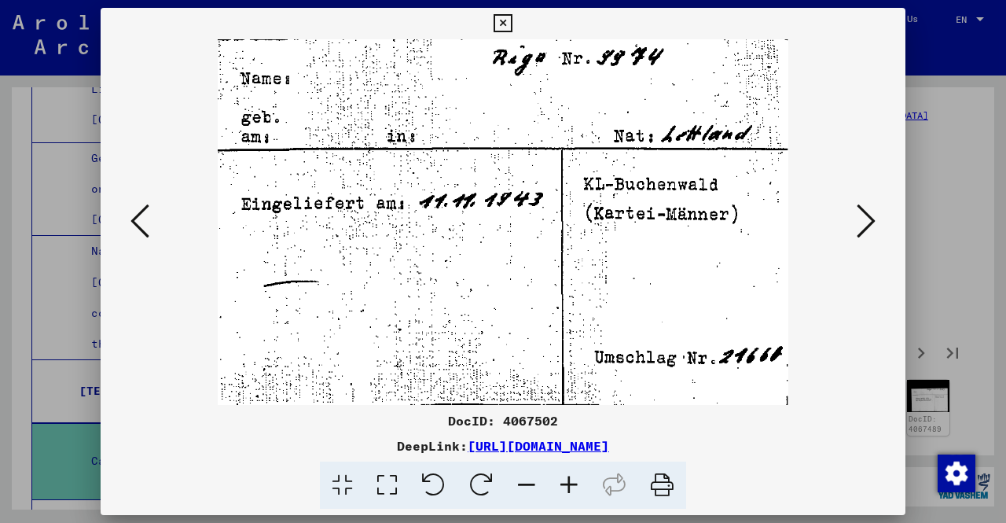
click at [868, 216] on icon at bounding box center [866, 221] width 19 height 38
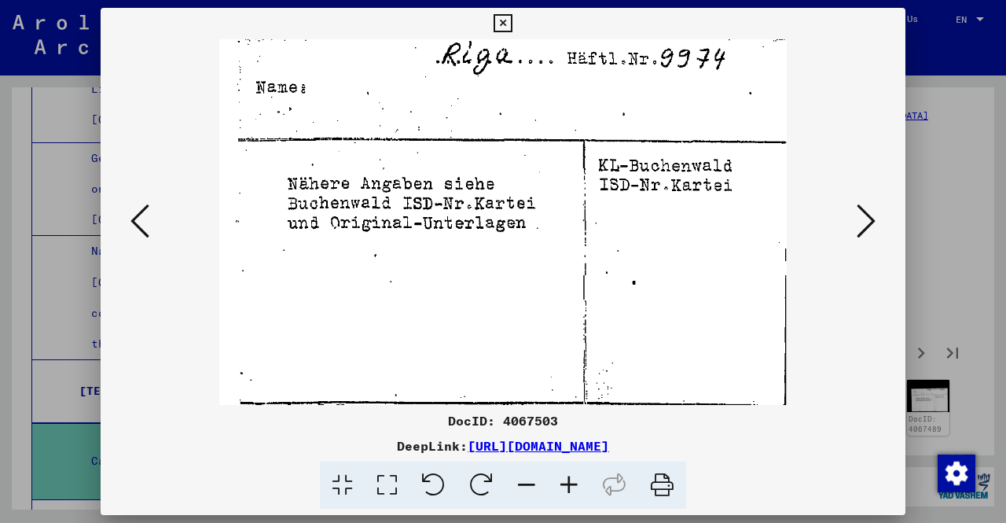
click at [868, 216] on icon at bounding box center [866, 221] width 19 height 38
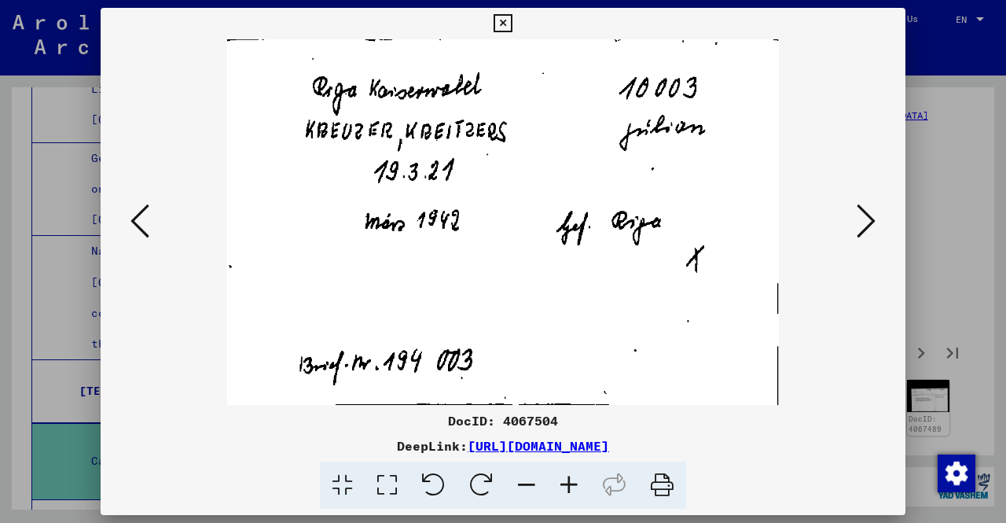
click at [868, 216] on icon at bounding box center [866, 221] width 19 height 38
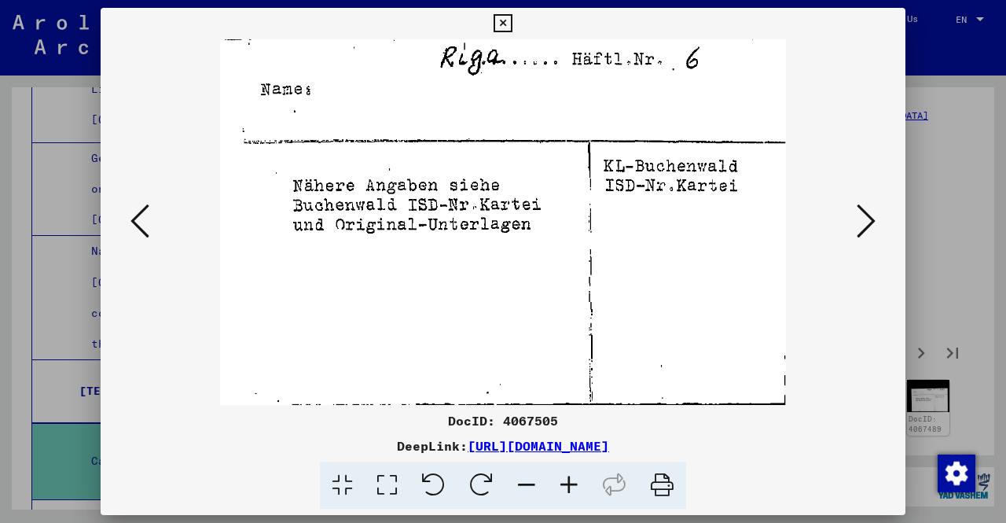
click at [147, 227] on icon at bounding box center [139, 221] width 19 height 38
